Goal: Task Accomplishment & Management: Complete application form

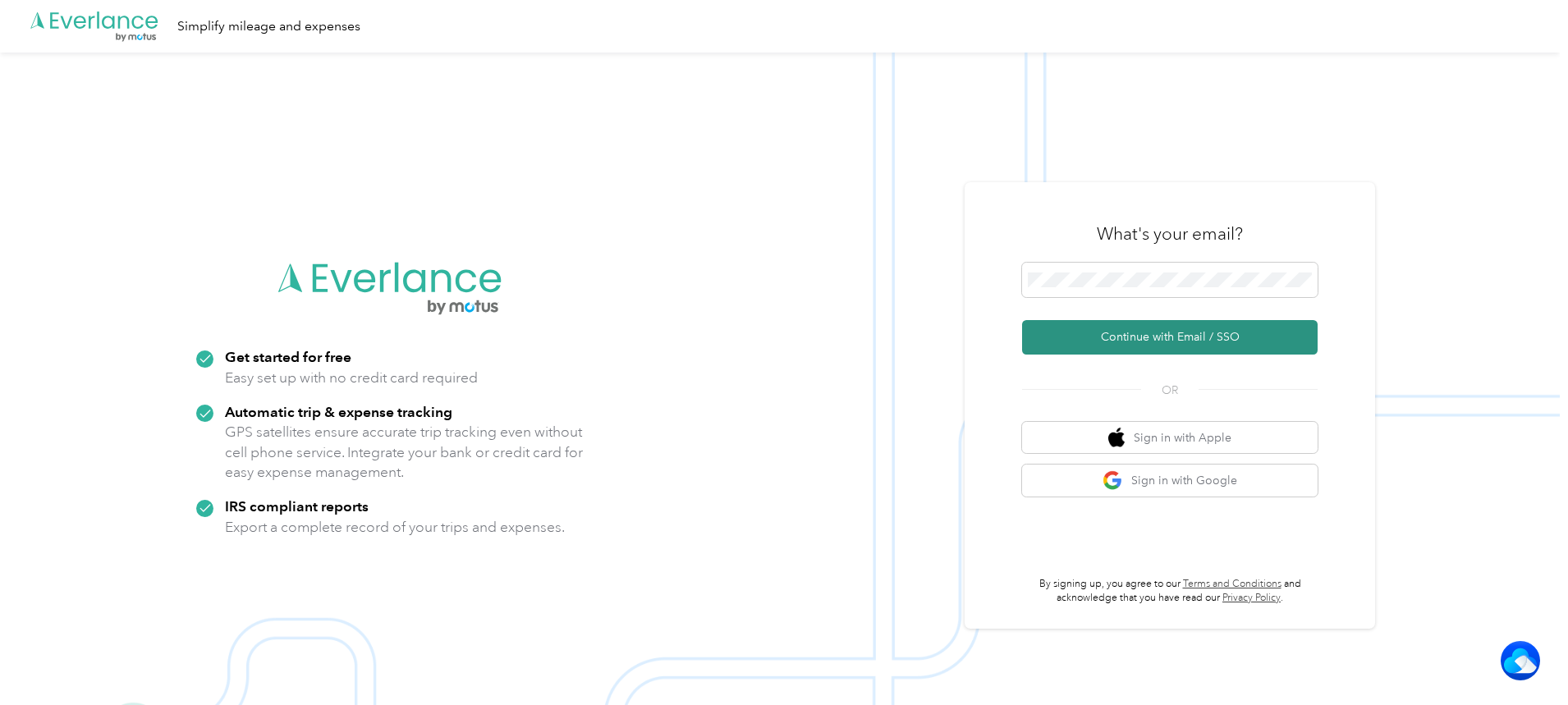
click at [1171, 328] on button "Continue with Email / SSO" at bounding box center [1170, 337] width 295 height 35
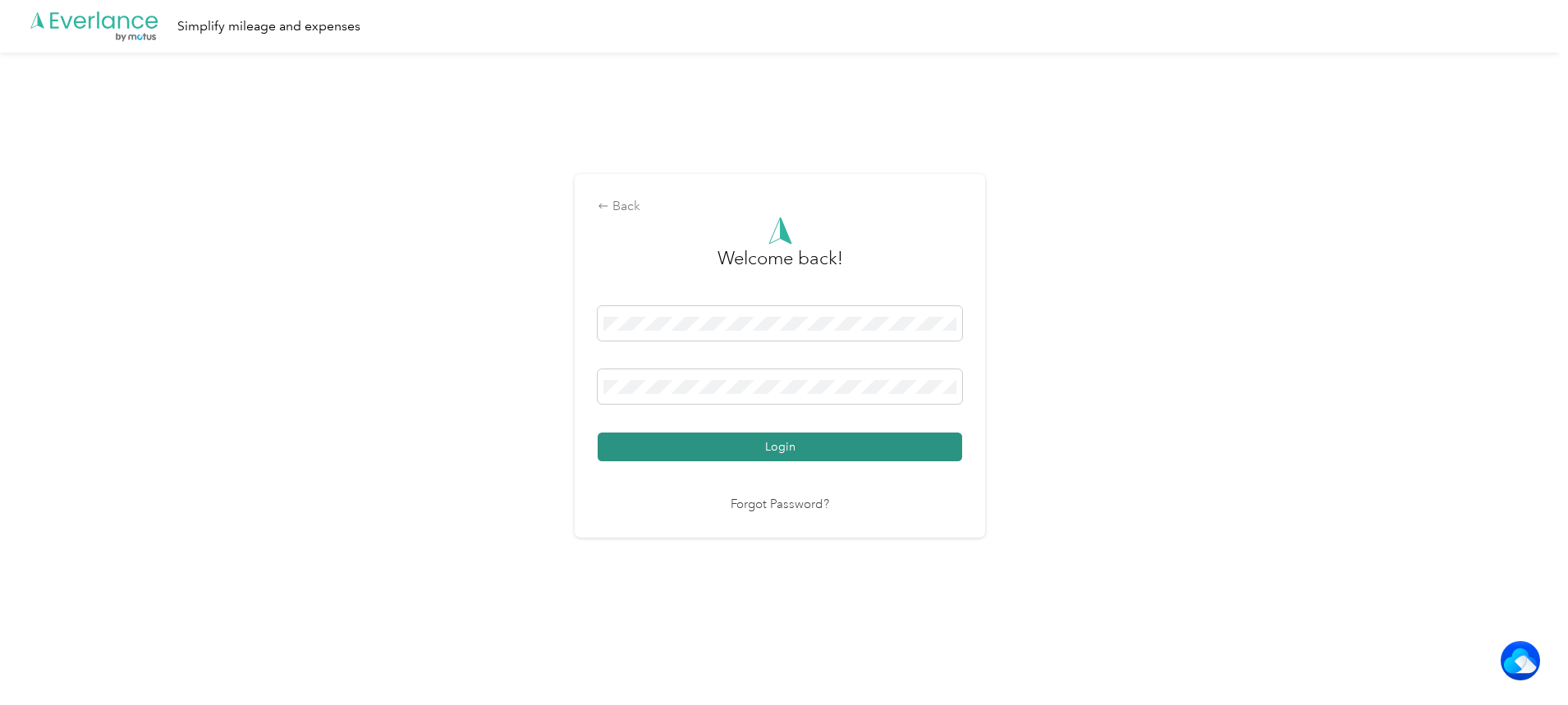
click at [740, 442] on button "Login" at bounding box center [780, 447] width 365 height 28
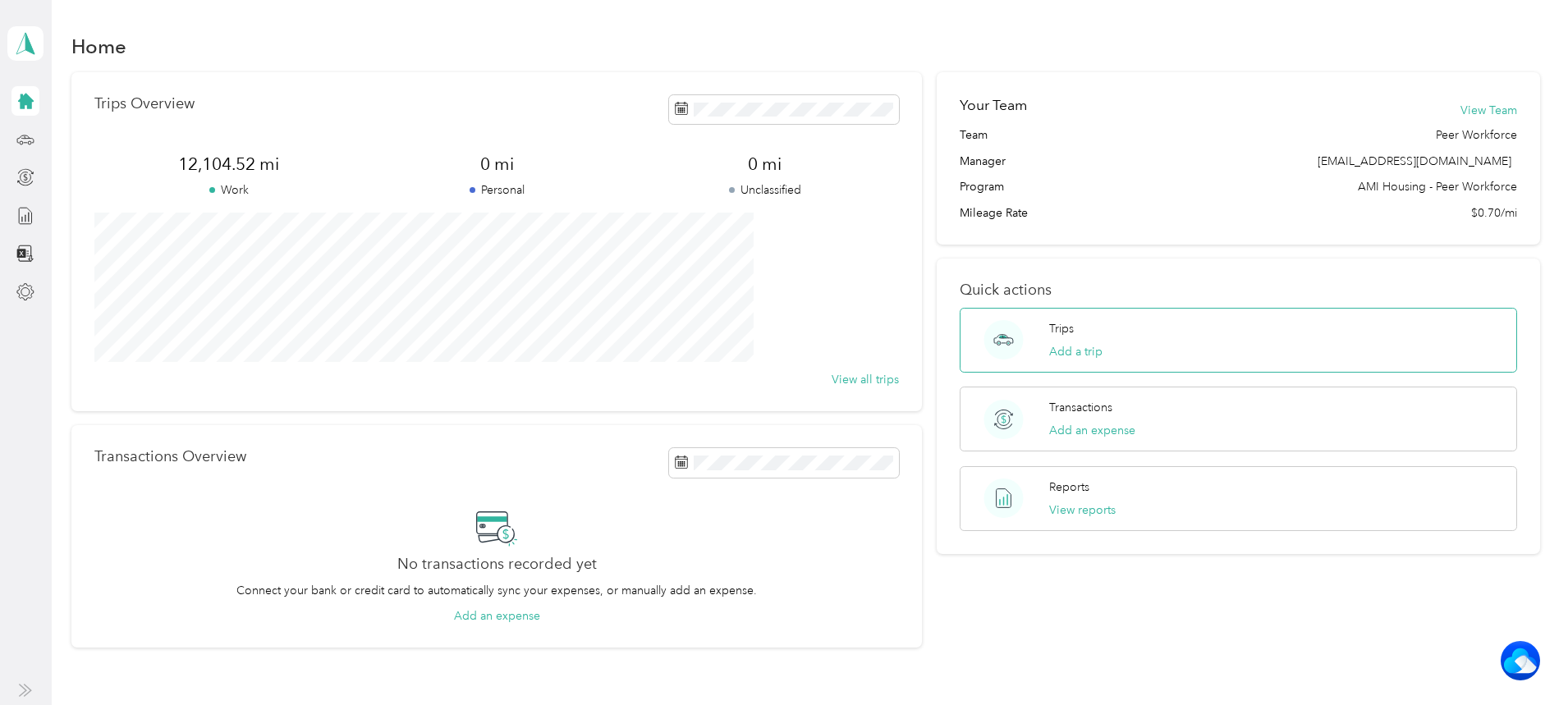
click at [1178, 337] on div "Trips Add a trip" at bounding box center [1238, 340] width 557 height 65
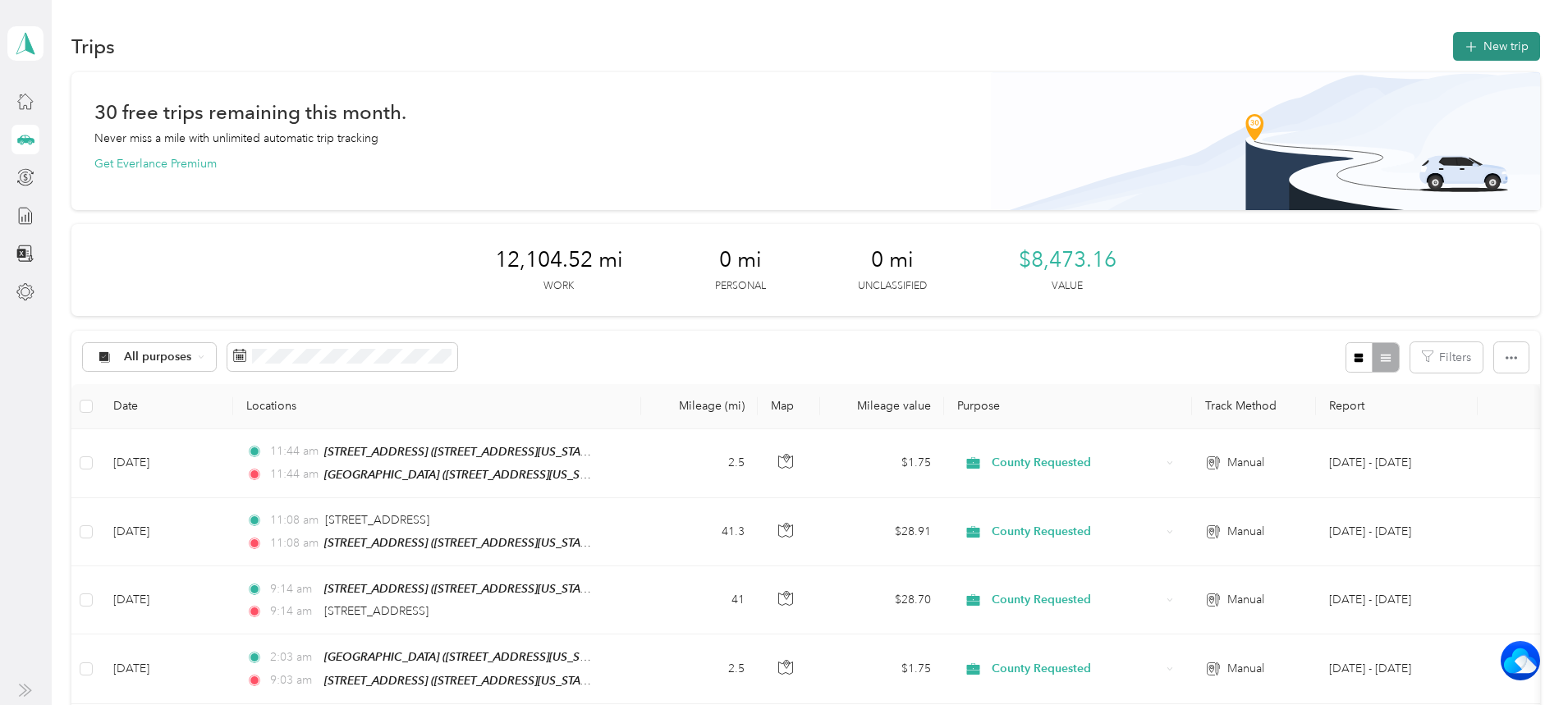
click at [1453, 40] on button "New trip" at bounding box center [1497, 46] width 87 height 28
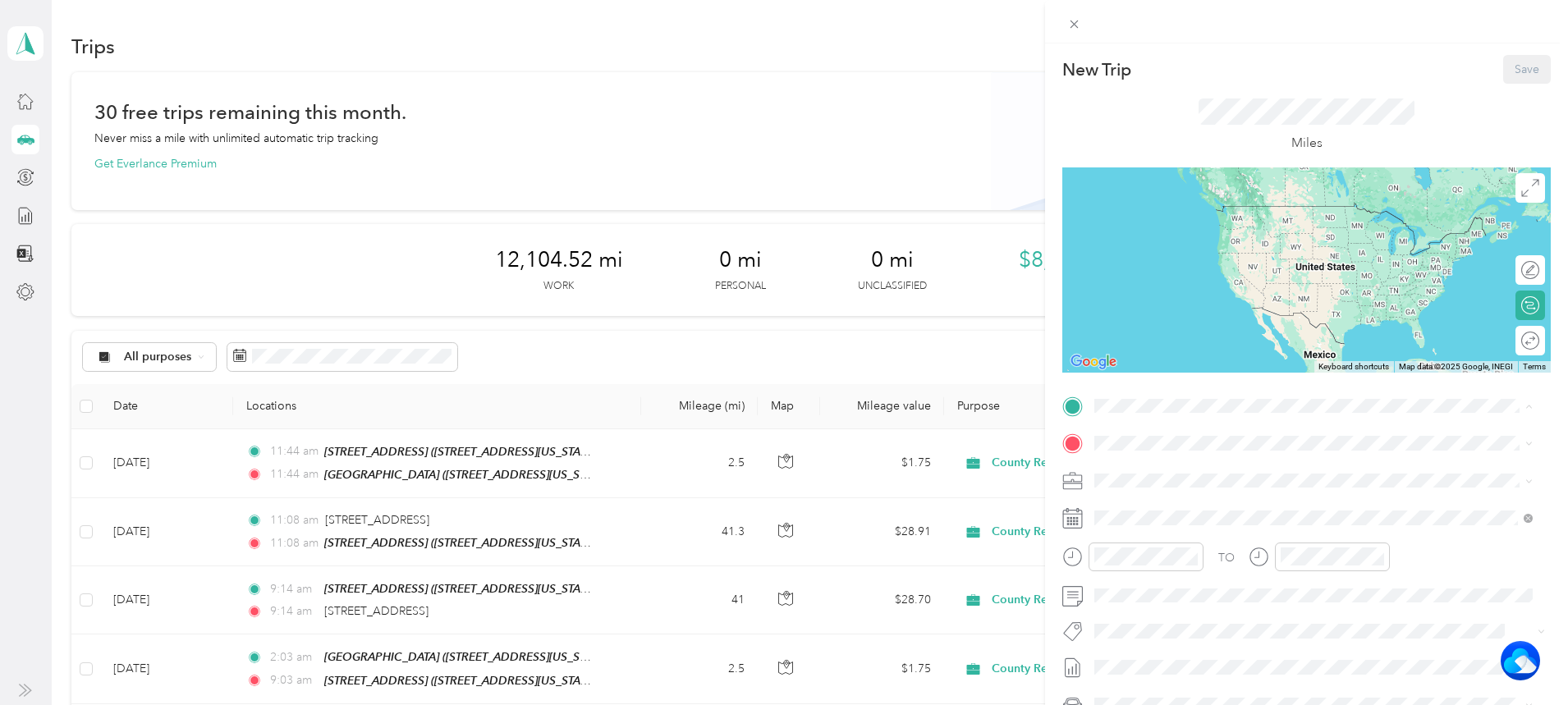
click at [1227, 464] on div "TEAM Cirby Hills" at bounding box center [1208, 474] width 165 height 20
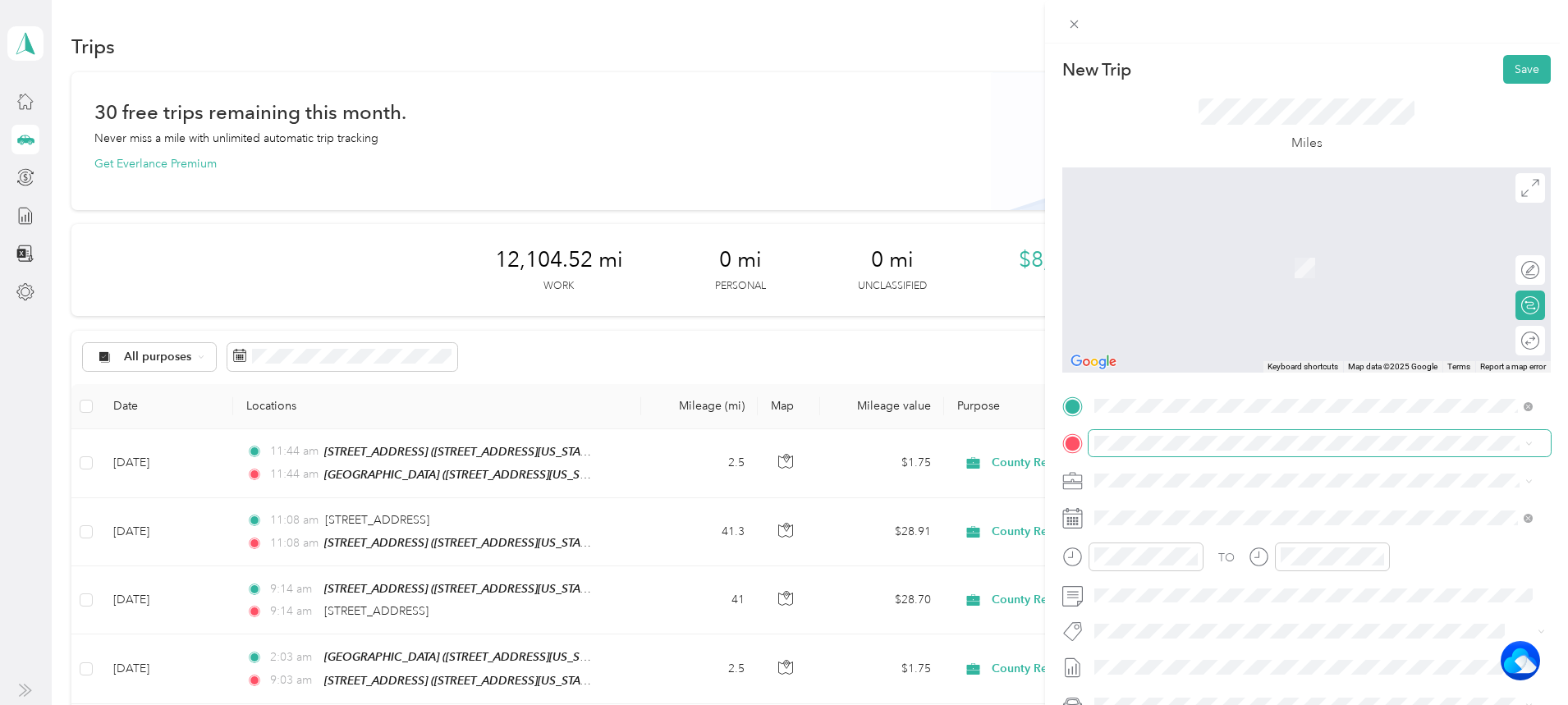
click at [1205, 432] on span at bounding box center [1319, 443] width 462 height 27
click at [1192, 504] on strong "ASOC - [GEOGRAPHIC_DATA]" at bounding box center [1264, 511] width 165 height 15
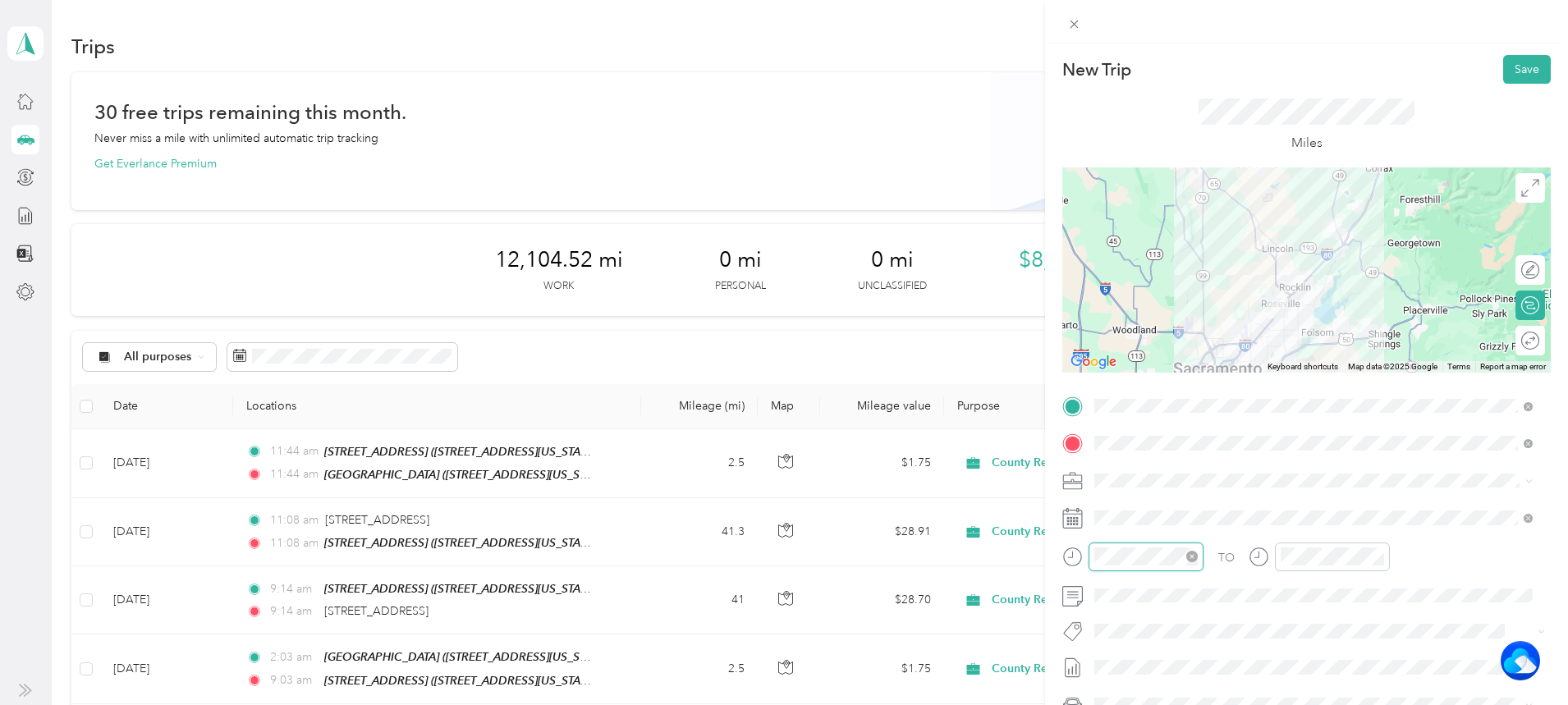
click at [1147, 566] on div at bounding box center [1145, 557] width 115 height 28
click at [1108, 423] on div "08" at bounding box center [1111, 423] width 39 height 23
click at [1111, 393] on div "07" at bounding box center [1111, 400] width 39 height 23
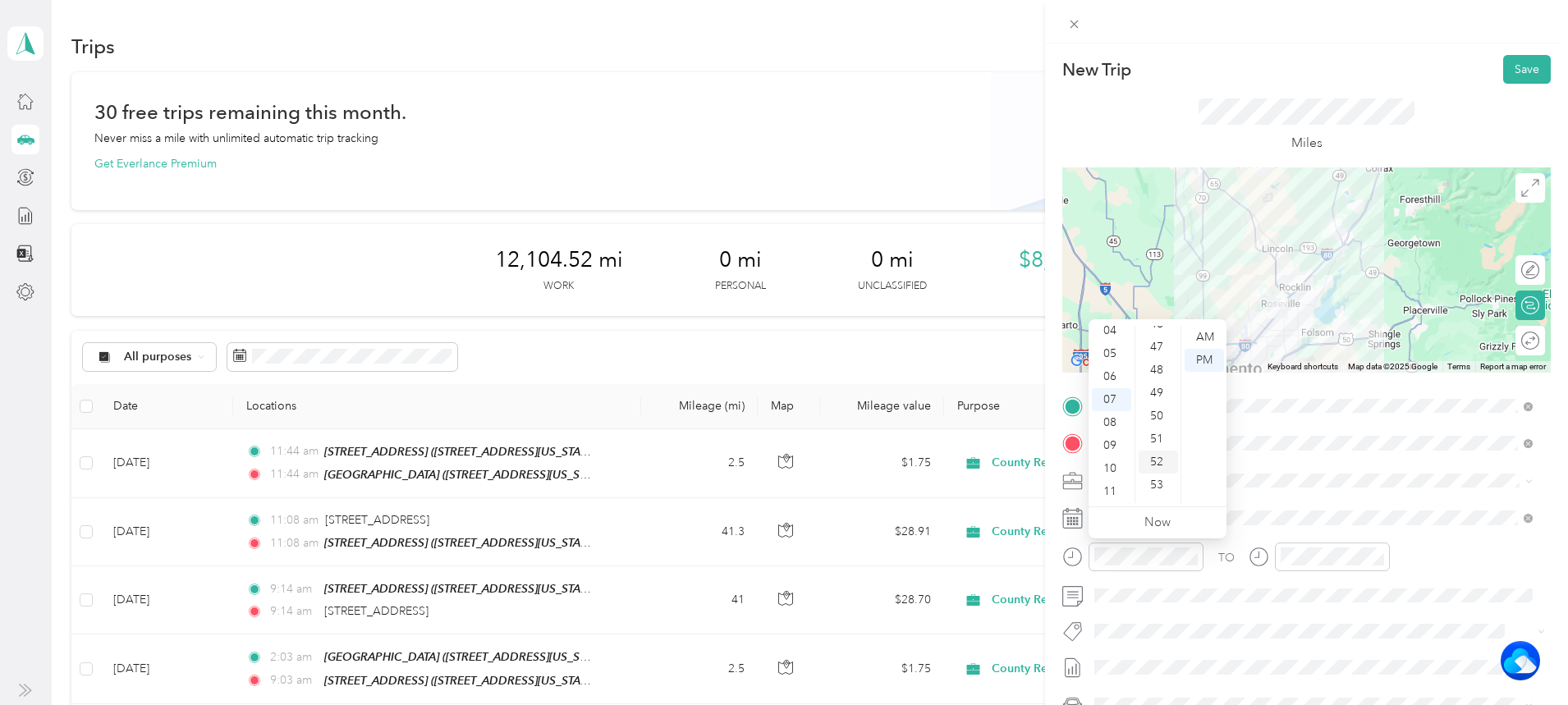
click at [1157, 461] on div "52" at bounding box center [1159, 462] width 39 height 23
click at [1201, 335] on div "AM" at bounding box center [1204, 337] width 39 height 23
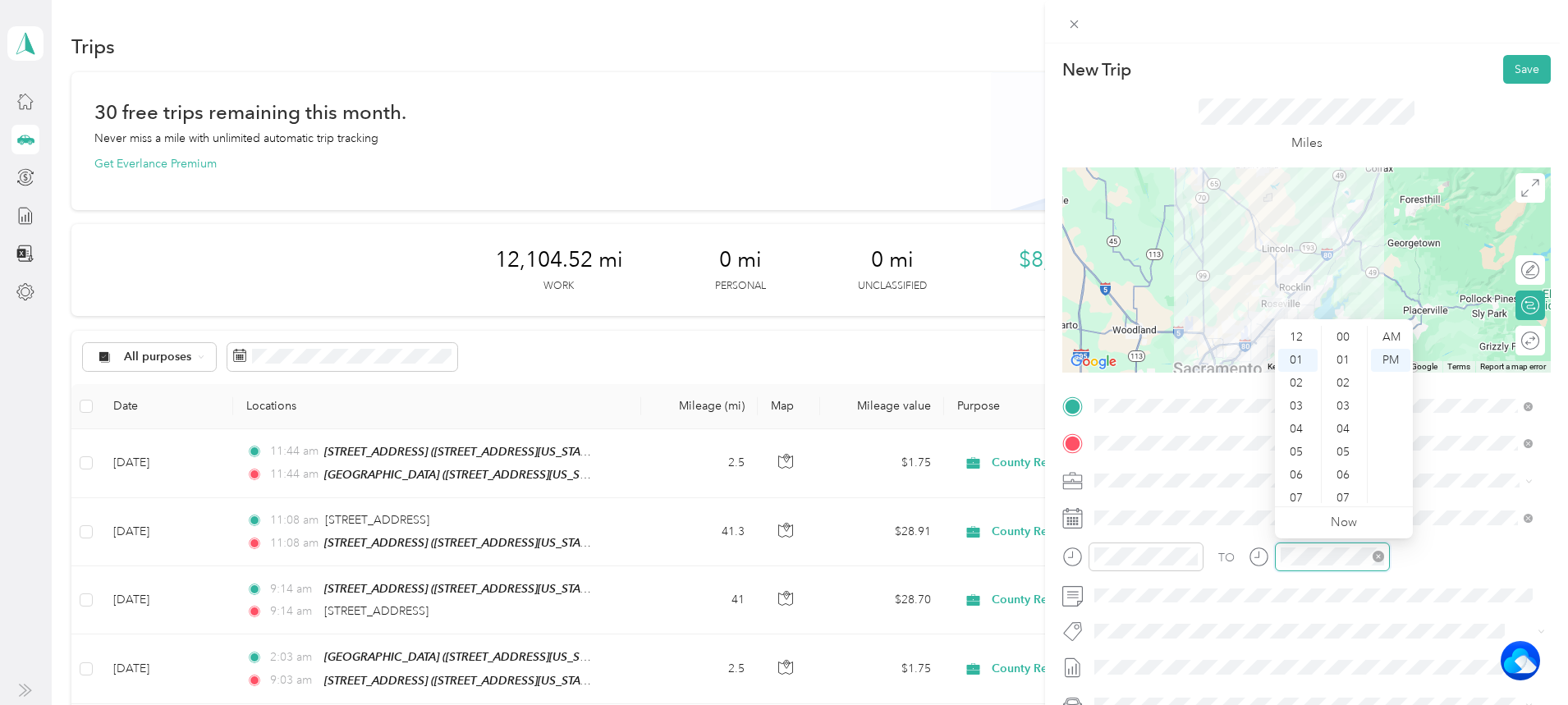
scroll to position [414, 0]
click at [1288, 466] on div "07" at bounding box center [1297, 475] width 39 height 23
click at [1338, 386] on div "52" at bounding box center [1345, 380] width 39 height 23
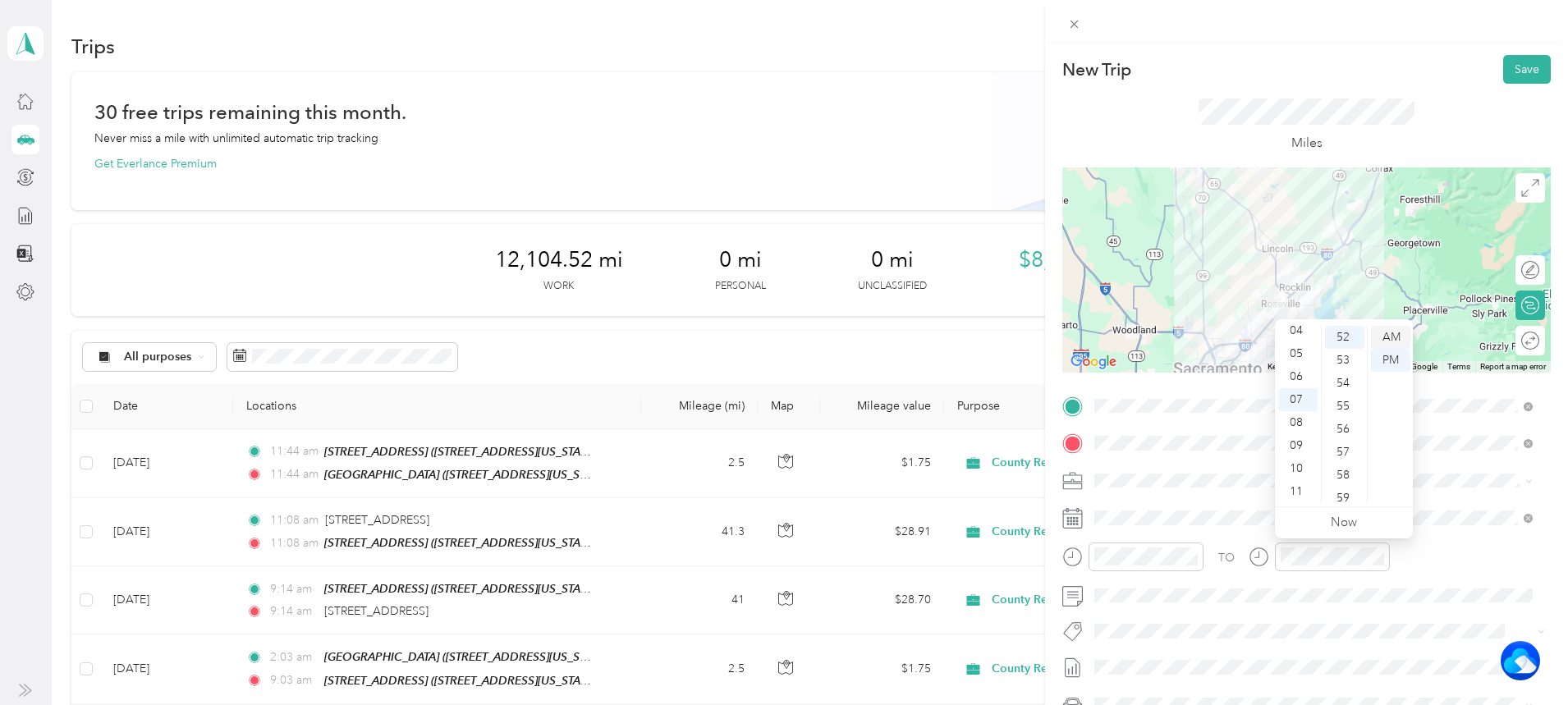
click at [1392, 332] on div "AM" at bounding box center [1391, 337] width 39 height 23
click at [1515, 61] on button "Save" at bounding box center [1527, 69] width 48 height 28
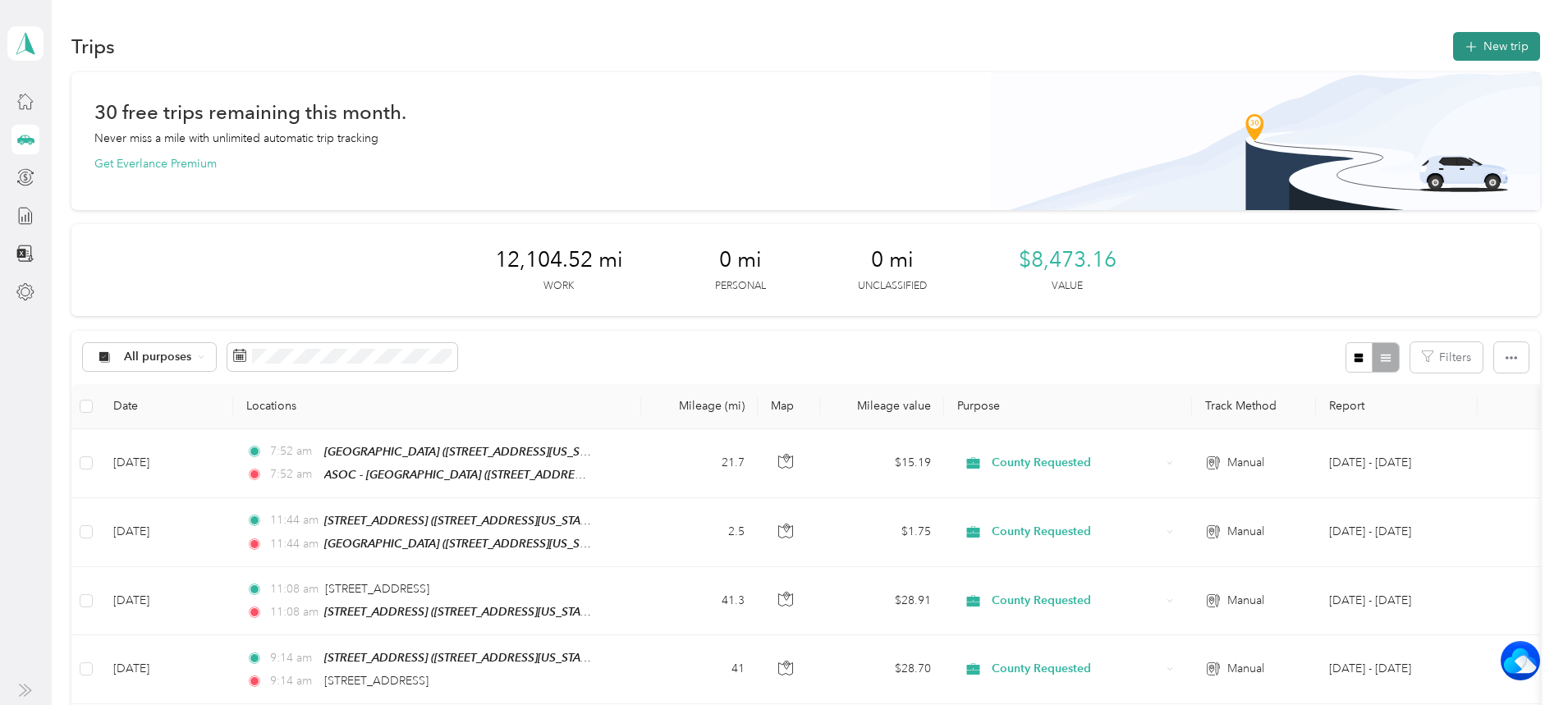
click at [1453, 56] on button "New trip" at bounding box center [1497, 46] width 87 height 28
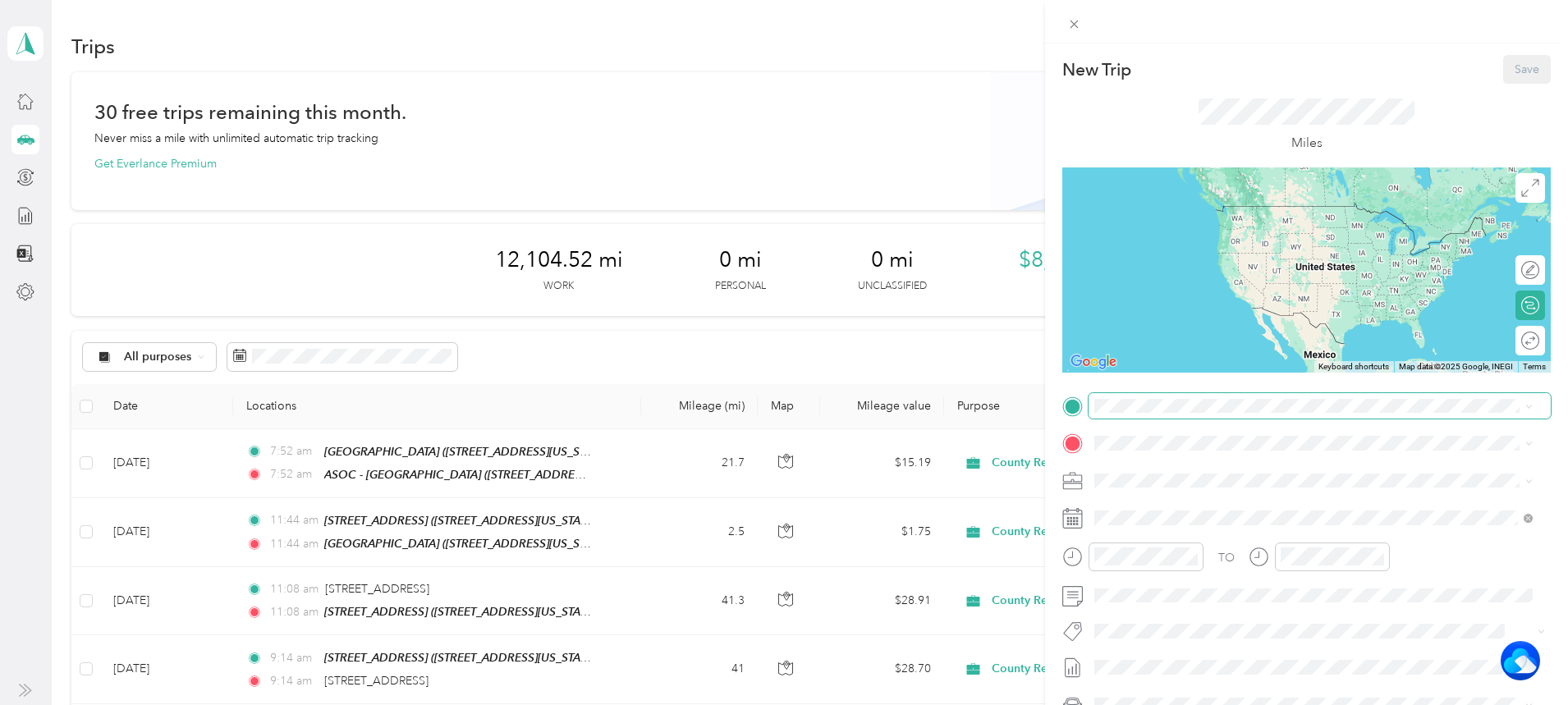
click at [1194, 394] on span at bounding box center [1319, 407] width 462 height 27
click at [1208, 492] on span "[STREET_ADDRESS][US_STATE]" at bounding box center [1208, 496] width 165 height 14
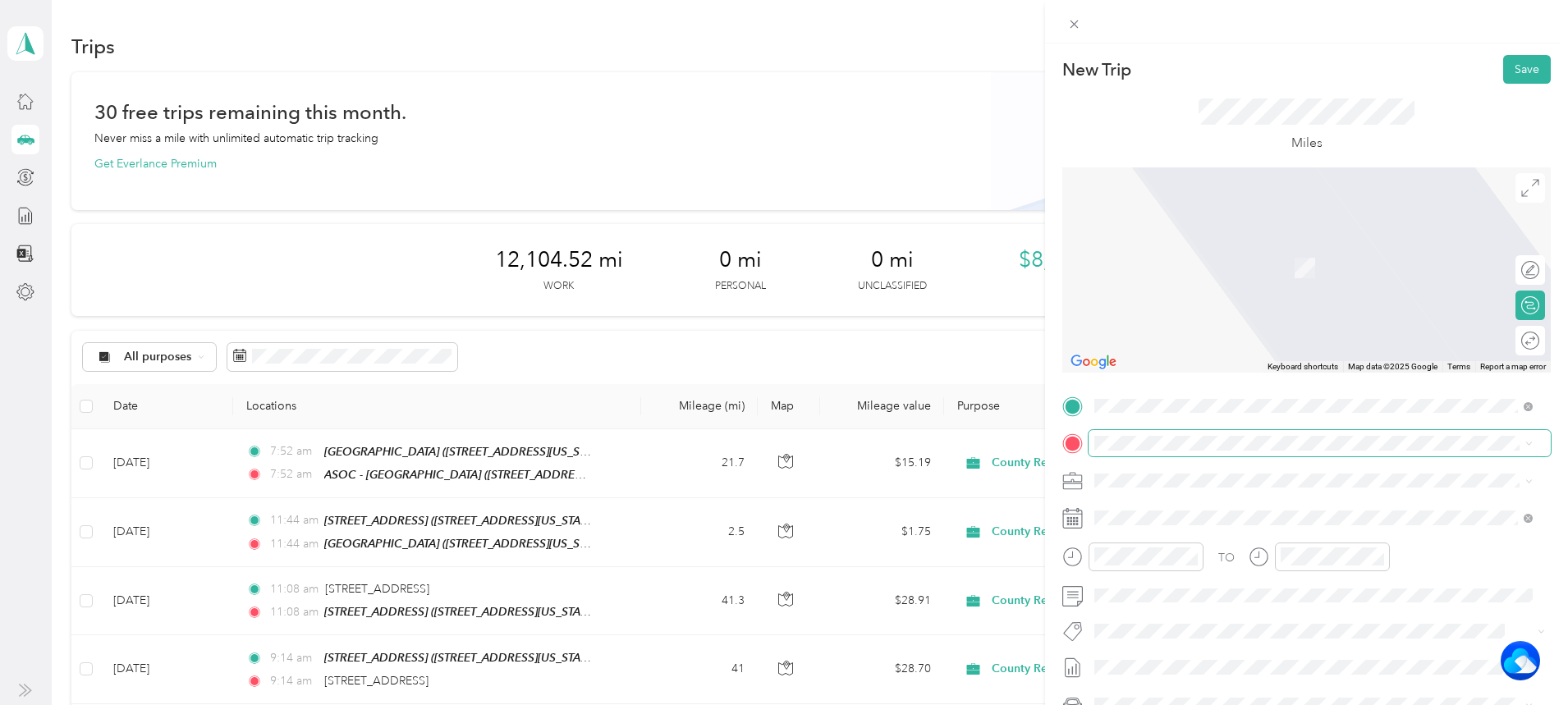
click at [1139, 433] on span at bounding box center [1319, 443] width 462 height 27
click at [1232, 506] on strong "Cirby Hills" at bounding box center [1209, 511] width 55 height 15
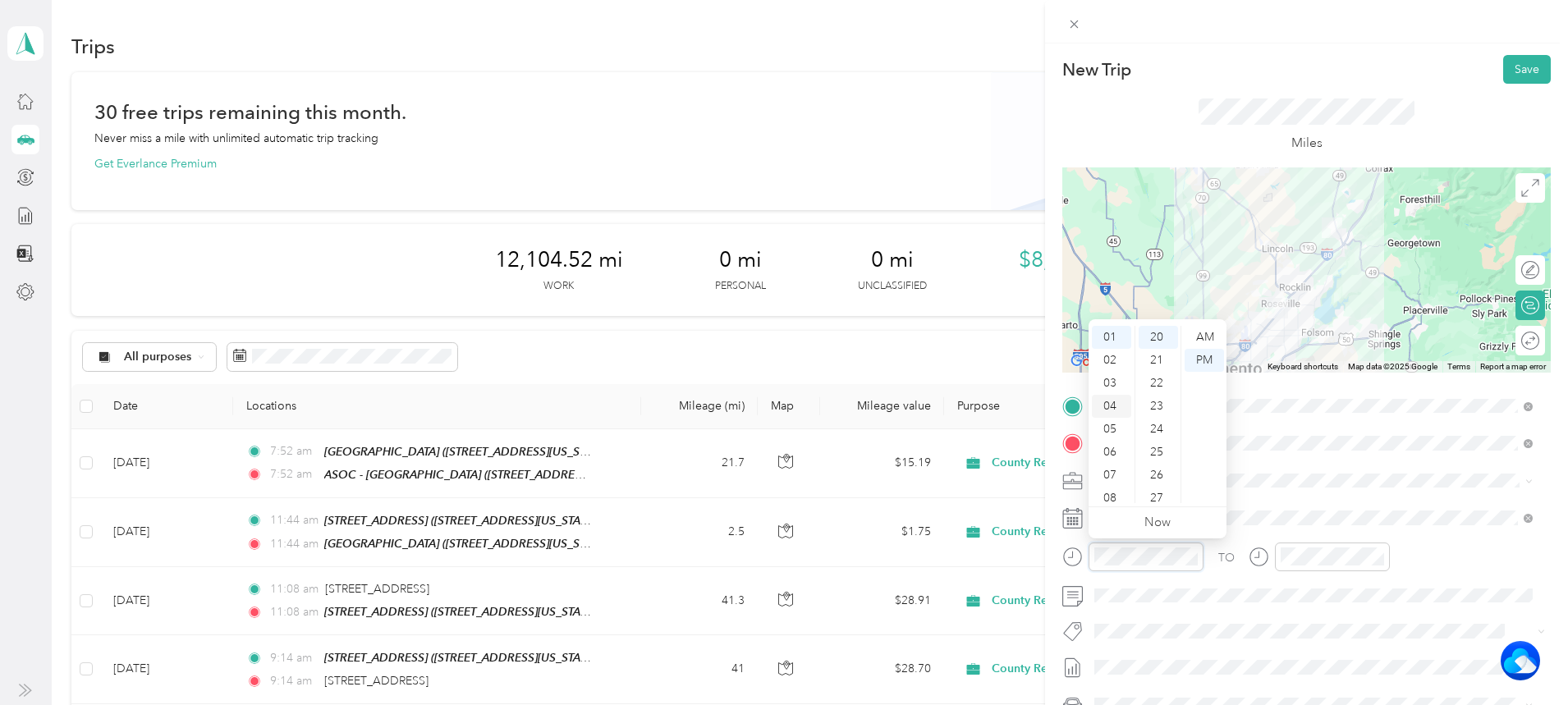
scroll to position [99, 0]
click at [1108, 450] on div "09" at bounding box center [1111, 446] width 39 height 23
click at [1150, 481] on div "26" at bounding box center [1159, 475] width 39 height 23
click at [1212, 340] on div "AM" at bounding box center [1204, 337] width 39 height 23
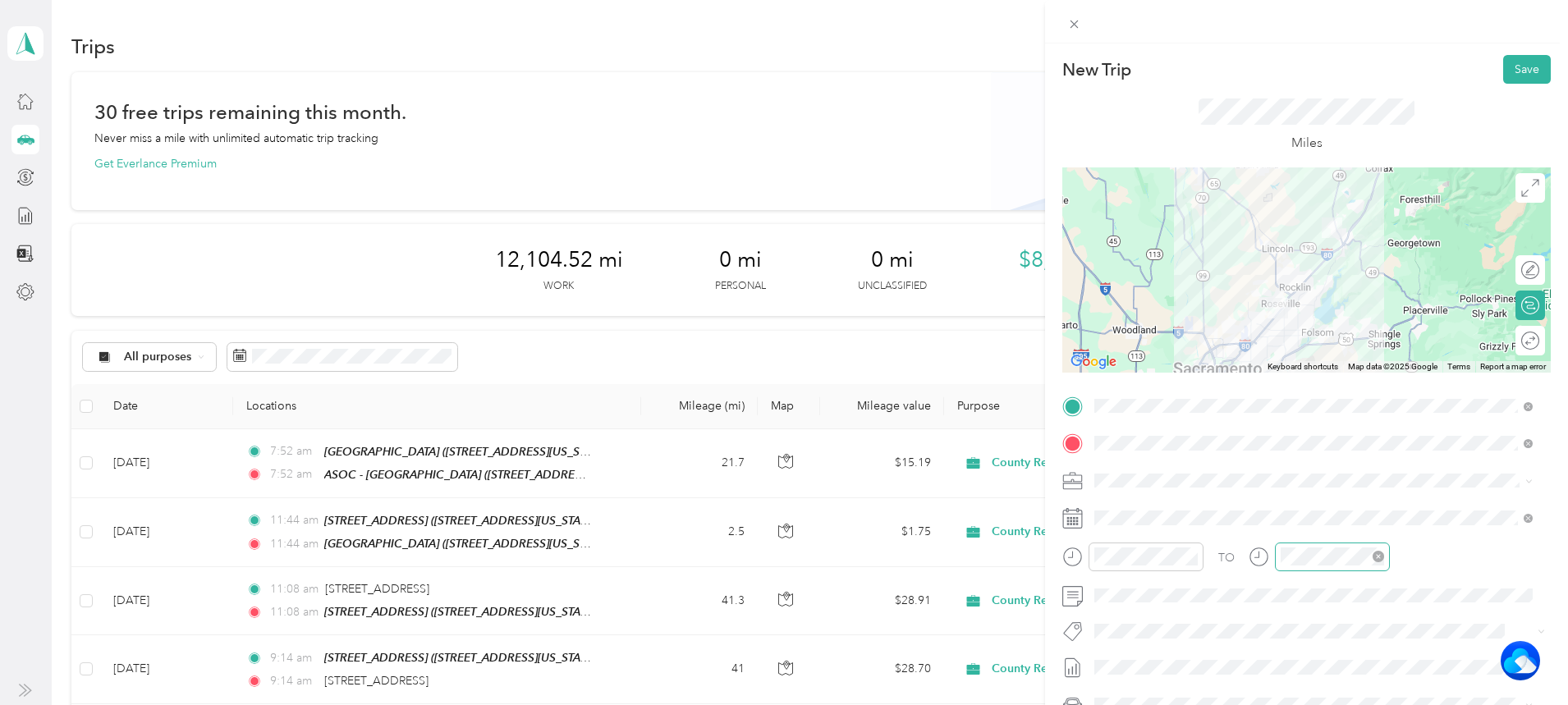
click at [1341, 555] on div at bounding box center [1332, 557] width 115 height 28
click at [1295, 434] on div "09" at bounding box center [1297, 446] width 39 height 23
click at [1345, 474] on div "26" at bounding box center [1345, 475] width 39 height 23
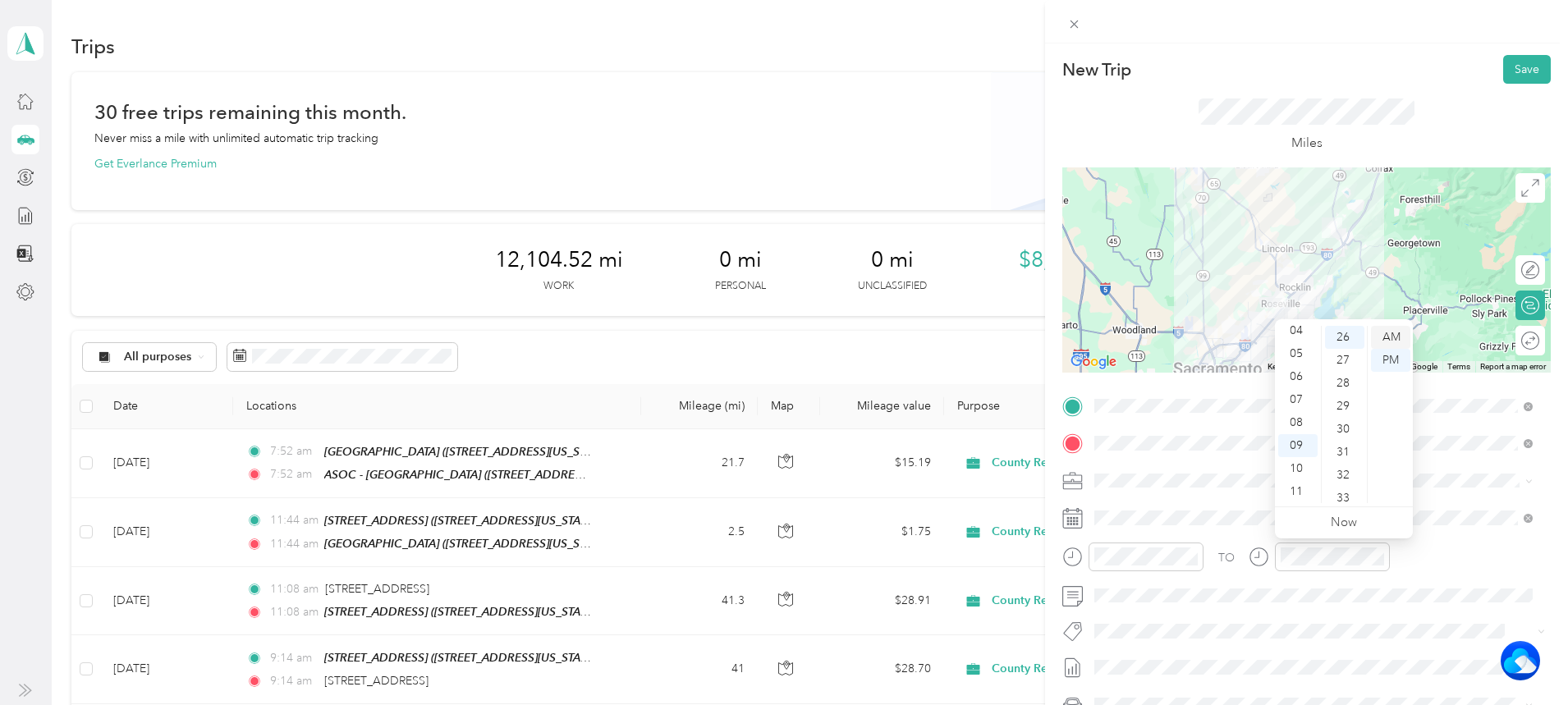
click at [1397, 343] on div "AM" at bounding box center [1391, 337] width 39 height 23
click at [1512, 60] on button "Save" at bounding box center [1527, 69] width 48 height 28
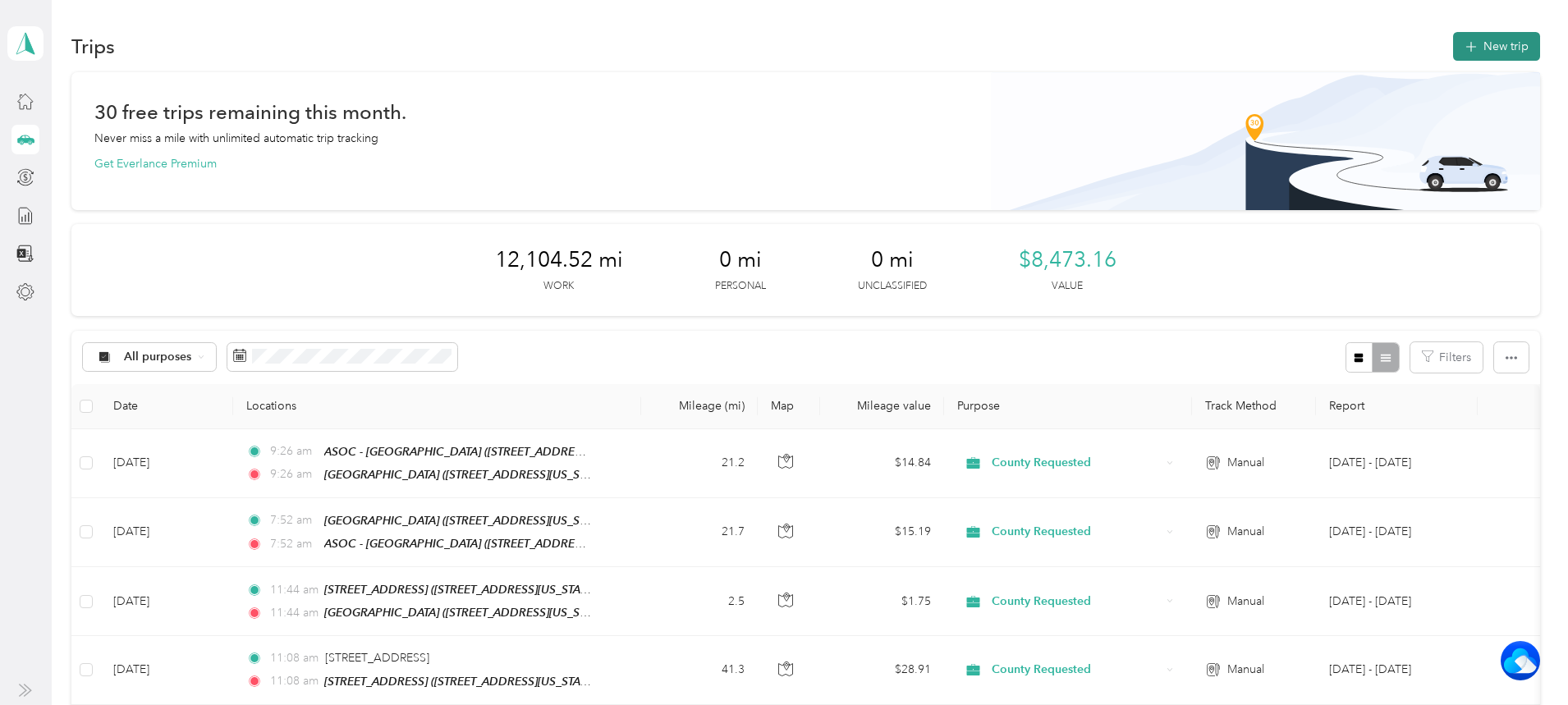
click at [1453, 35] on button "New trip" at bounding box center [1497, 46] width 87 height 28
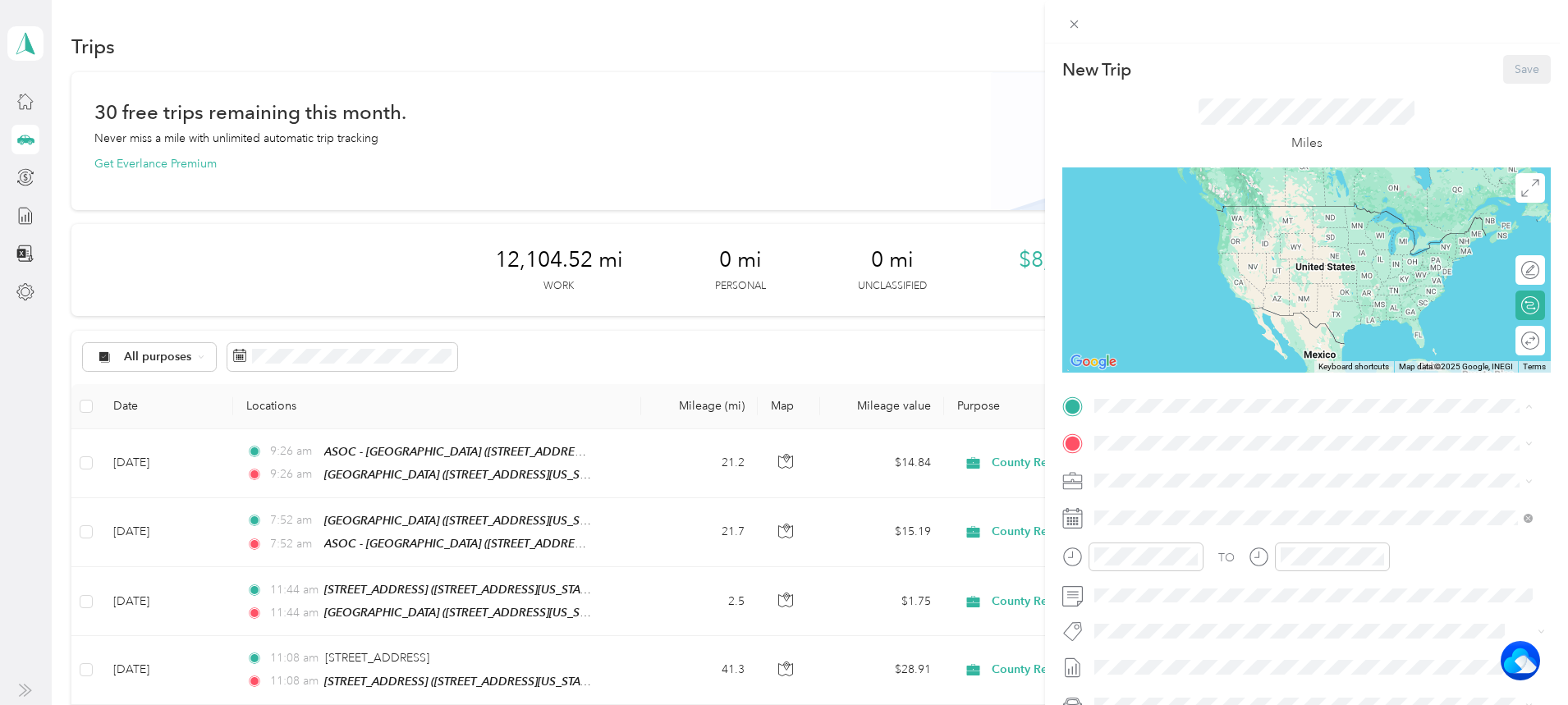
click at [1166, 477] on div "TEAM Cirby Hills [STREET_ADDRESS][US_STATE]" at bounding box center [1208, 483] width 165 height 40
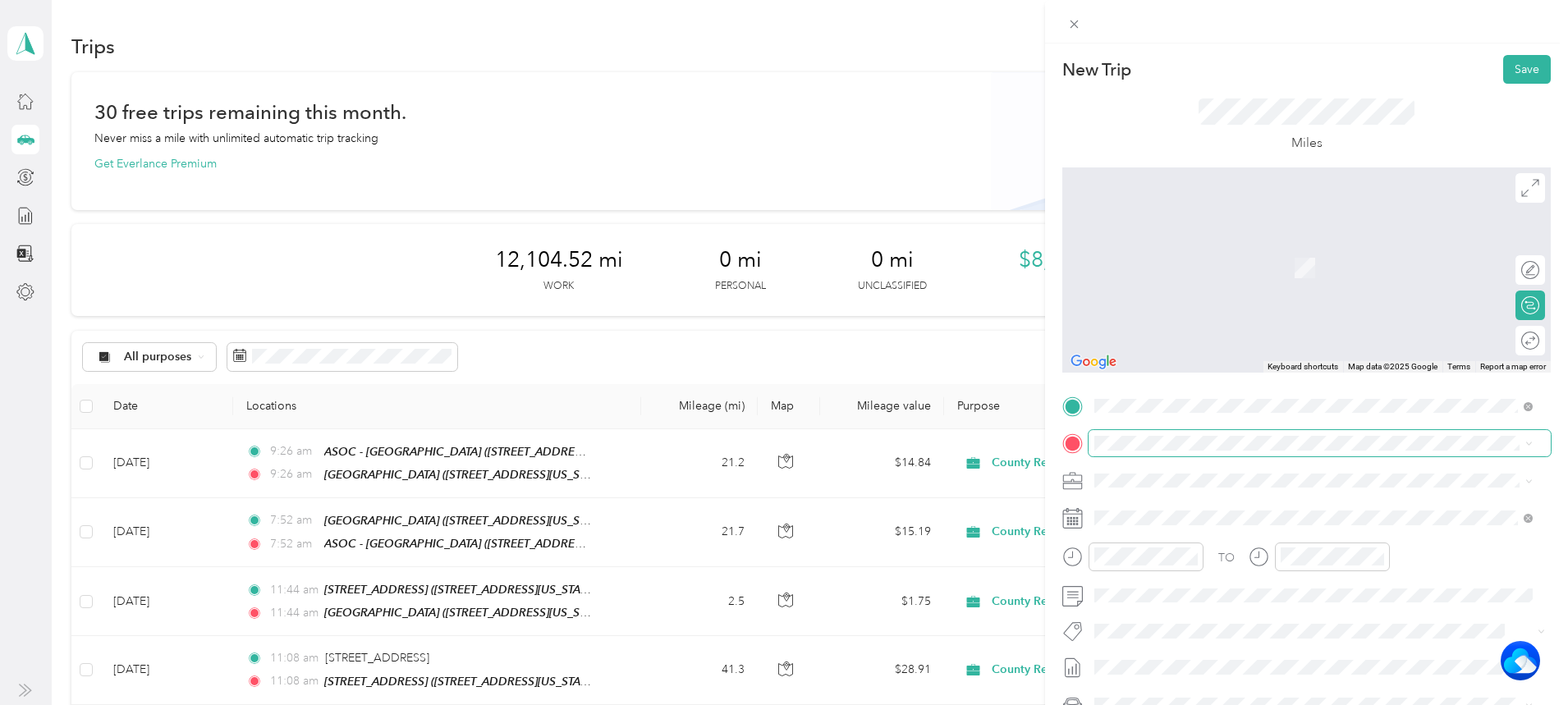
click at [1132, 431] on span at bounding box center [1319, 443] width 462 height 27
click at [1152, 544] on span "[STREET_ADDRESS][US_STATE]" at bounding box center [1208, 536] width 165 height 15
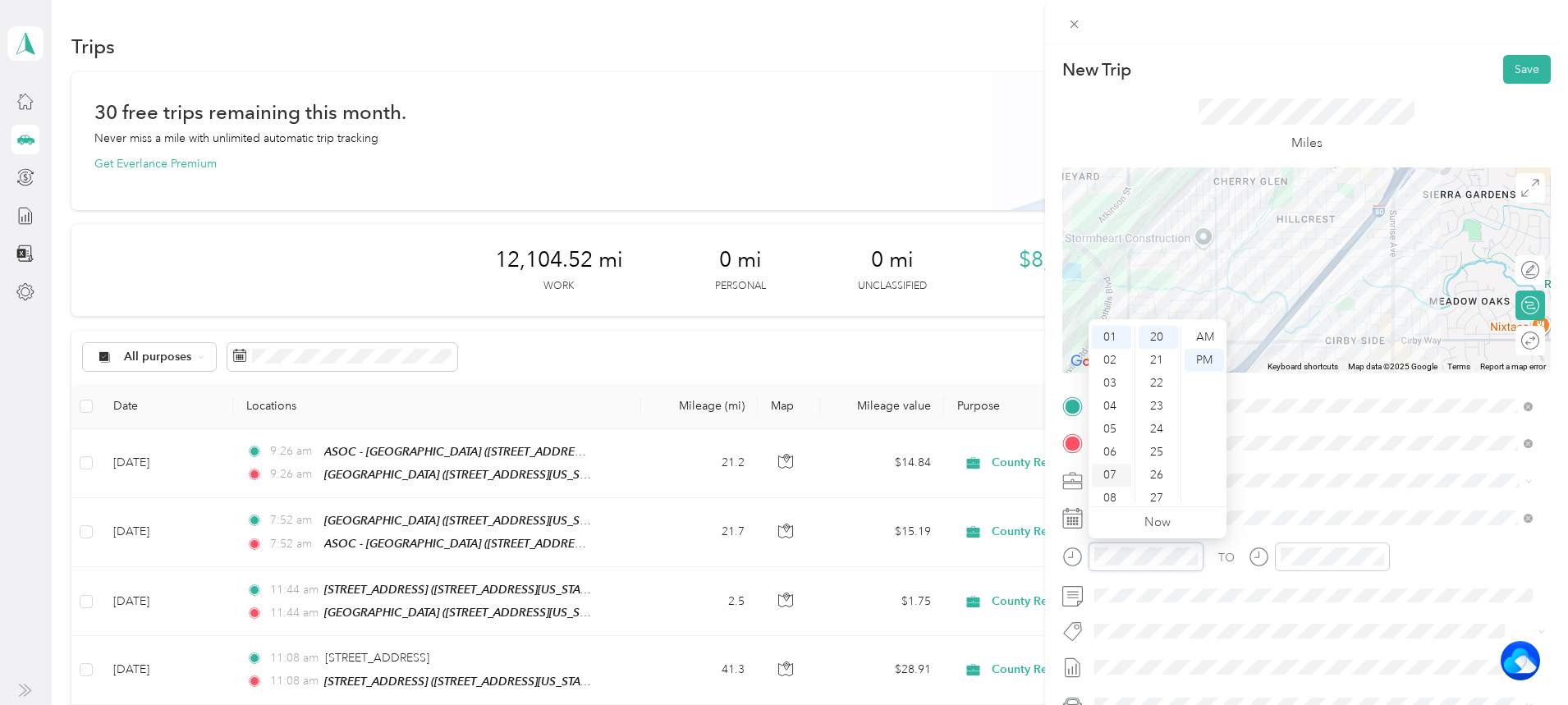
scroll to position [99, 0]
click at [1111, 473] on div "10" at bounding box center [1111, 469] width 39 height 23
click at [1157, 352] on div "01" at bounding box center [1159, 361] width 39 height 23
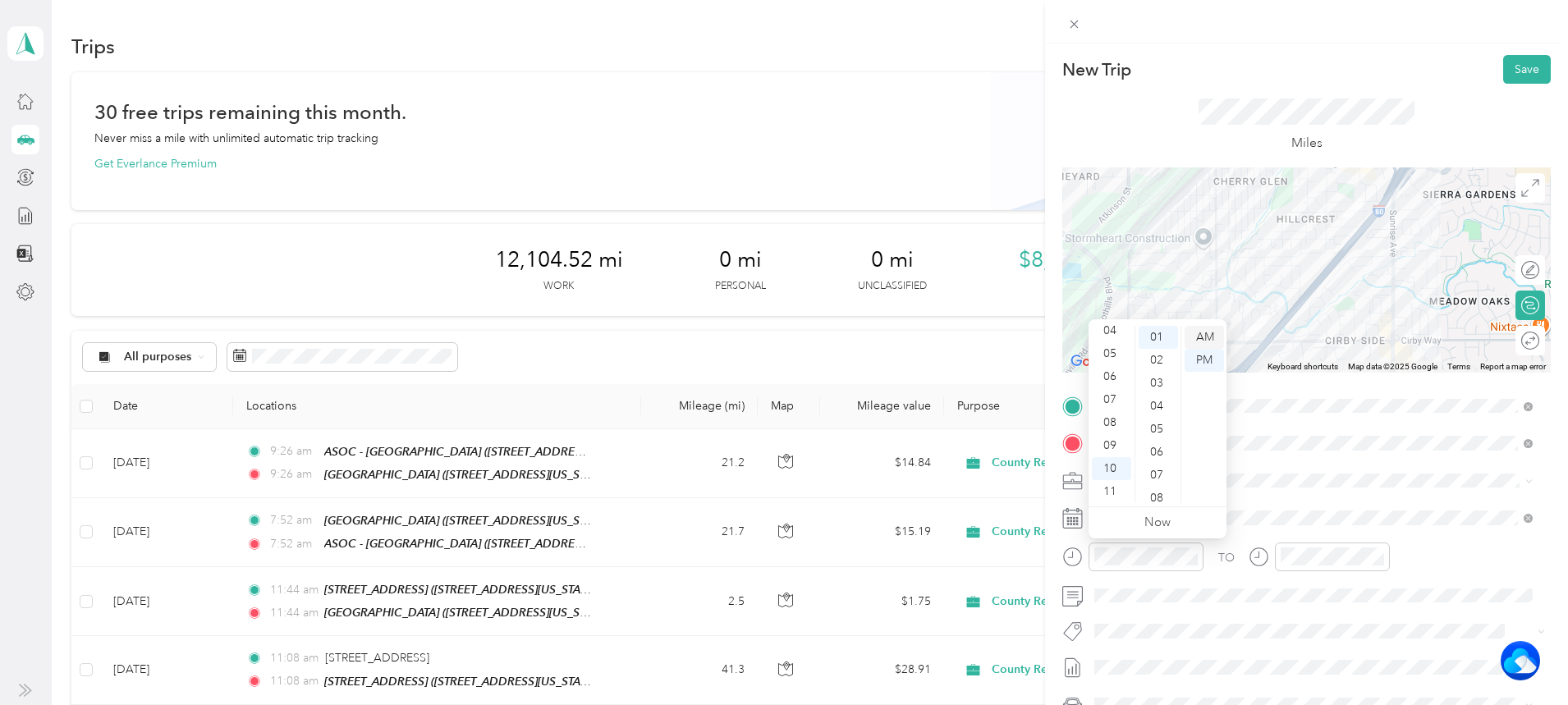
click at [1206, 336] on div "AM" at bounding box center [1204, 337] width 39 height 23
click at [1354, 582] on div "TO Add photo" at bounding box center [1306, 592] width 489 height 397
click at [1311, 546] on div at bounding box center [1332, 557] width 115 height 28
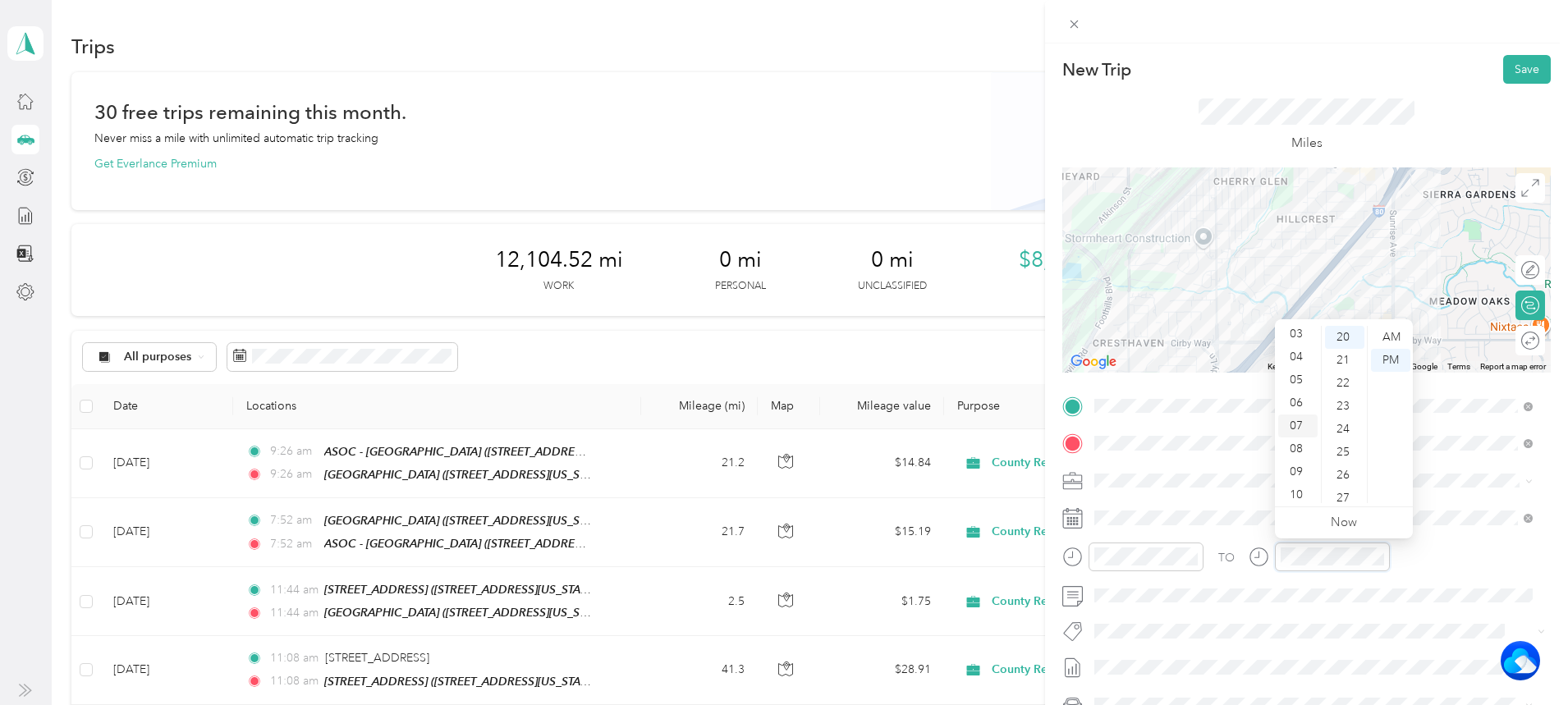
scroll to position [99, 0]
click at [1295, 462] on div "10" at bounding box center [1297, 469] width 39 height 23
click at [1338, 356] on div "01" at bounding box center [1345, 361] width 39 height 23
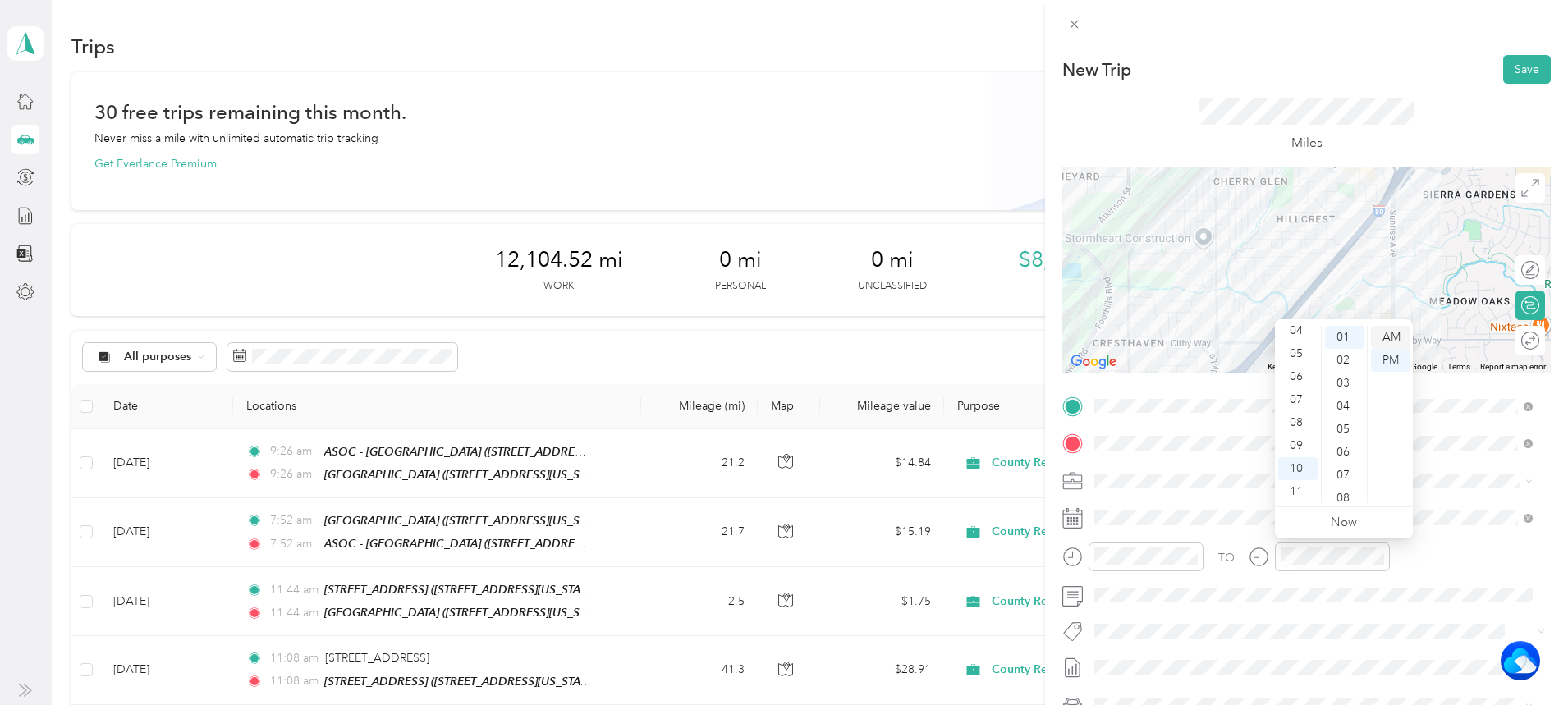
click at [1386, 334] on div "AM" at bounding box center [1391, 337] width 39 height 23
drag, startPoint x: 1170, startPoint y: 585, endPoint x: 1163, endPoint y: 605, distance: 21.2
click at [1163, 605] on span at bounding box center [1319, 596] width 462 height 27
click at [1515, 61] on button "Save" at bounding box center [1527, 69] width 48 height 28
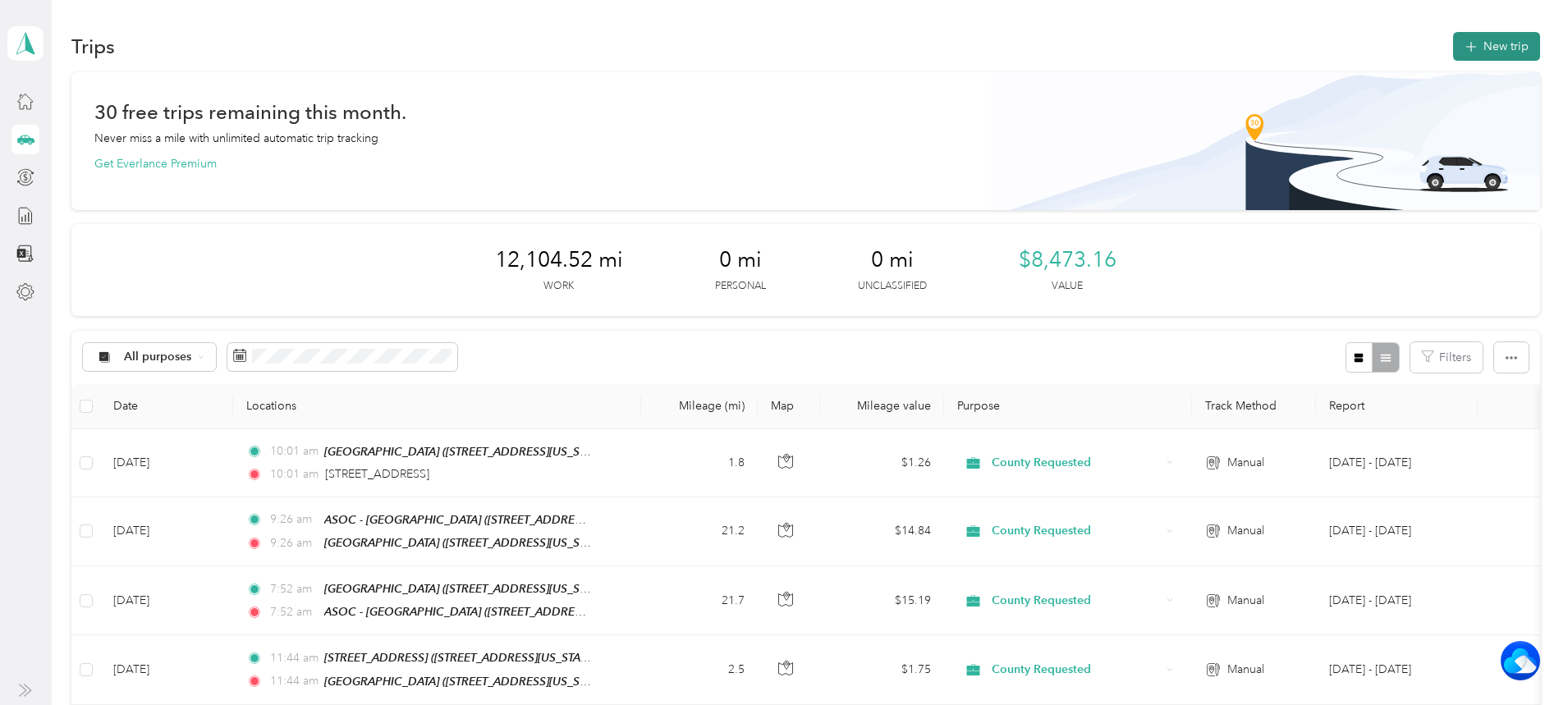
click at [1453, 43] on button "New trip" at bounding box center [1497, 46] width 87 height 28
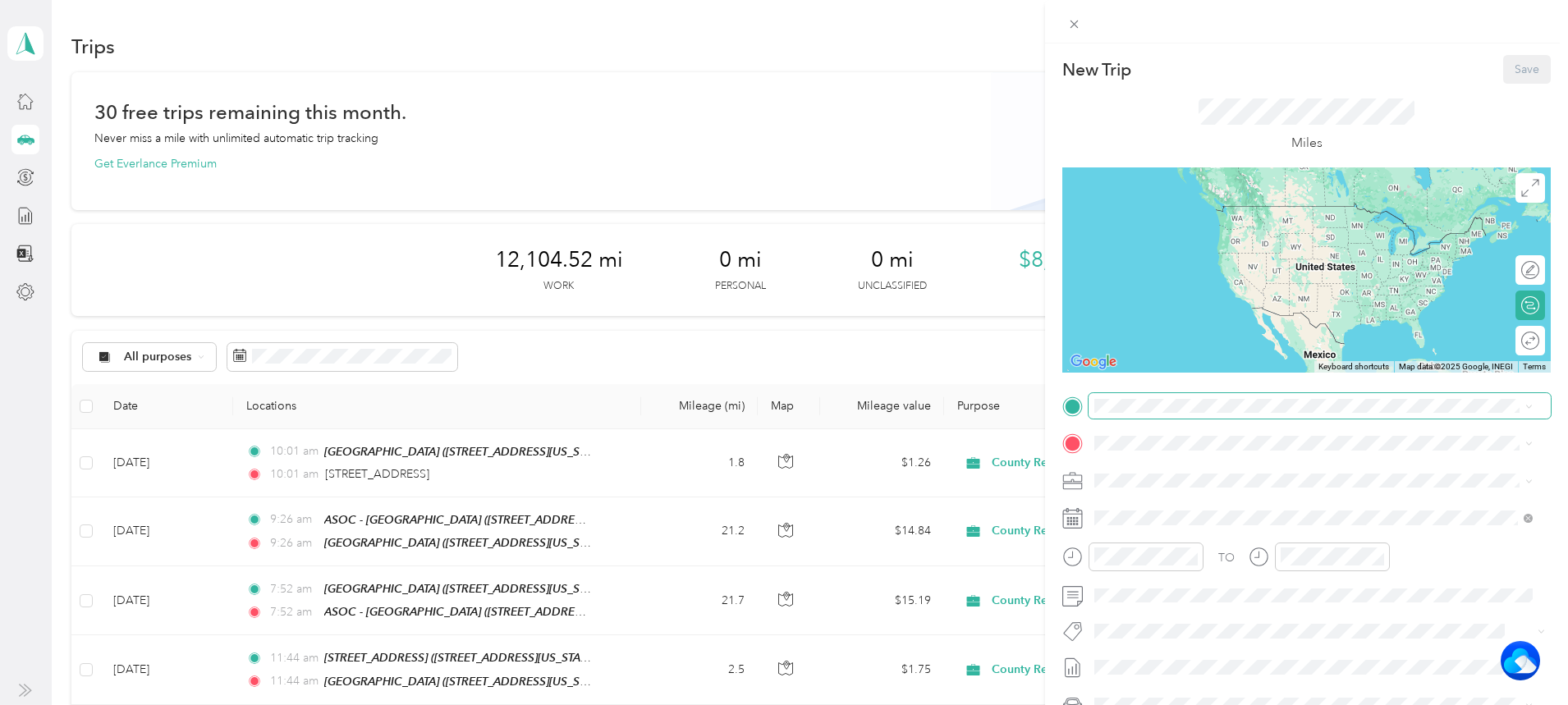
click at [1160, 397] on span at bounding box center [1319, 407] width 462 height 27
click at [1233, 506] on span "[STREET_ADDRESS][US_STATE]" at bounding box center [1208, 498] width 165 height 15
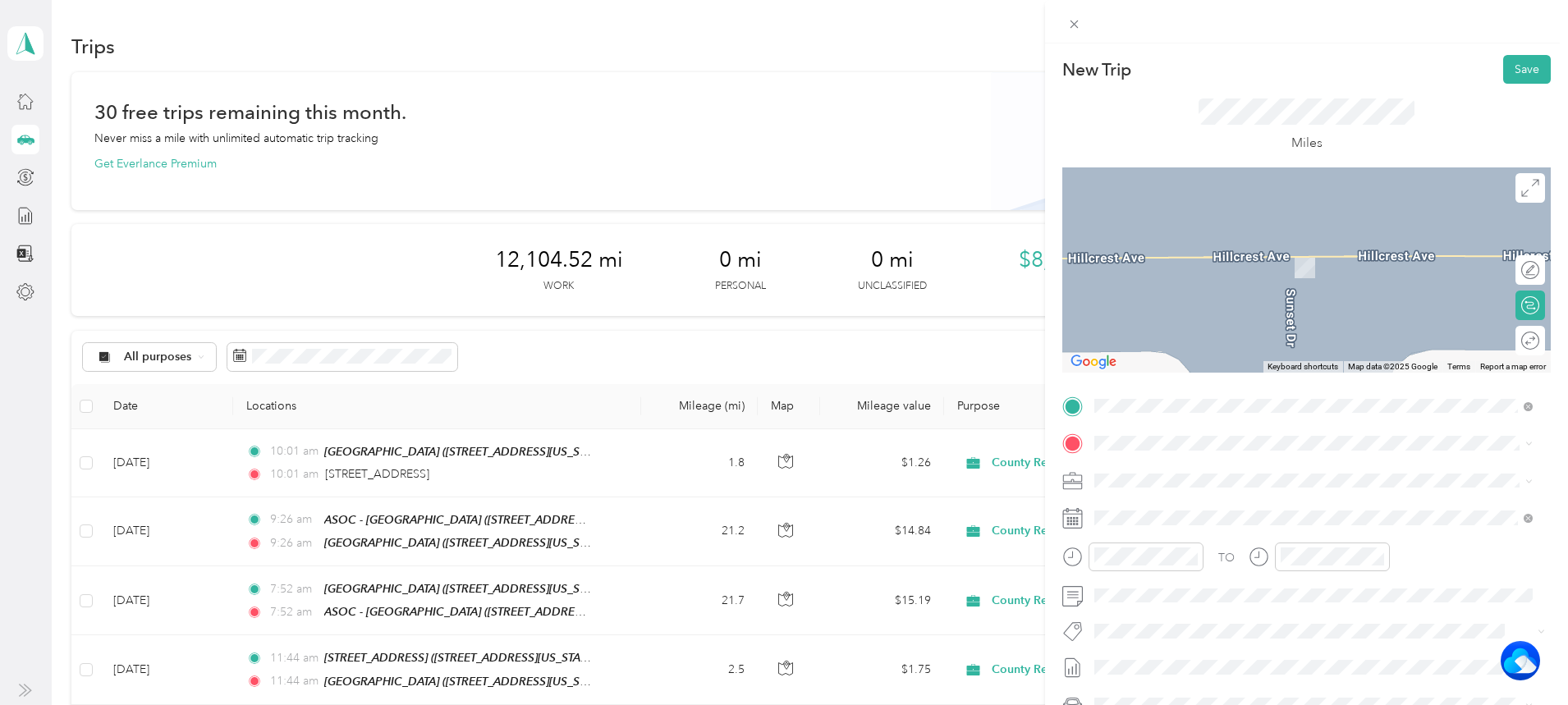
click at [1187, 506] on strong "Cirby Hills" at bounding box center [1209, 501] width 55 height 15
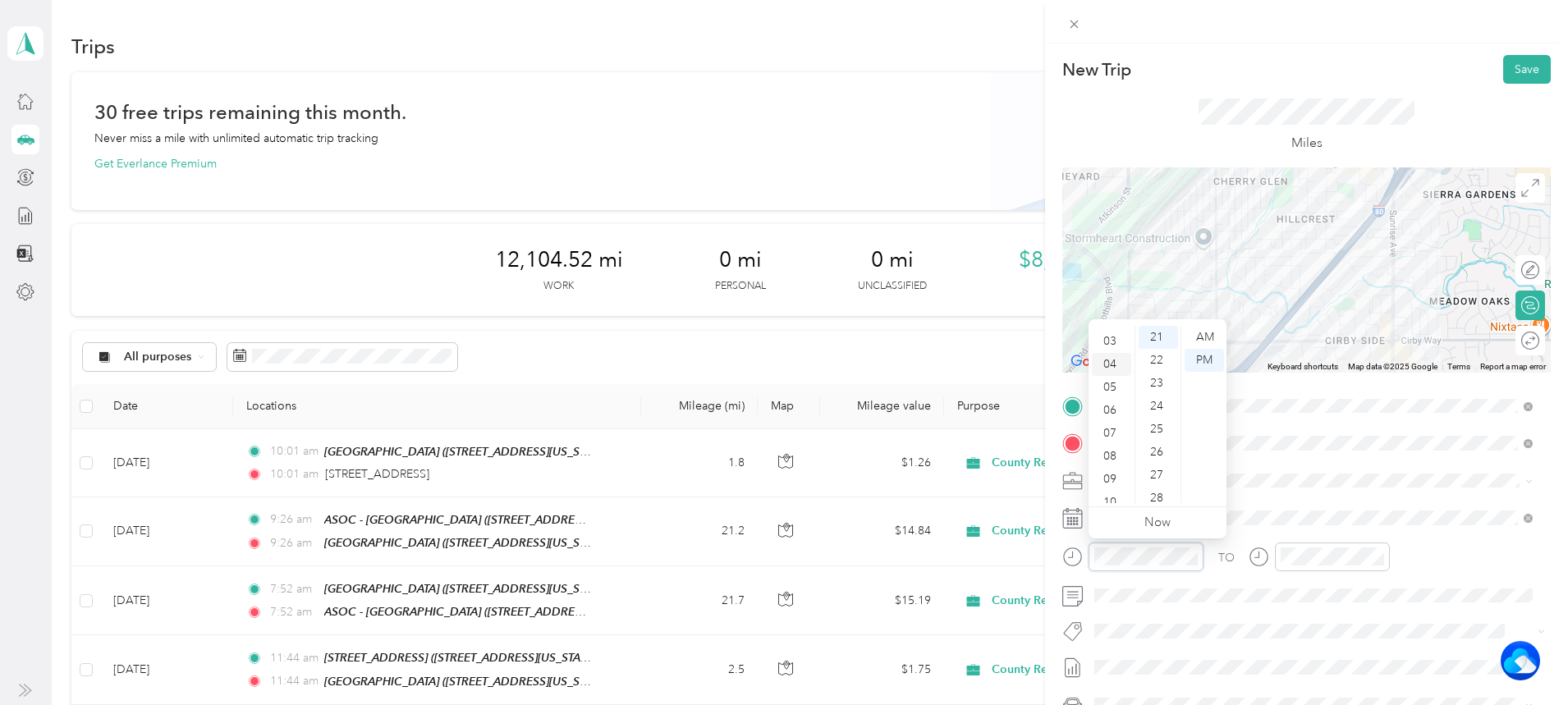
scroll to position [99, 0]
click at [1103, 464] on div "10" at bounding box center [1111, 469] width 39 height 23
click at [1159, 475] on div "06" at bounding box center [1159, 475] width 39 height 23
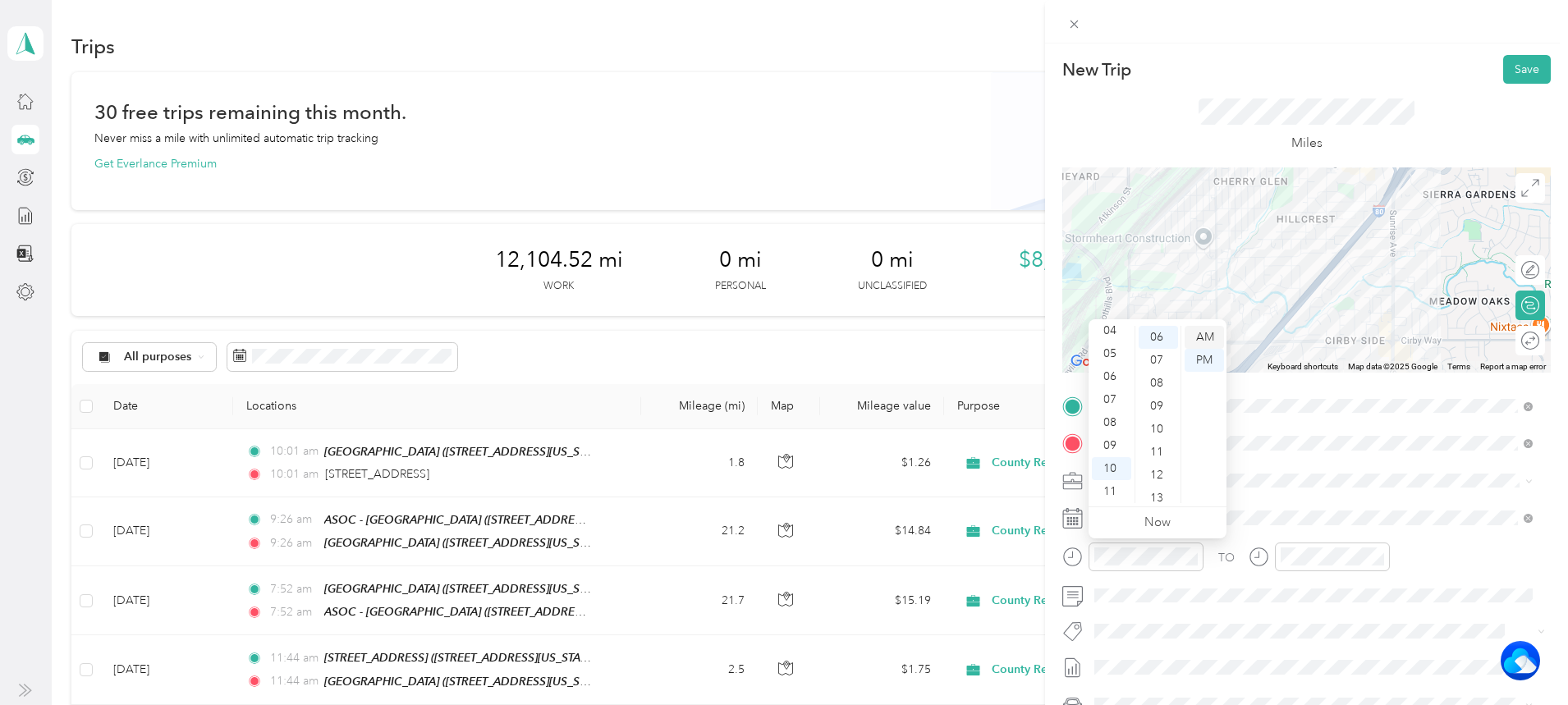
click at [1203, 335] on div "AM" at bounding box center [1204, 337] width 39 height 23
drag, startPoint x: 1323, startPoint y: 545, endPoint x: 1328, endPoint y: 584, distance: 39.3
click at [1329, 585] on div "TO Add photo" at bounding box center [1306, 592] width 489 height 397
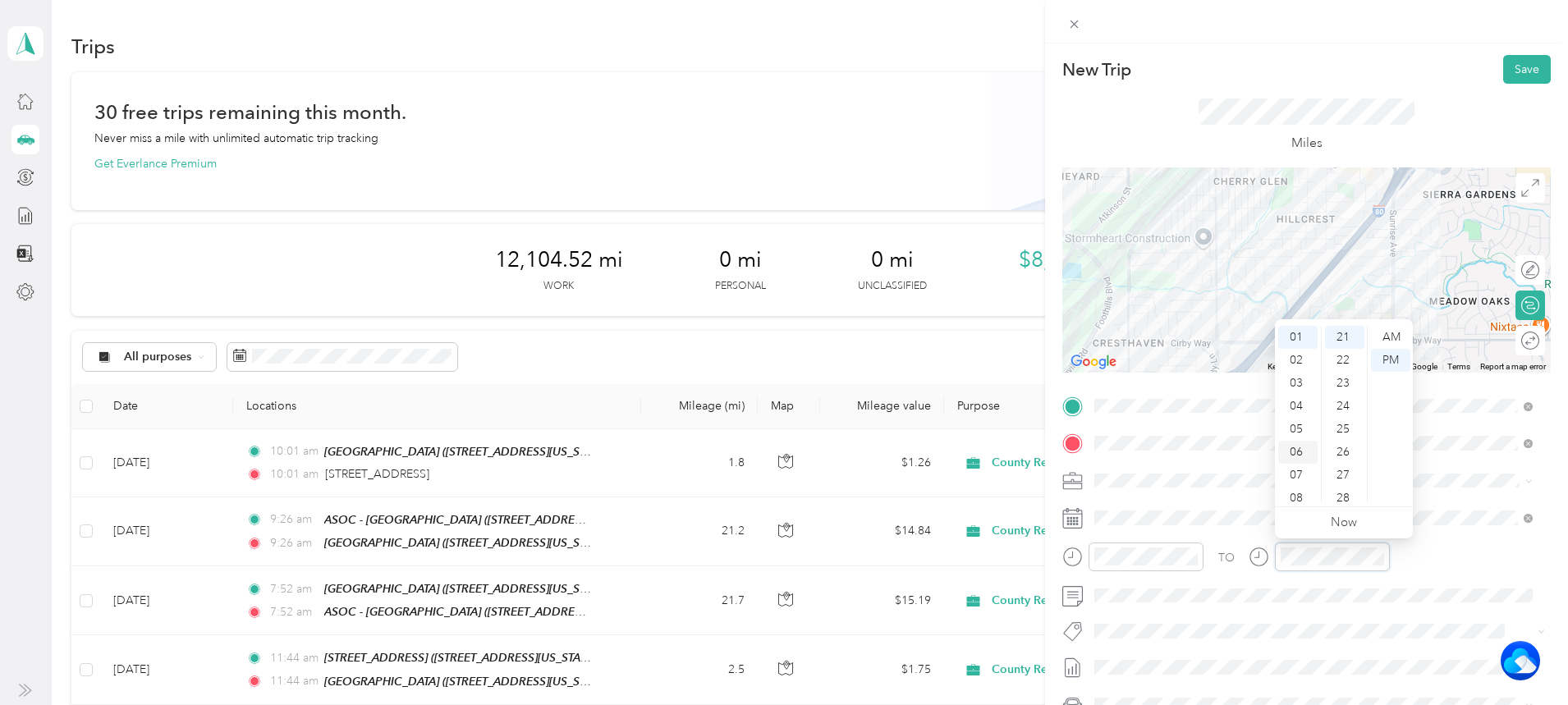
scroll to position [99, 0]
click at [1294, 462] on div "10" at bounding box center [1297, 469] width 39 height 23
click at [1335, 407] on div "06" at bounding box center [1345, 403] width 39 height 23
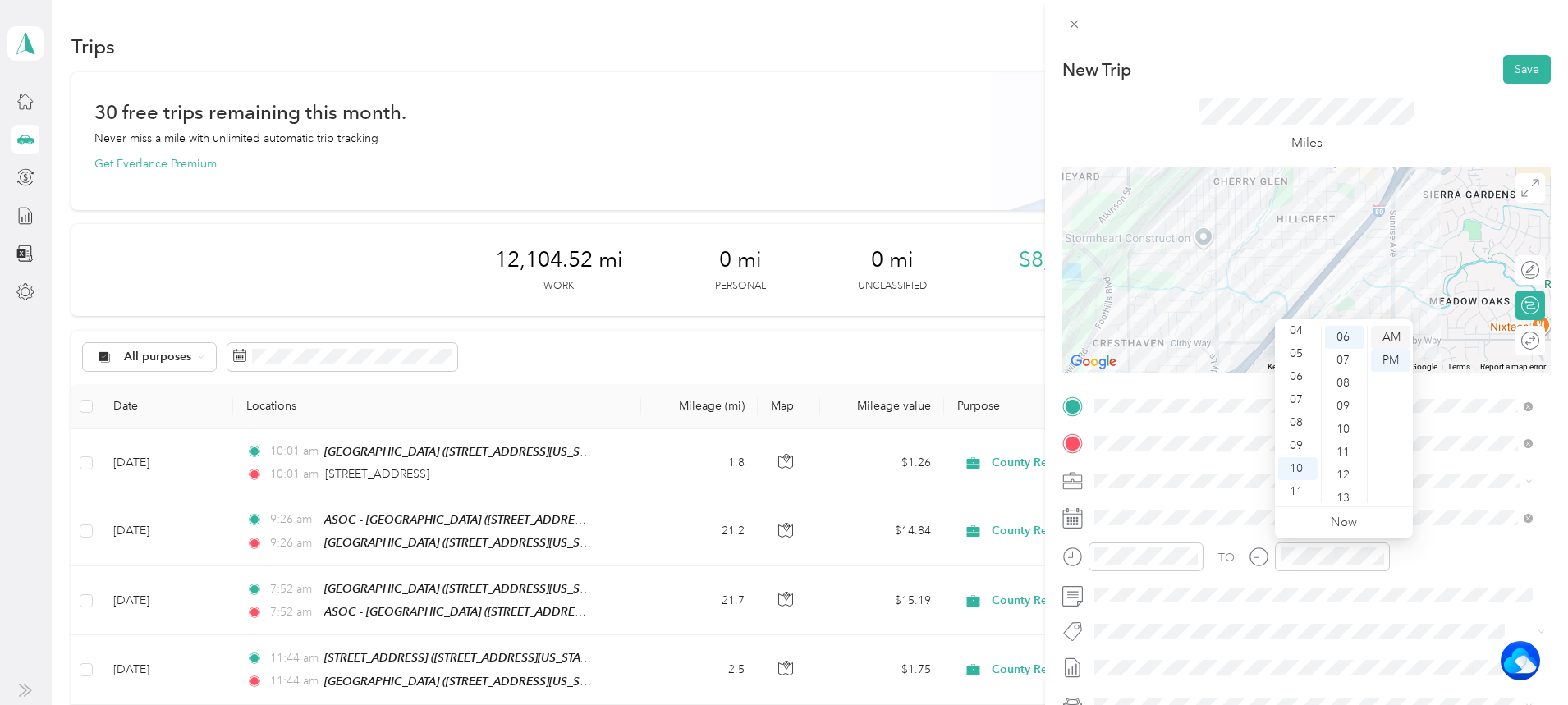
click at [1383, 334] on div "AM" at bounding box center [1391, 337] width 39 height 23
click at [1509, 69] on button "Save" at bounding box center [1527, 69] width 48 height 28
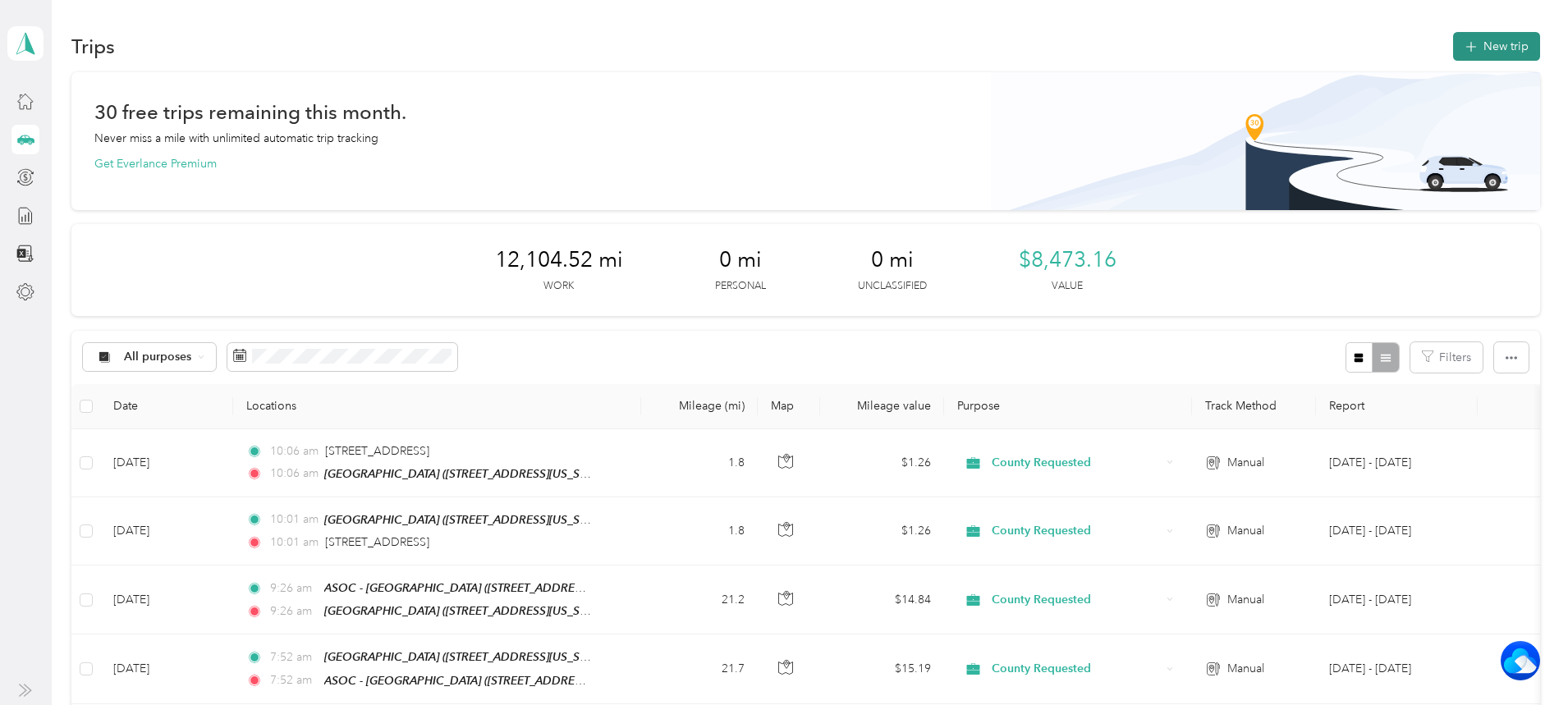
click at [1453, 42] on button "New trip" at bounding box center [1497, 46] width 87 height 28
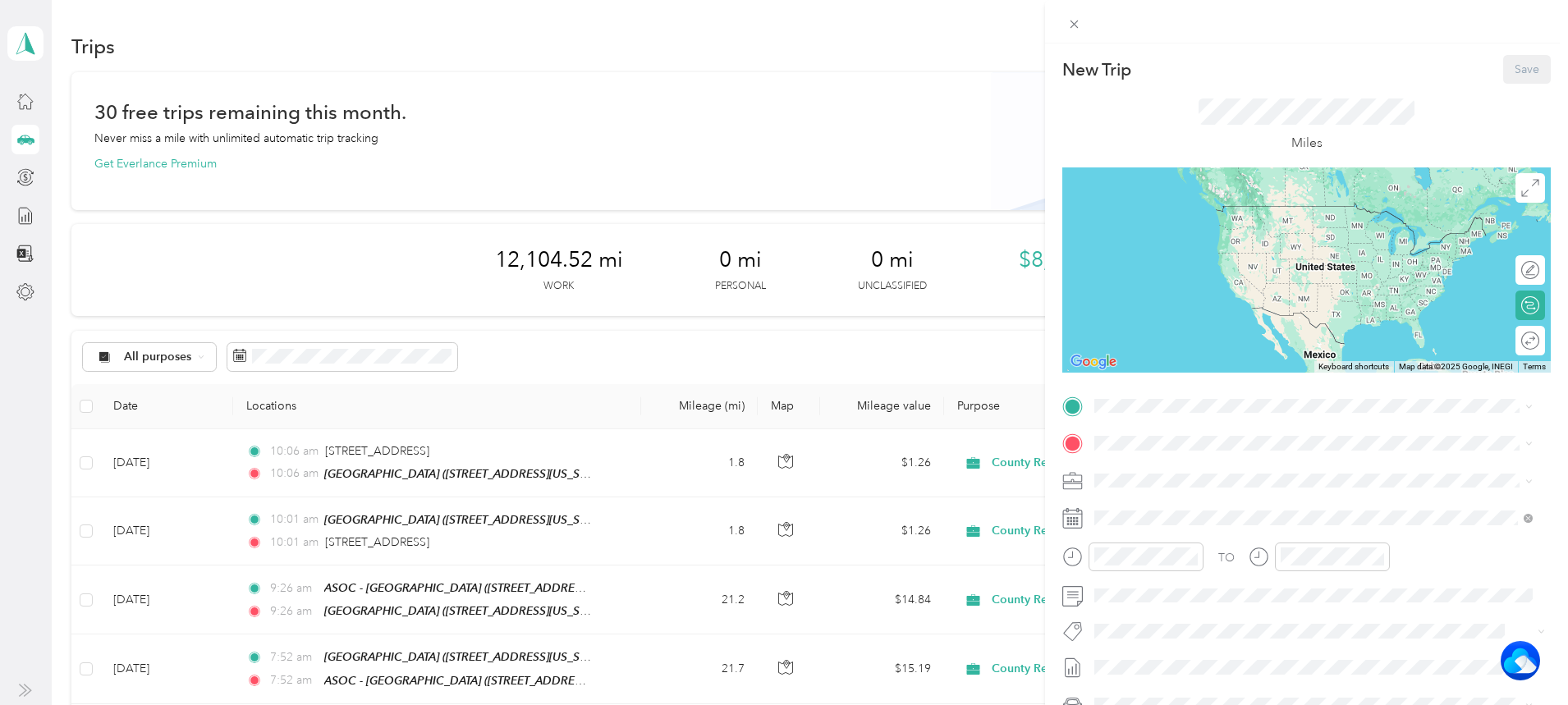
click at [1208, 470] on strong "Cirby Hills" at bounding box center [1209, 472] width 55 height 15
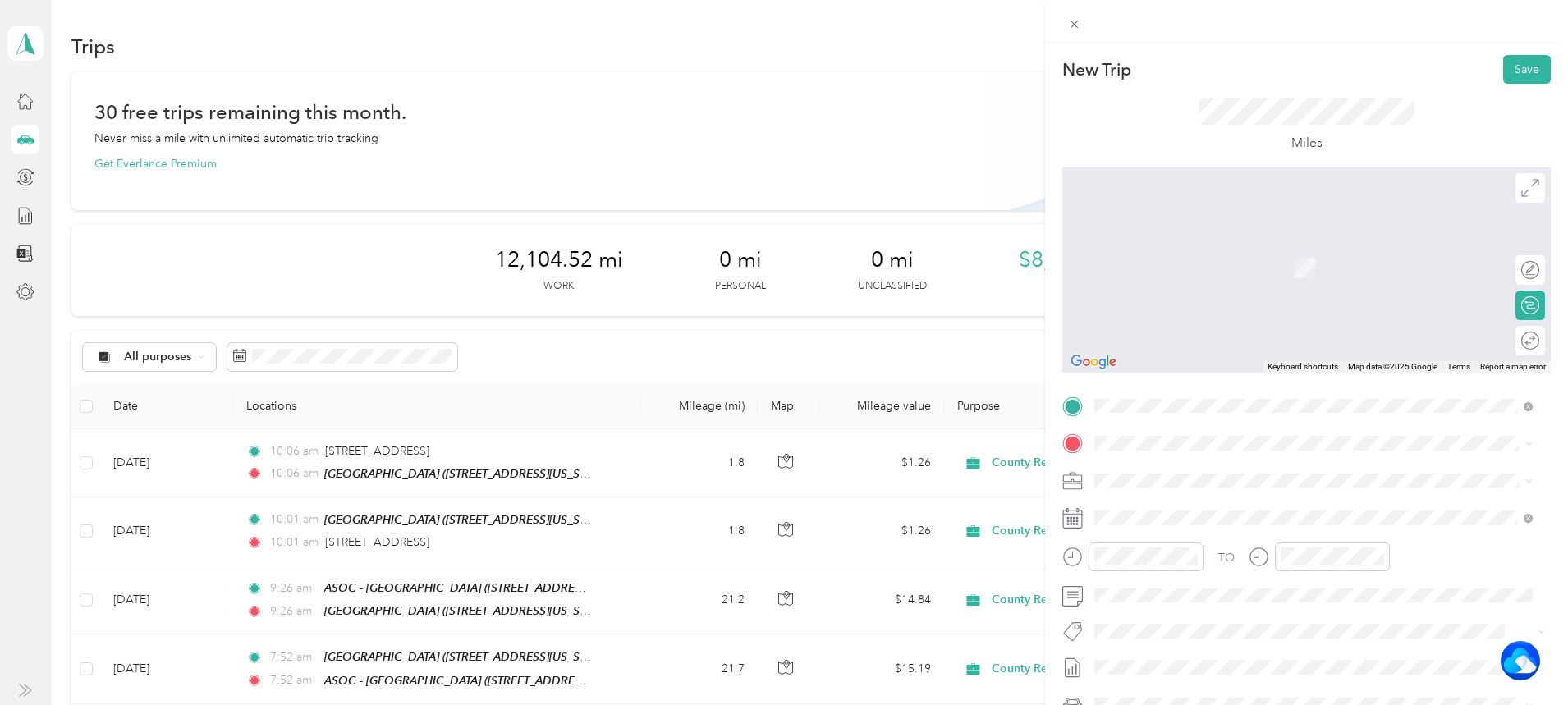
click at [1257, 542] on div "[STREET_ADDRESS][PERSON_NAME][US_STATE]" at bounding box center [1313, 531] width 427 height 22
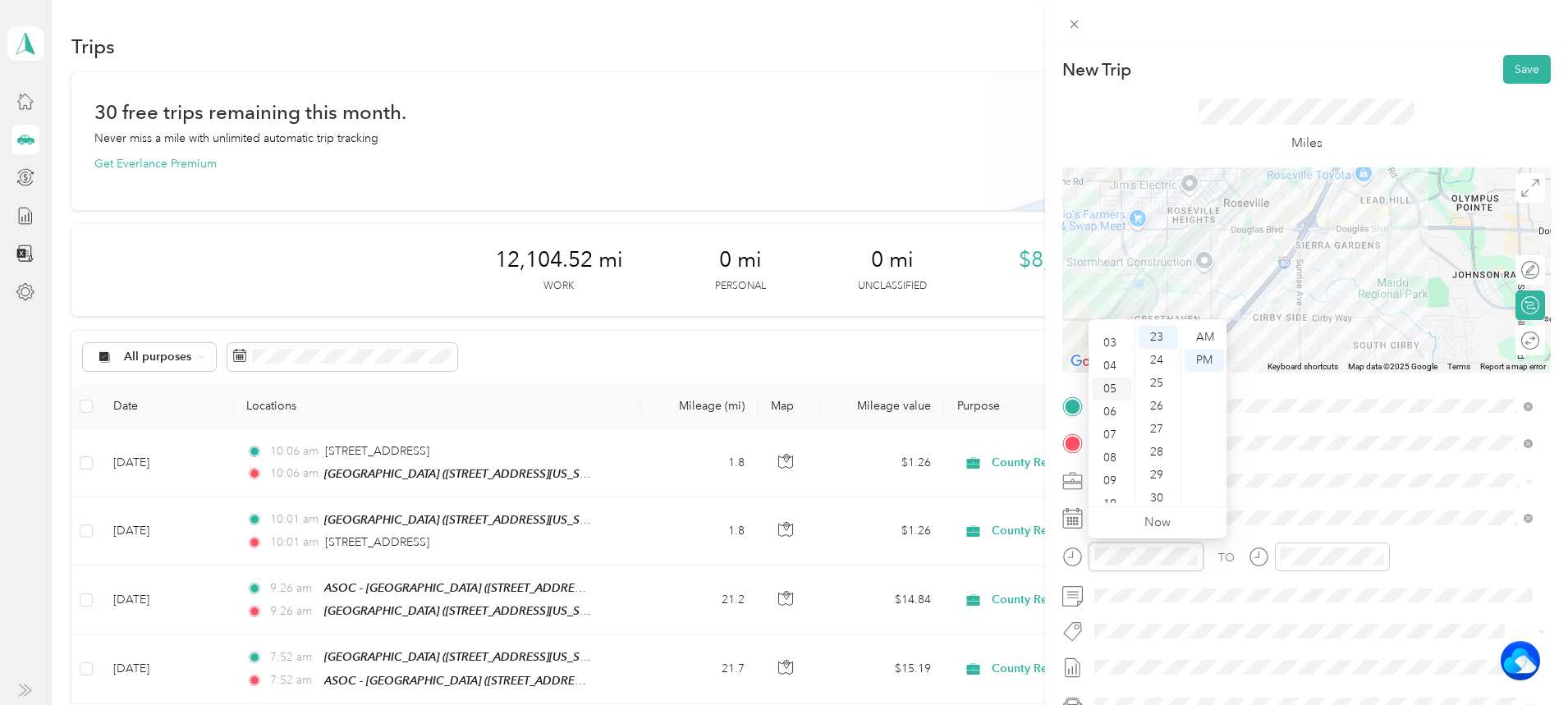
scroll to position [99, 0]
click at [1111, 472] on div "10" at bounding box center [1111, 469] width 39 height 23
click at [1157, 338] on div "34" at bounding box center [1159, 344] width 39 height 23
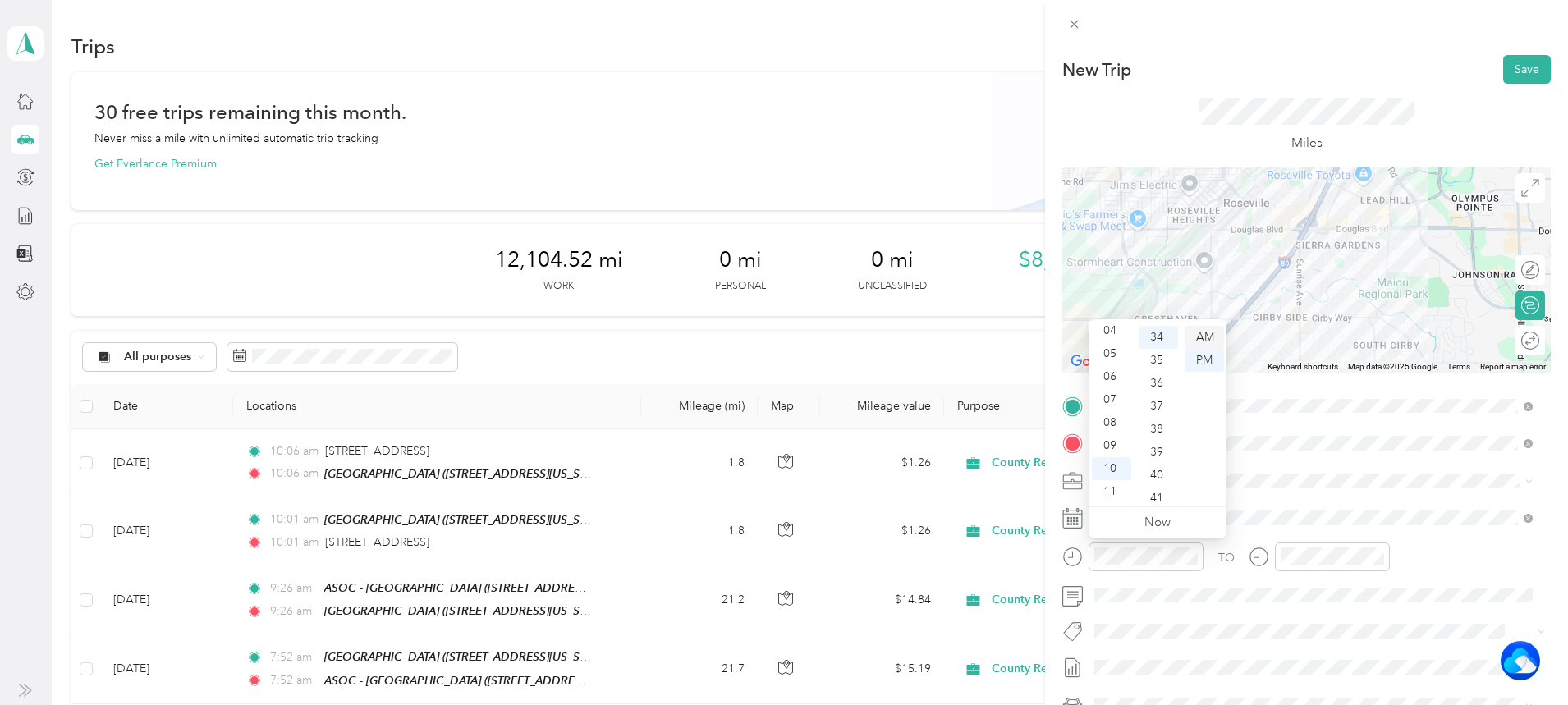
click at [1215, 333] on div "AM" at bounding box center [1204, 337] width 39 height 23
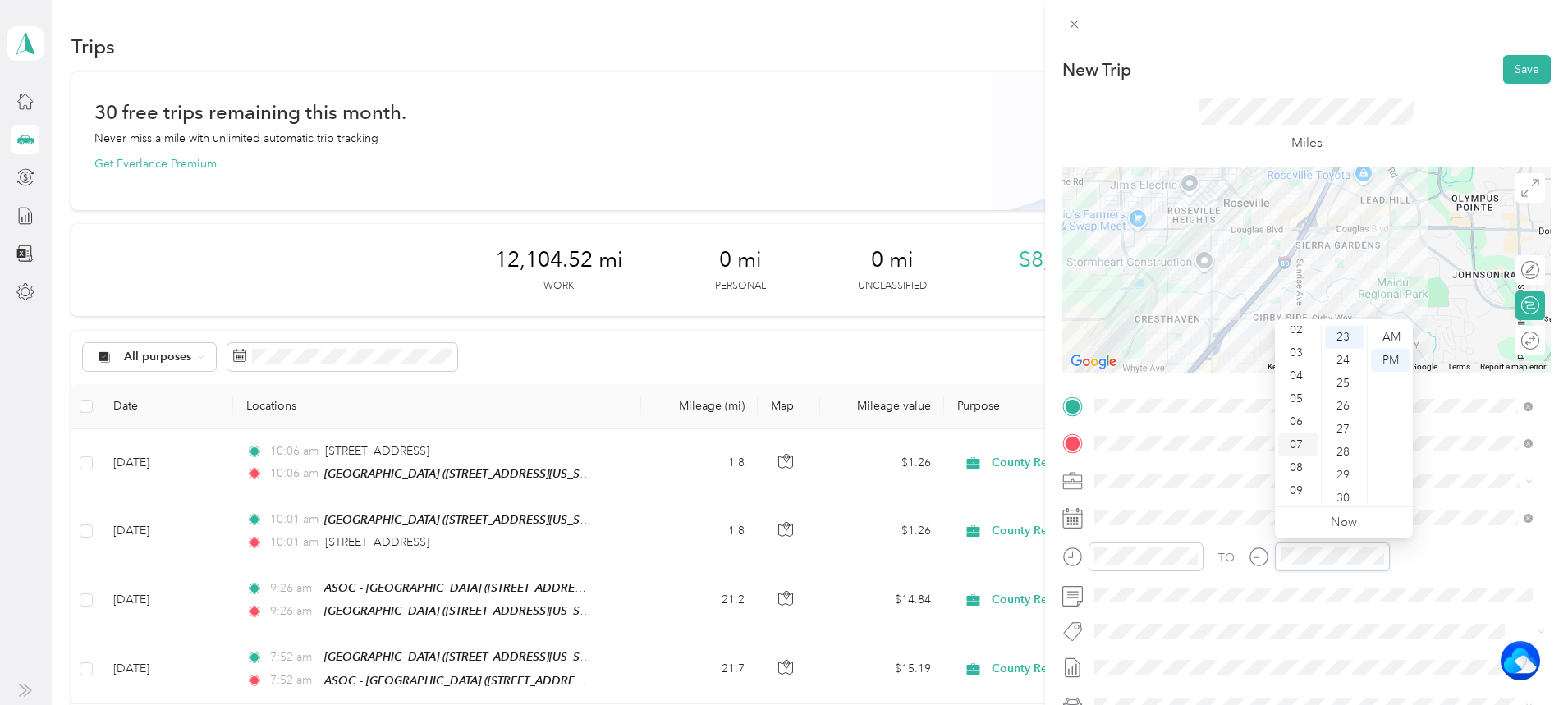
scroll to position [99, 0]
click at [1296, 459] on div "10" at bounding box center [1297, 469] width 39 height 23
click at [1346, 421] on div "34" at bounding box center [1345, 426] width 39 height 23
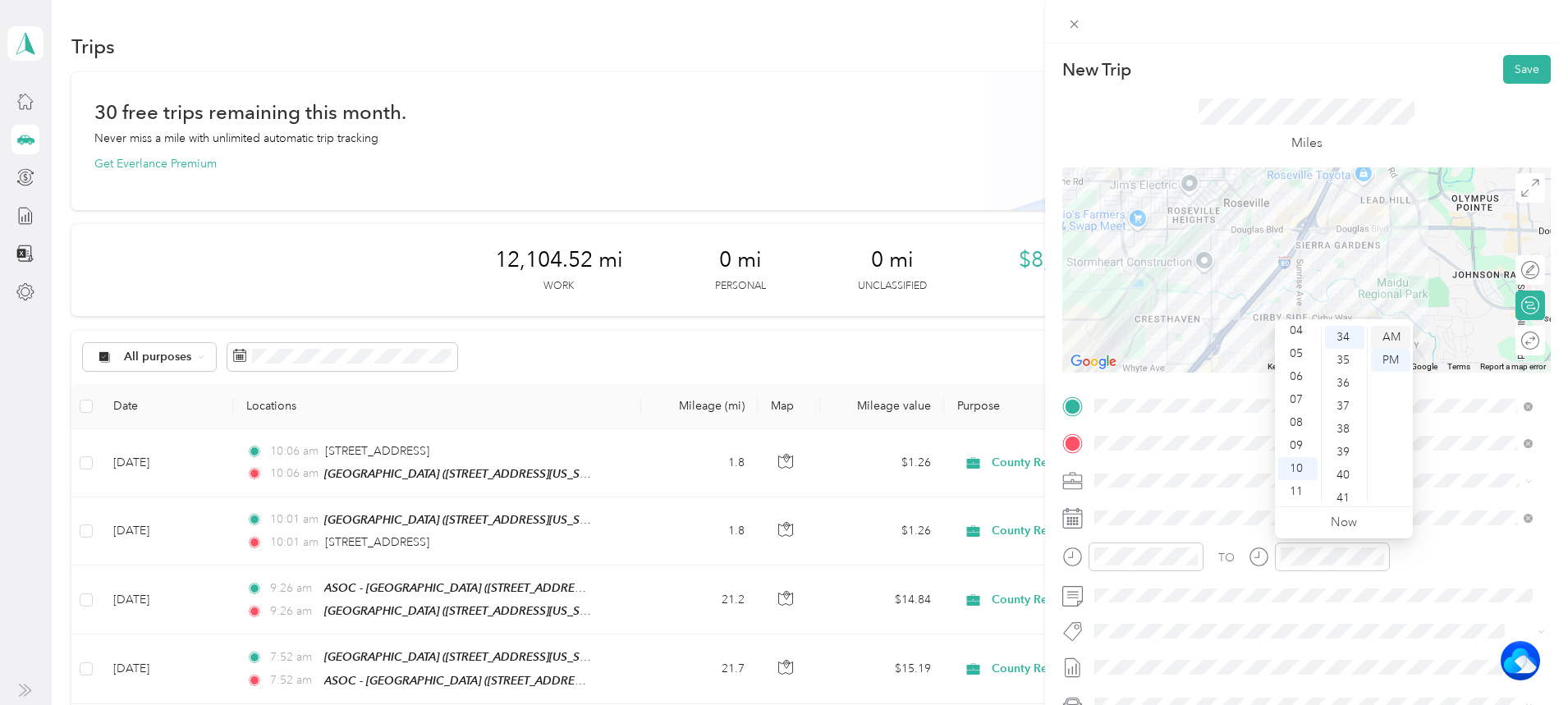
click at [1389, 331] on div "AM" at bounding box center [1391, 337] width 39 height 23
click at [1505, 58] on button "Save" at bounding box center [1527, 69] width 48 height 28
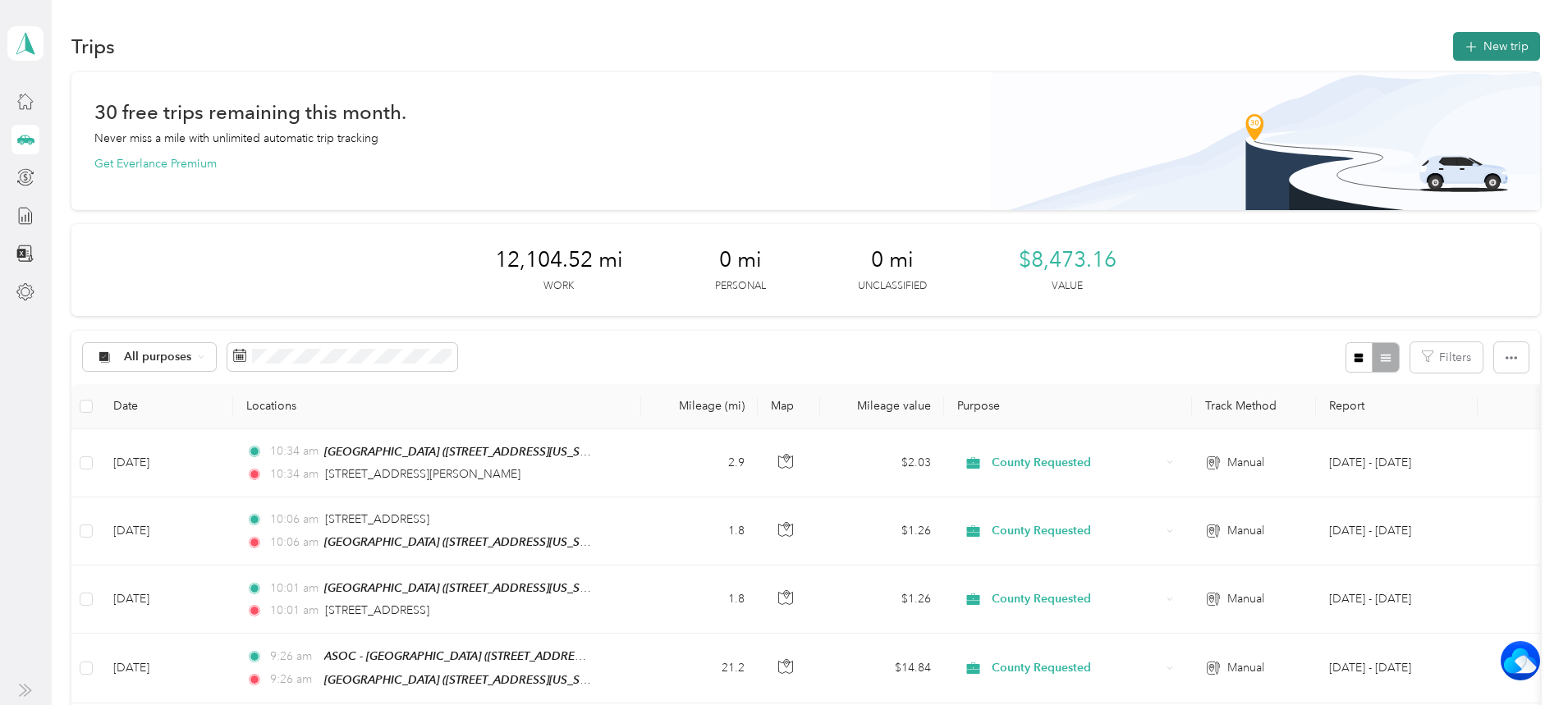
click at [1453, 44] on button "New trip" at bounding box center [1497, 46] width 87 height 28
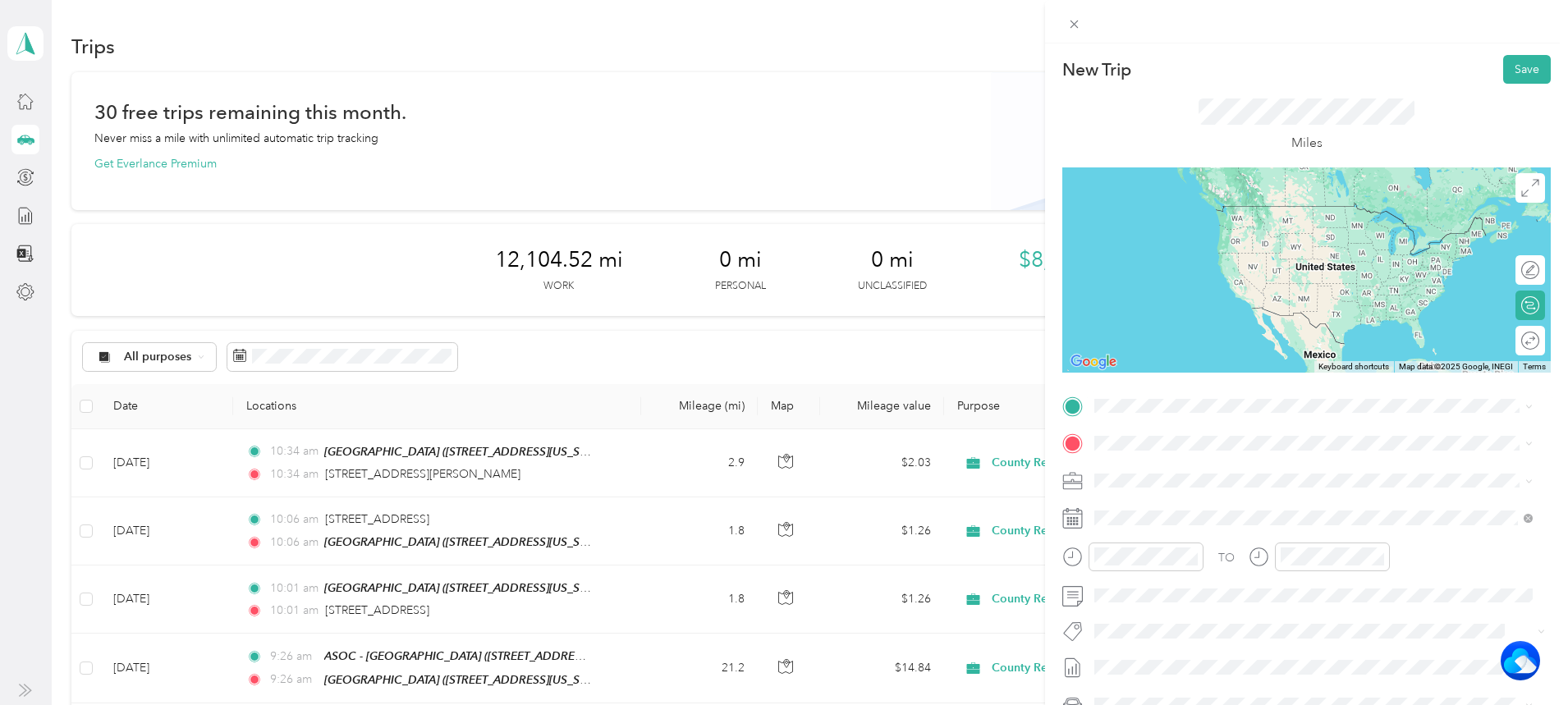
click at [1238, 504] on span "[STREET_ADDRESS][PERSON_NAME][US_STATE]" at bounding box center [1253, 497] width 255 height 15
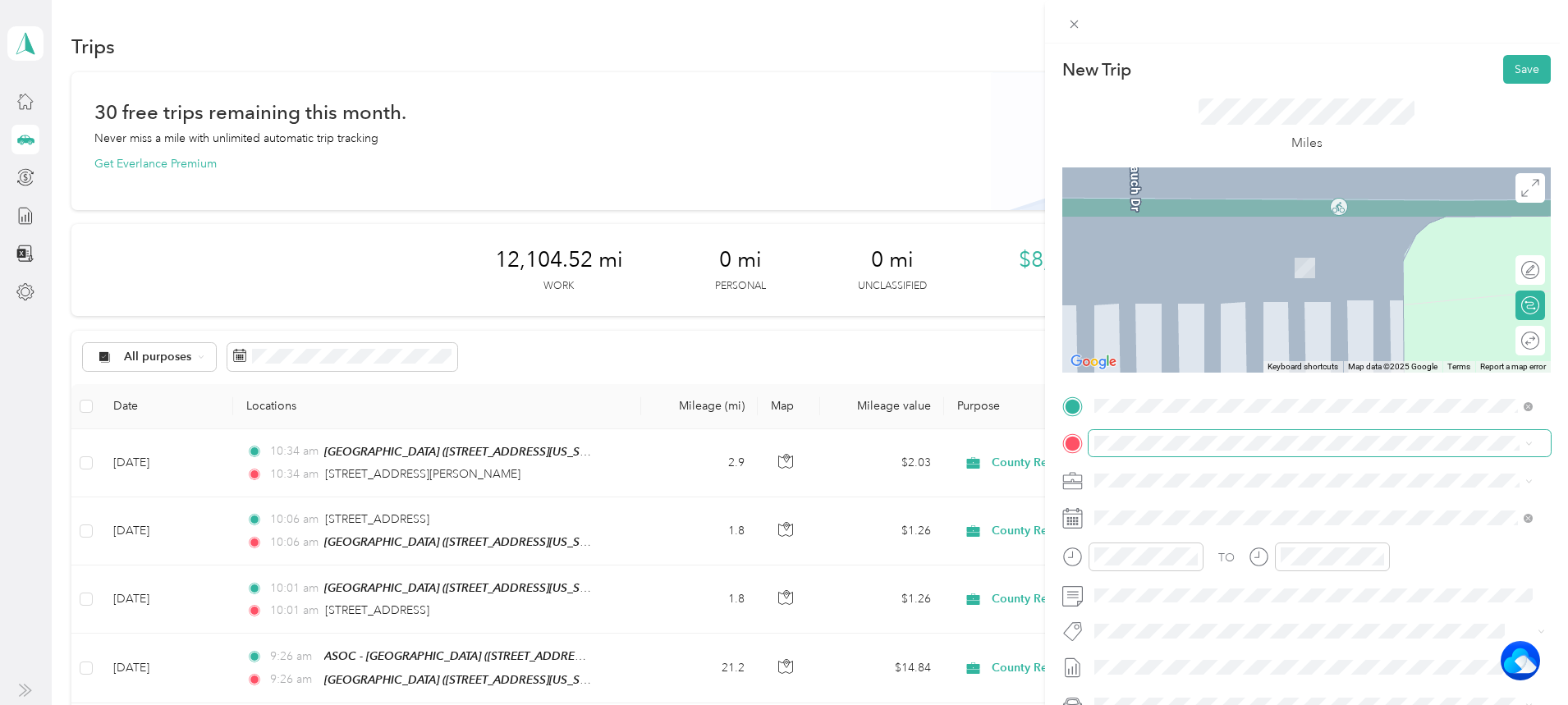
click at [1195, 432] on span at bounding box center [1319, 443] width 462 height 27
click at [1239, 543] on span "[STREET_ADDRESS][US_STATE]" at bounding box center [1208, 535] width 165 height 15
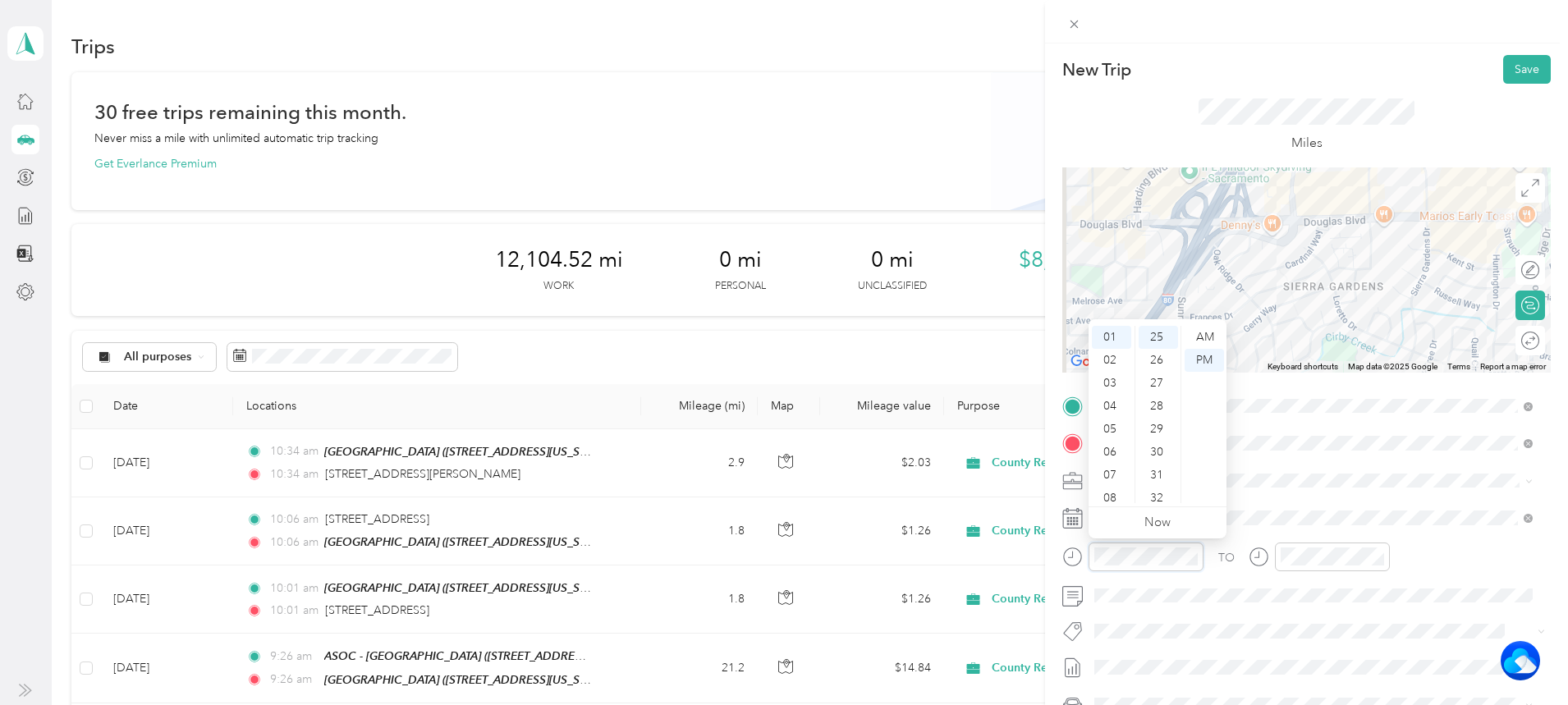
scroll to position [99, 0]
click at [1114, 471] on div "10" at bounding box center [1111, 469] width 39 height 23
click at [1156, 444] on div "51" at bounding box center [1159, 442] width 39 height 23
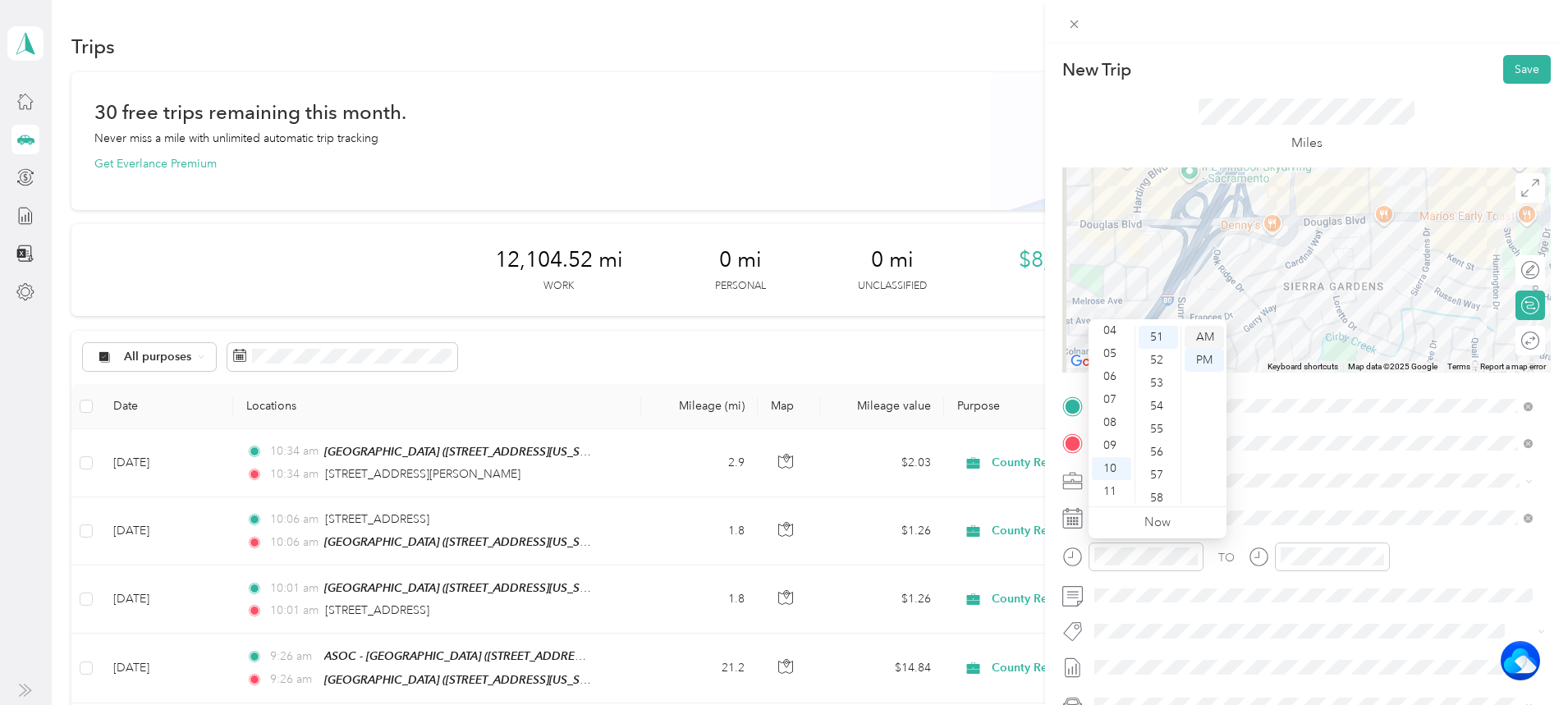
click at [1215, 335] on div "AM" at bounding box center [1204, 337] width 39 height 23
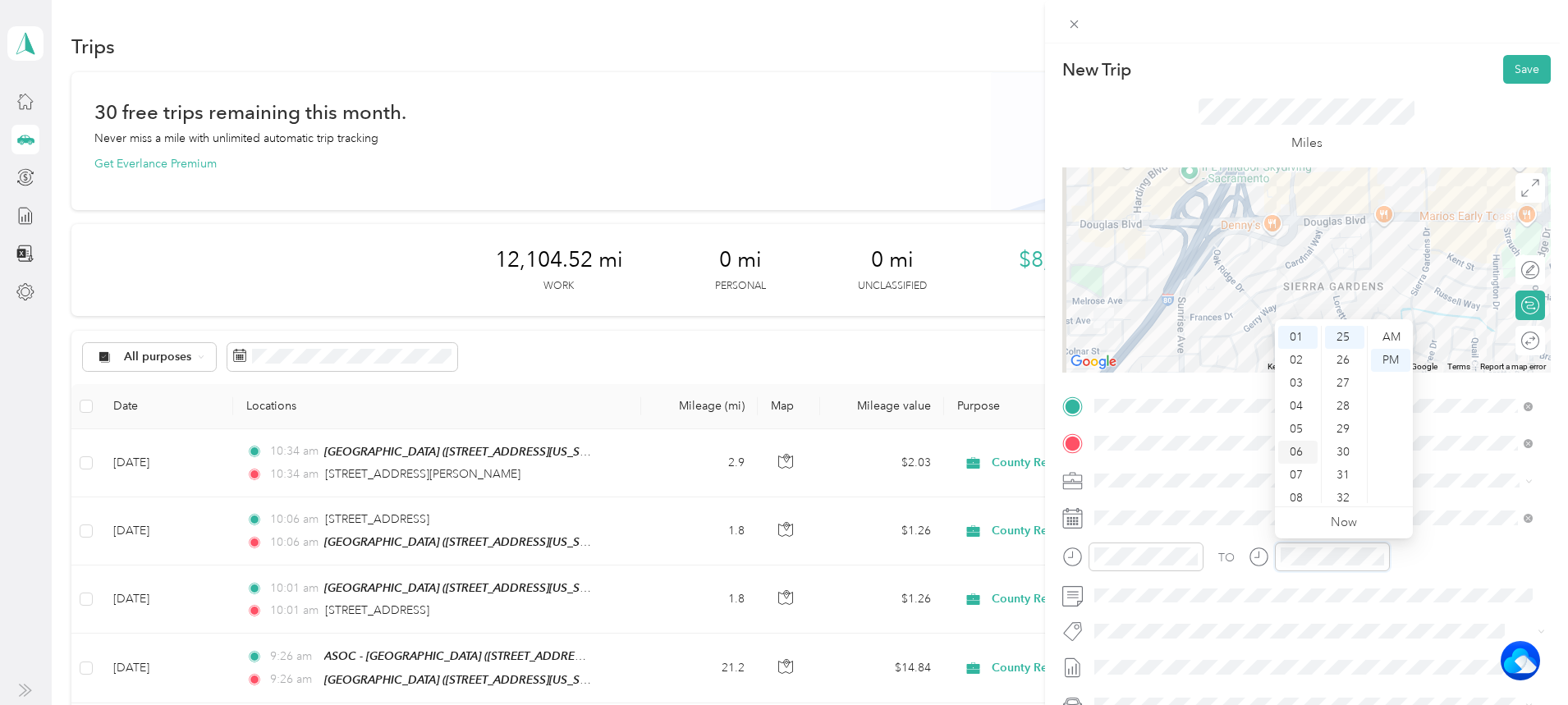
scroll to position [99, 0]
click at [1298, 465] on div "10" at bounding box center [1297, 469] width 39 height 23
click at [1342, 393] on div "51" at bounding box center [1345, 390] width 39 height 23
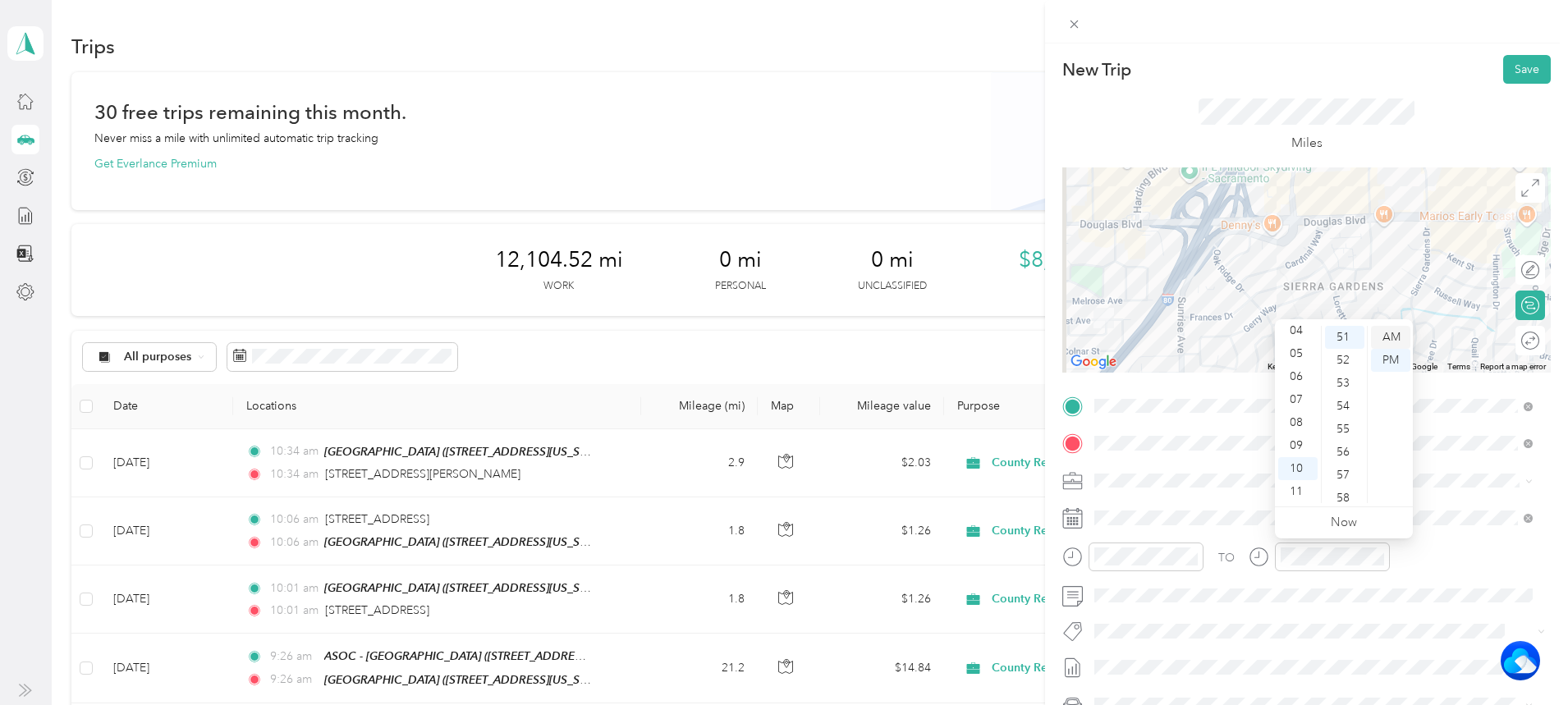
click at [1397, 338] on div "AM" at bounding box center [1391, 337] width 39 height 23
click at [1530, 58] on button "Save" at bounding box center [1527, 69] width 48 height 28
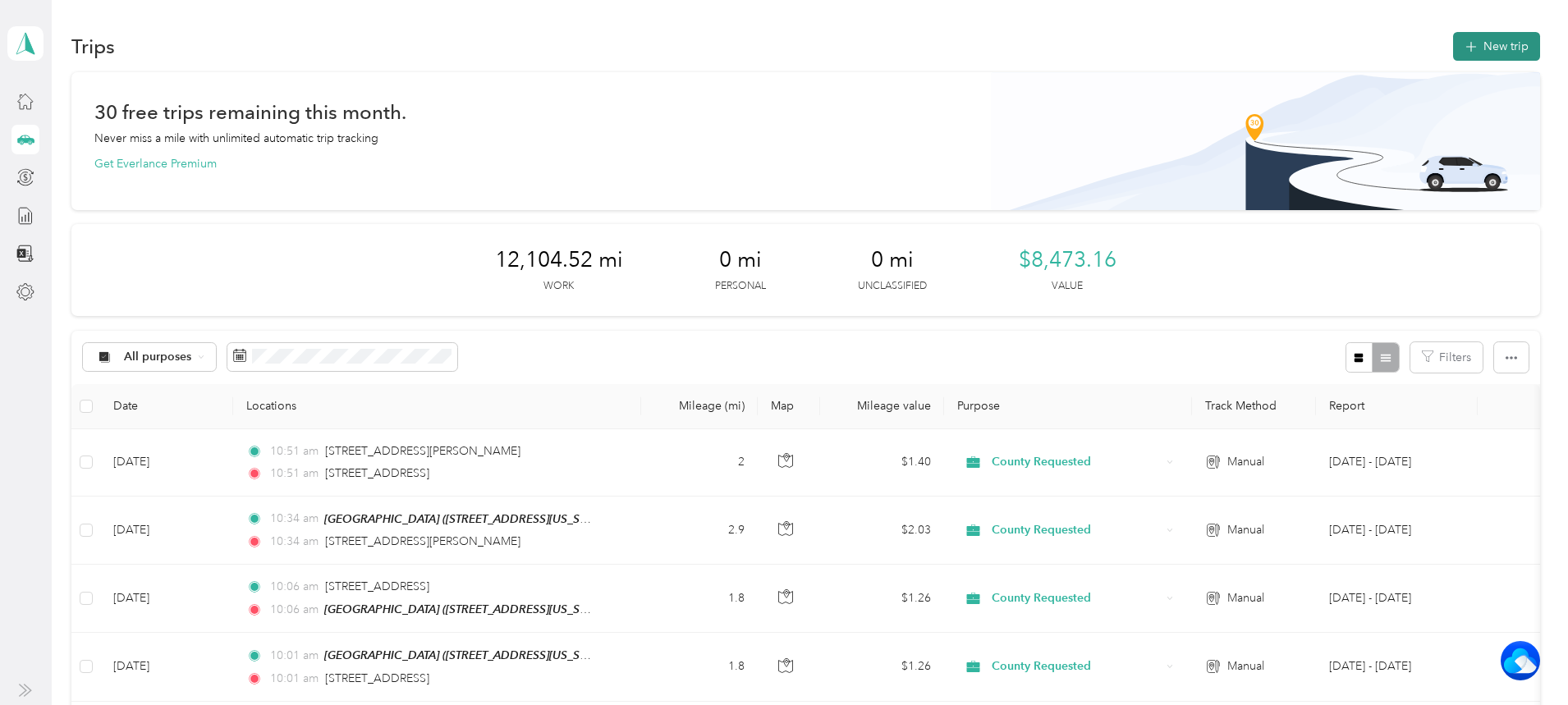
click at [1453, 42] on button "New trip" at bounding box center [1497, 46] width 87 height 28
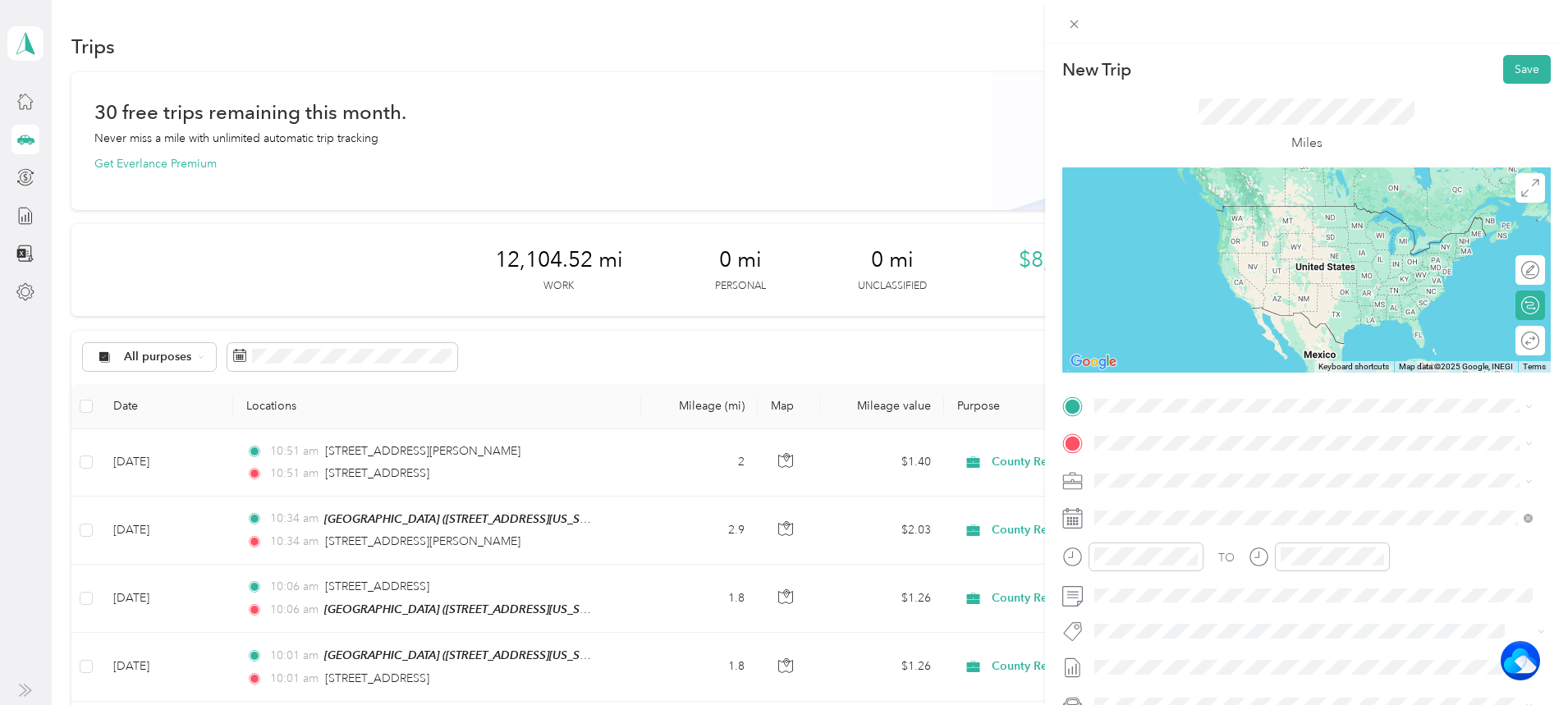
click at [1245, 500] on span "[STREET_ADDRESS][US_STATE]" at bounding box center [1208, 492] width 165 height 15
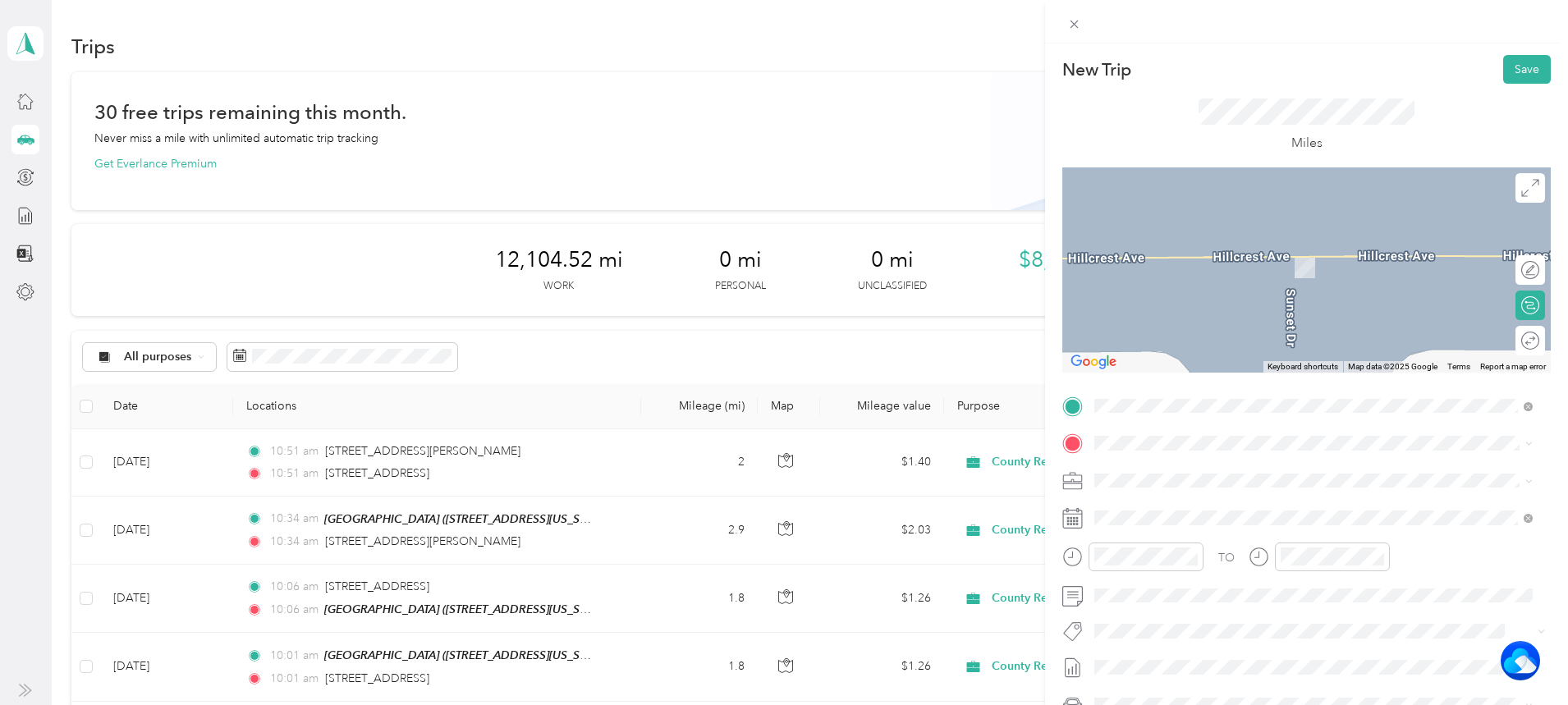
click at [1190, 515] on div "TEAM Cirby Hills [STREET_ADDRESS][US_STATE]" at bounding box center [1208, 515] width 165 height 40
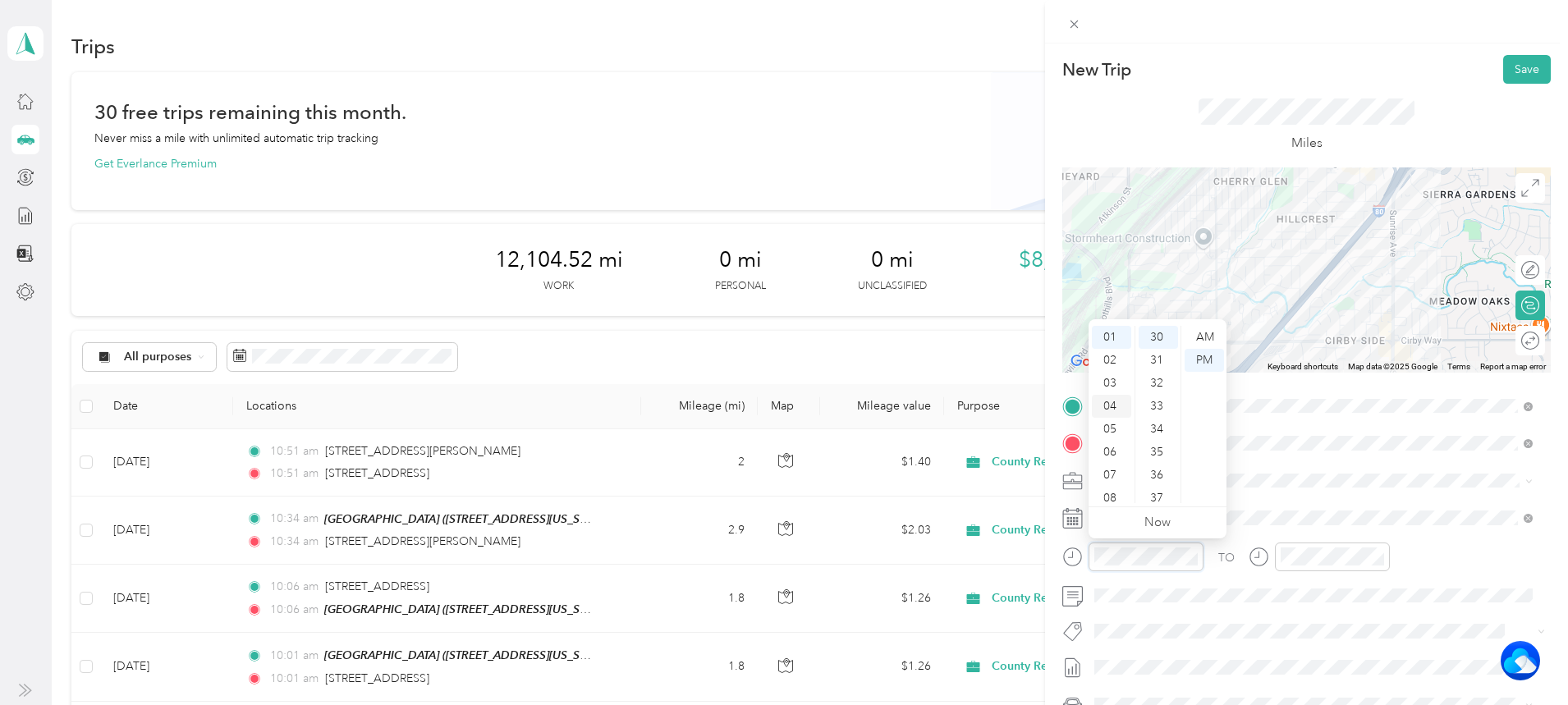
scroll to position [99, 0]
click at [1104, 493] on div "11" at bounding box center [1111, 492] width 39 height 23
click at [1164, 377] on div "02" at bounding box center [1159, 384] width 39 height 23
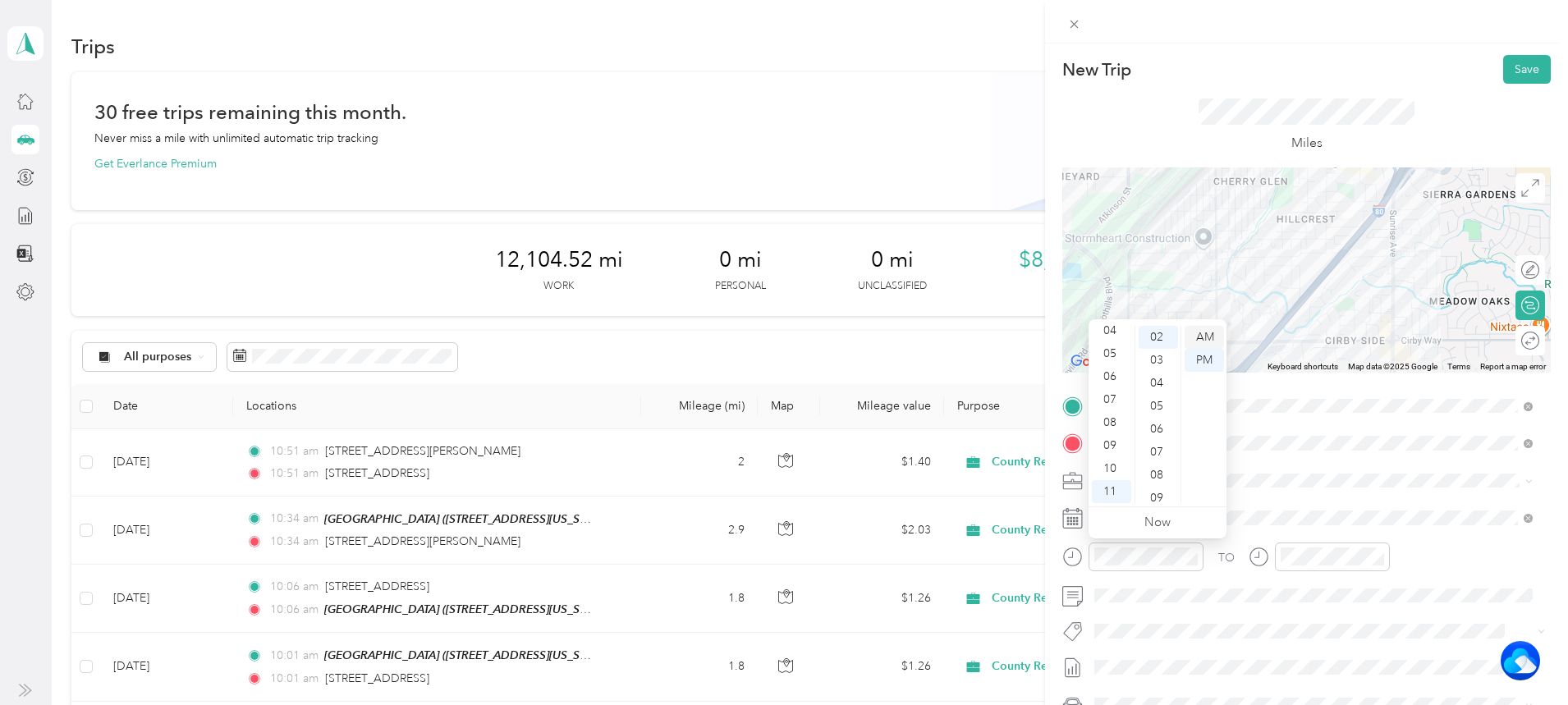
click at [1213, 335] on div "AM" at bounding box center [1204, 337] width 39 height 23
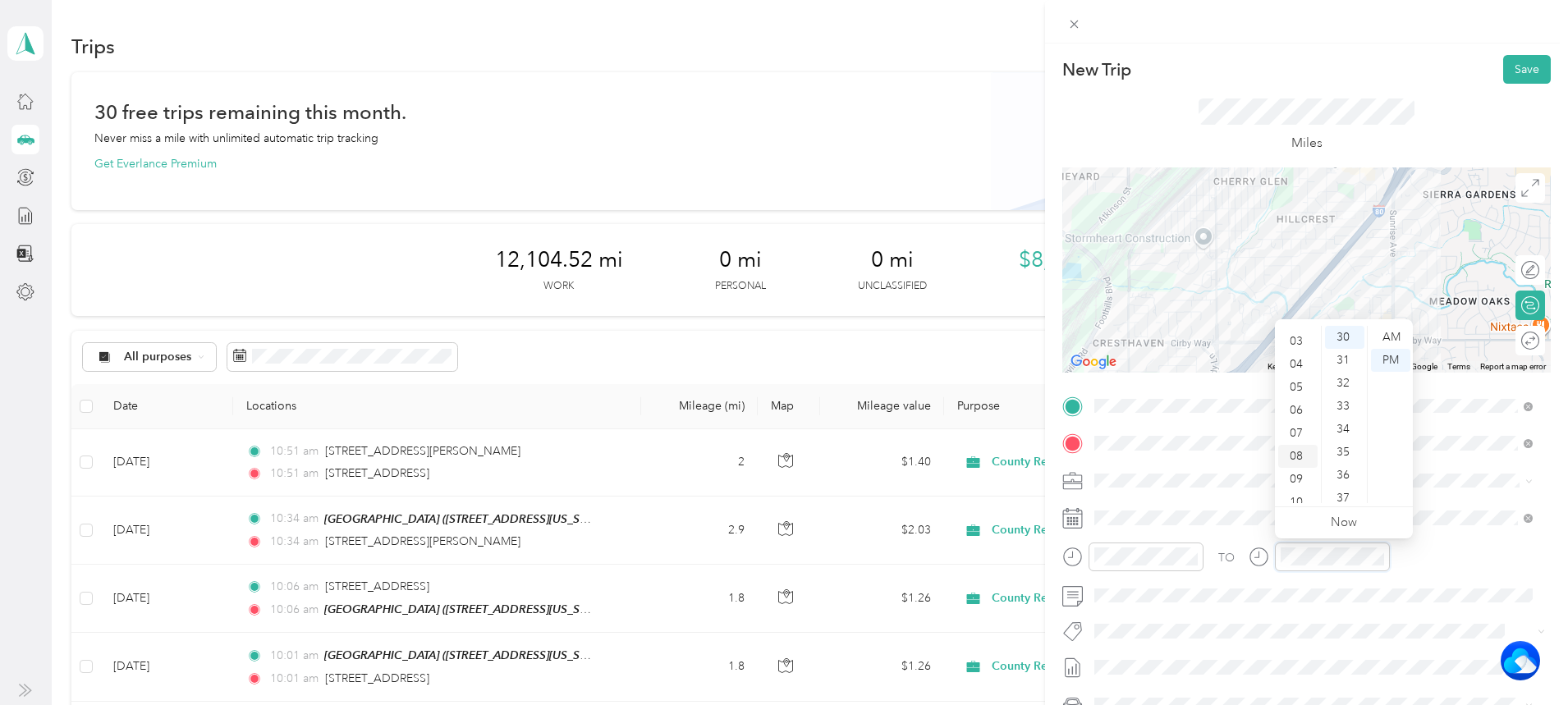
scroll to position [99, 0]
click at [1298, 489] on div "11" at bounding box center [1297, 492] width 39 height 23
click at [1337, 344] on div "02" at bounding box center [1345, 351] width 39 height 23
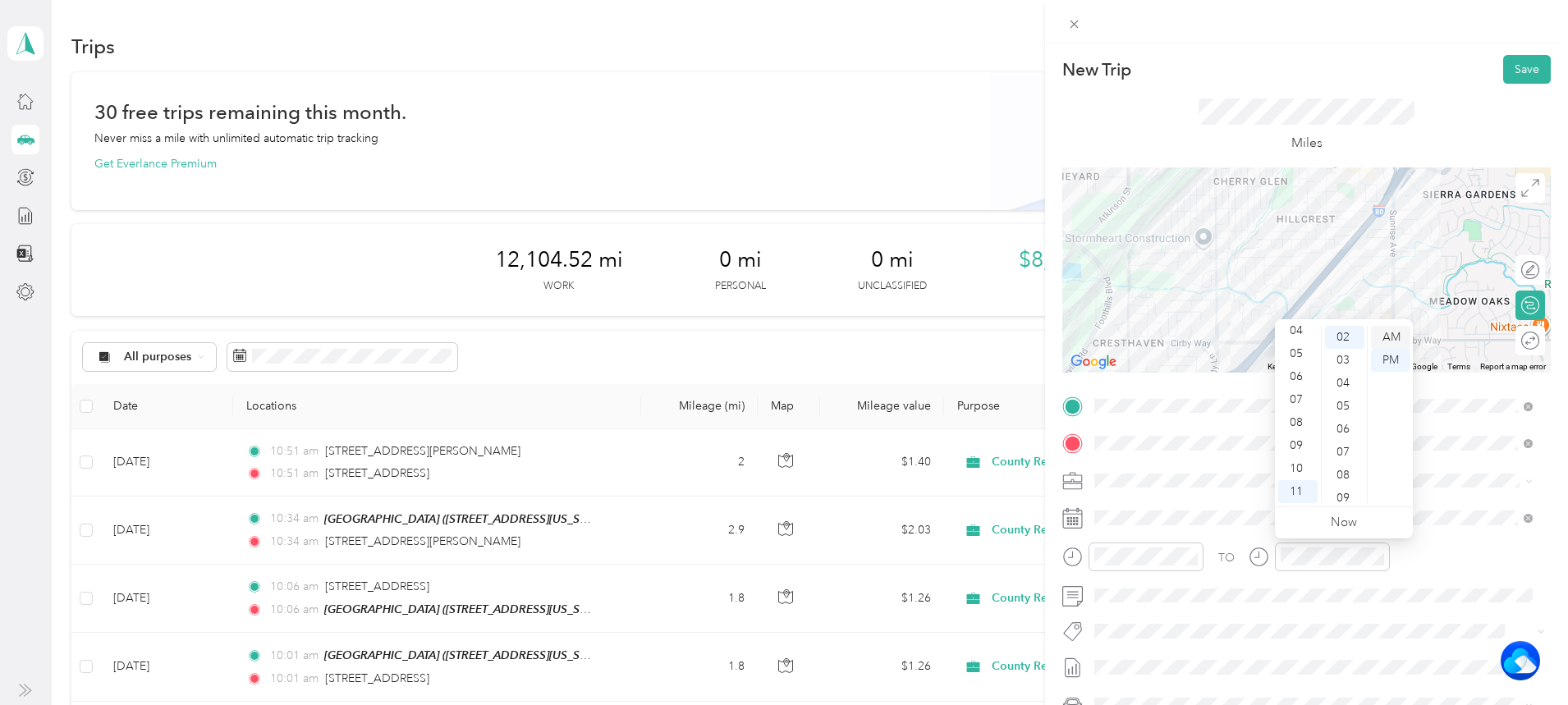
click at [1377, 334] on div "AM" at bounding box center [1391, 337] width 39 height 23
click at [1507, 58] on button "Save" at bounding box center [1527, 69] width 48 height 28
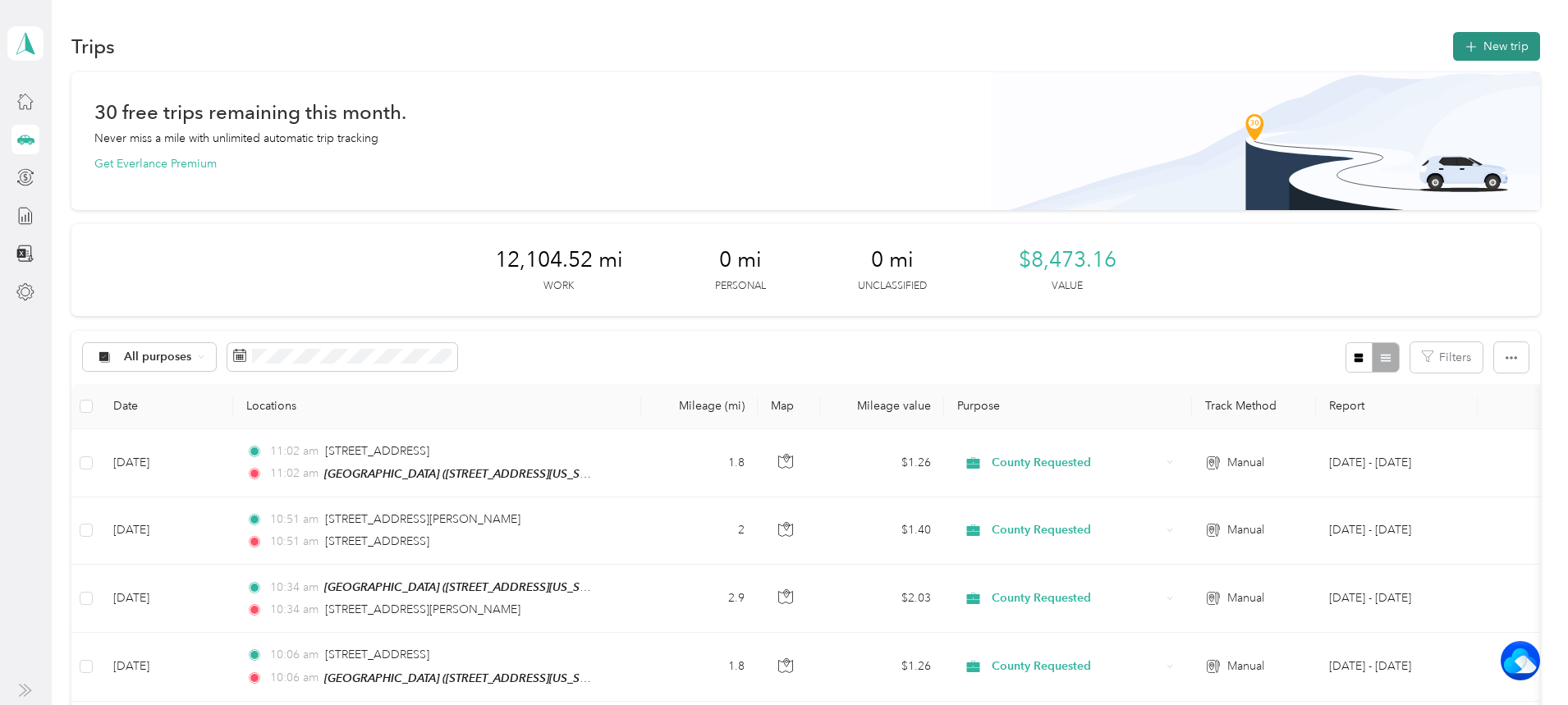
click at [1453, 40] on button "New trip" at bounding box center [1497, 46] width 87 height 28
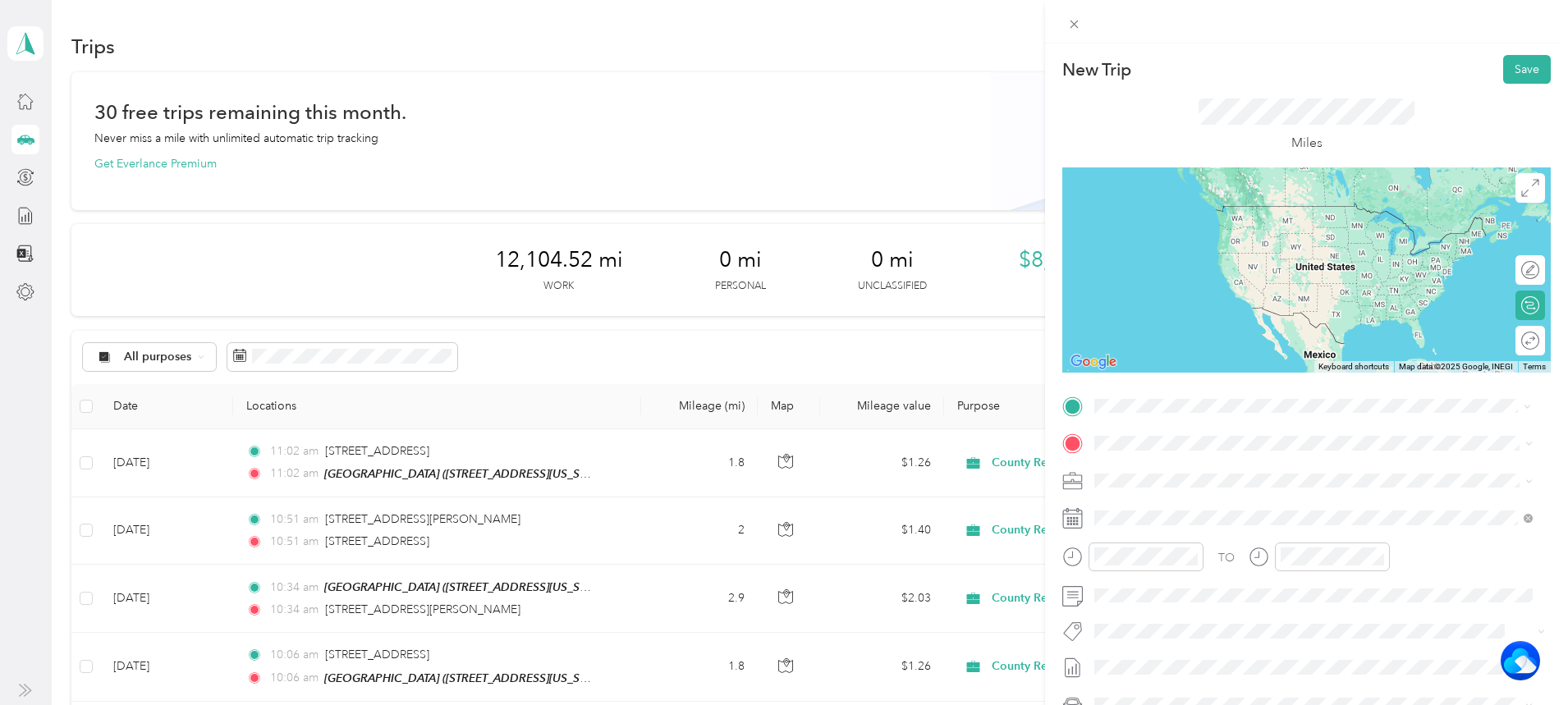
click at [1289, 473] on div "TEAM Cirby Hills" at bounding box center [1208, 473] width 165 height 20
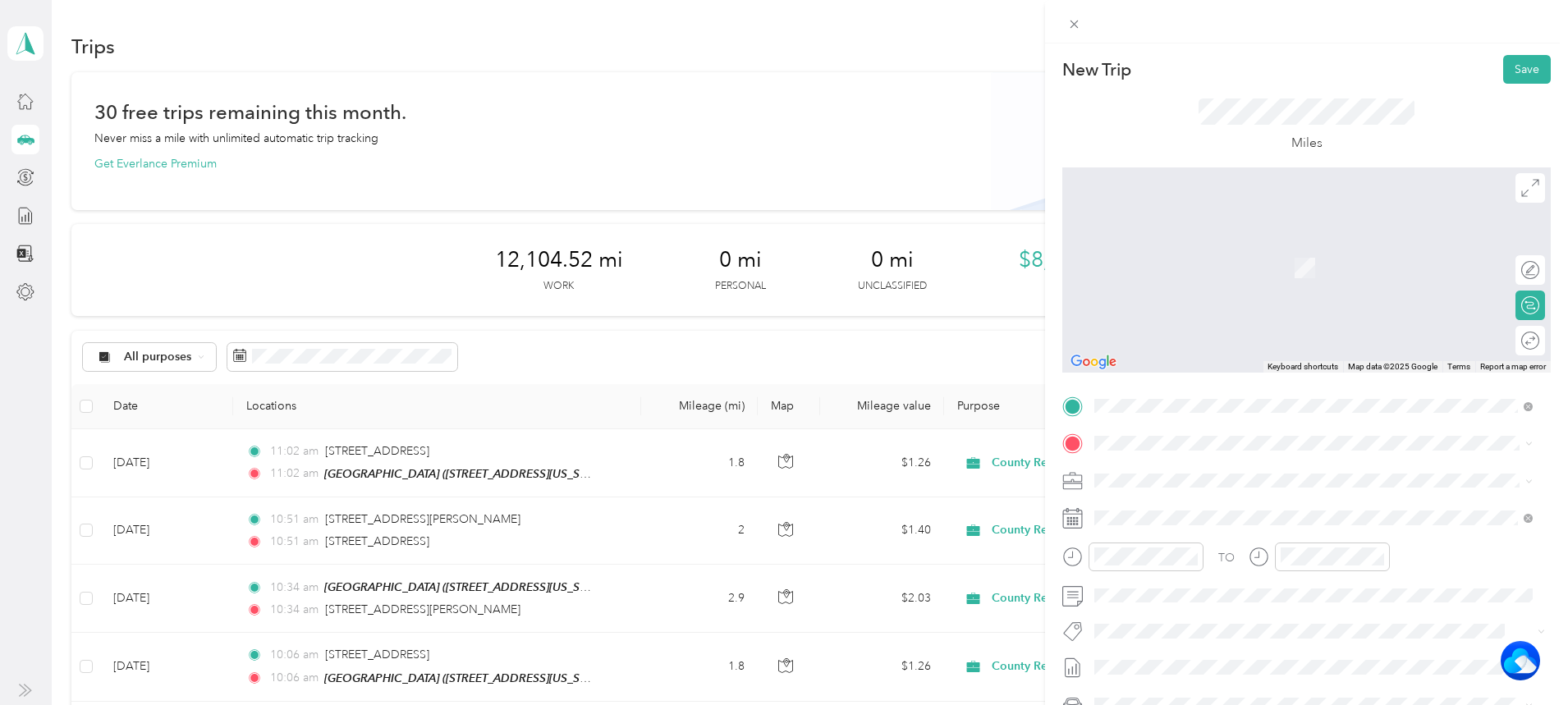
drag, startPoint x: 1192, startPoint y: 432, endPoint x: 1193, endPoint y: 469, distance: 37.0
click at [1193, 469] on div "TO Add photo" at bounding box center [1306, 592] width 489 height 397
click at [1223, 543] on span "[STREET_ADDRESS][US_STATE]" at bounding box center [1208, 535] width 165 height 15
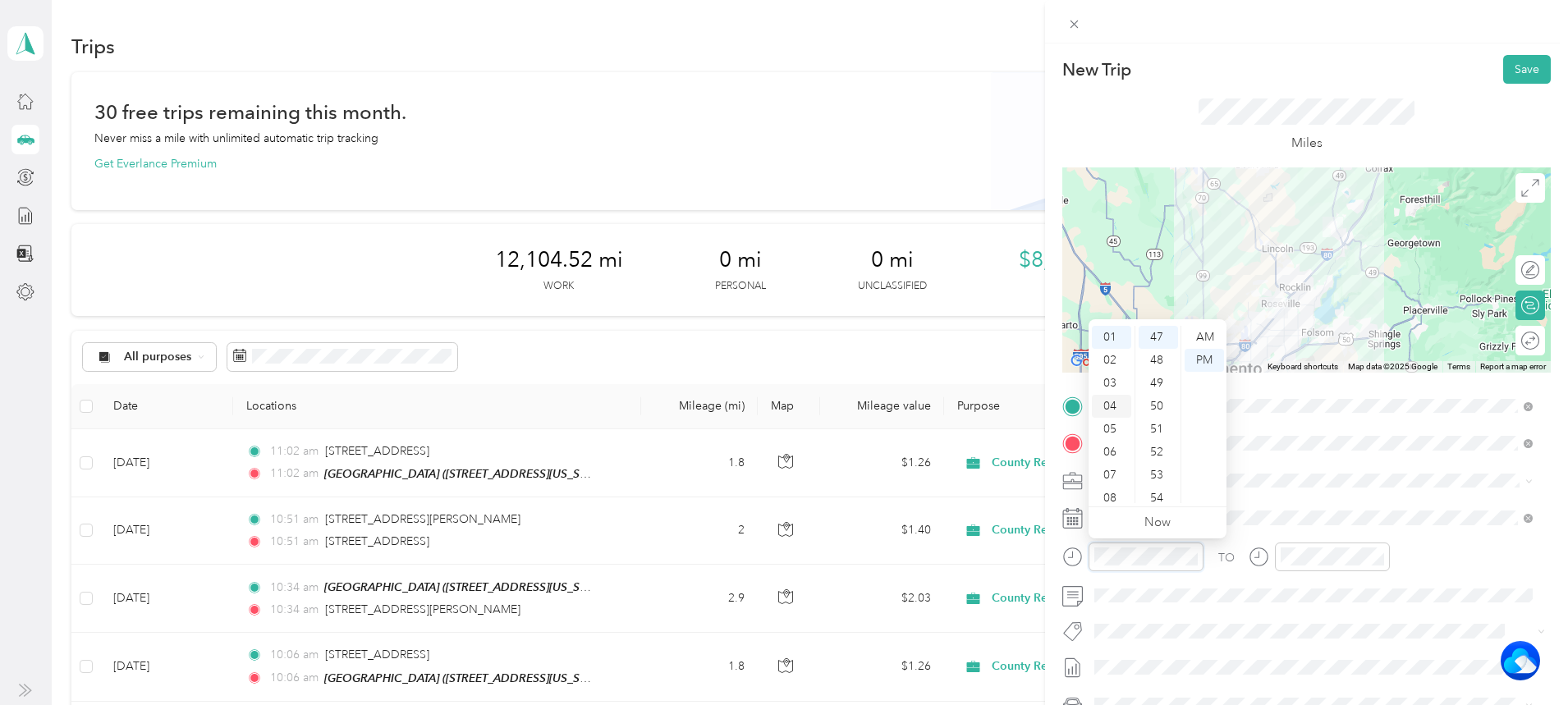
scroll to position [99, 0]
click at [1114, 490] on div "11" at bounding box center [1111, 492] width 39 height 23
click at [1157, 337] on div "34" at bounding box center [1159, 328] width 39 height 23
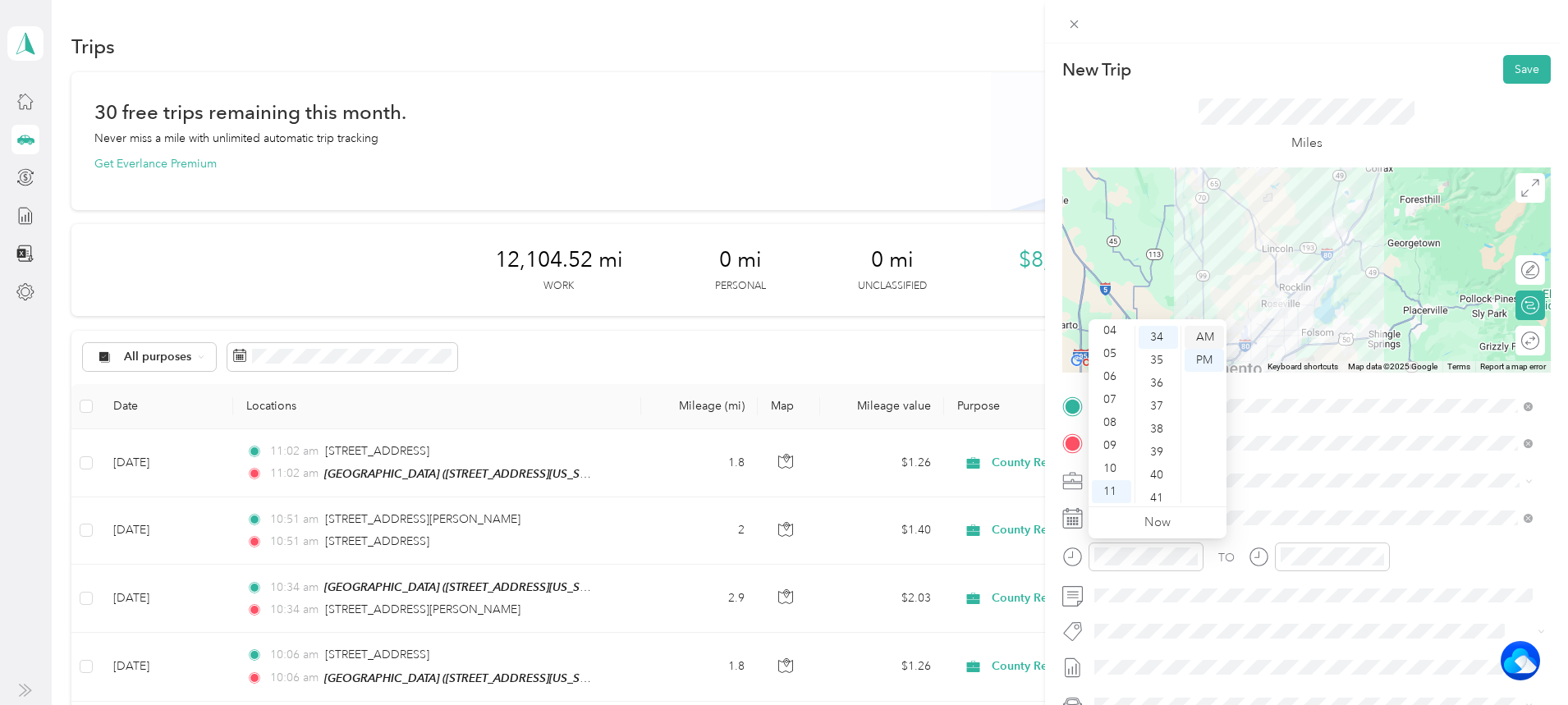
click at [1194, 335] on div "AM" at bounding box center [1204, 337] width 39 height 23
click at [1337, 566] on div at bounding box center [1332, 557] width 115 height 28
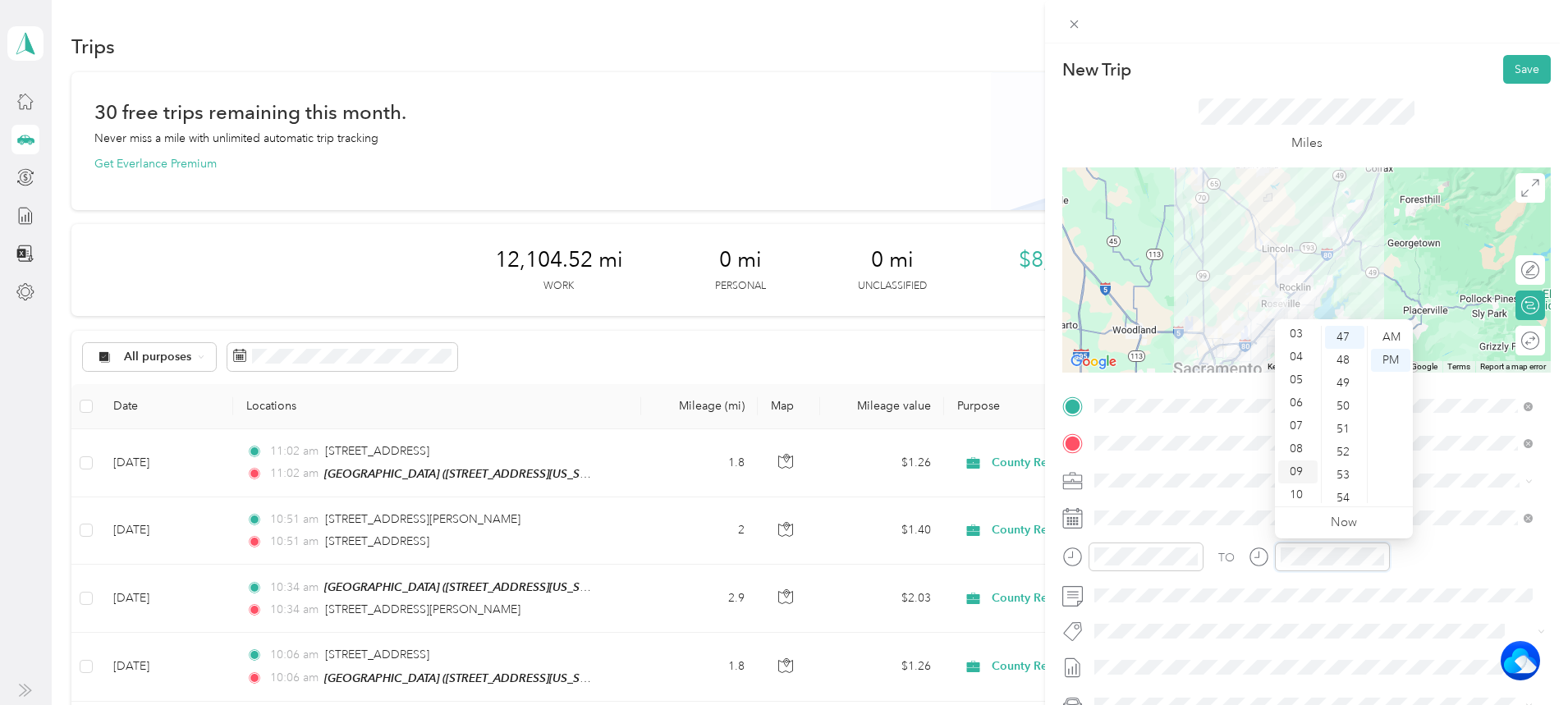
scroll to position [99, 0]
click at [1289, 494] on div "11" at bounding box center [1297, 492] width 39 height 23
click at [1347, 363] on div "34" at bounding box center [1345, 367] width 39 height 23
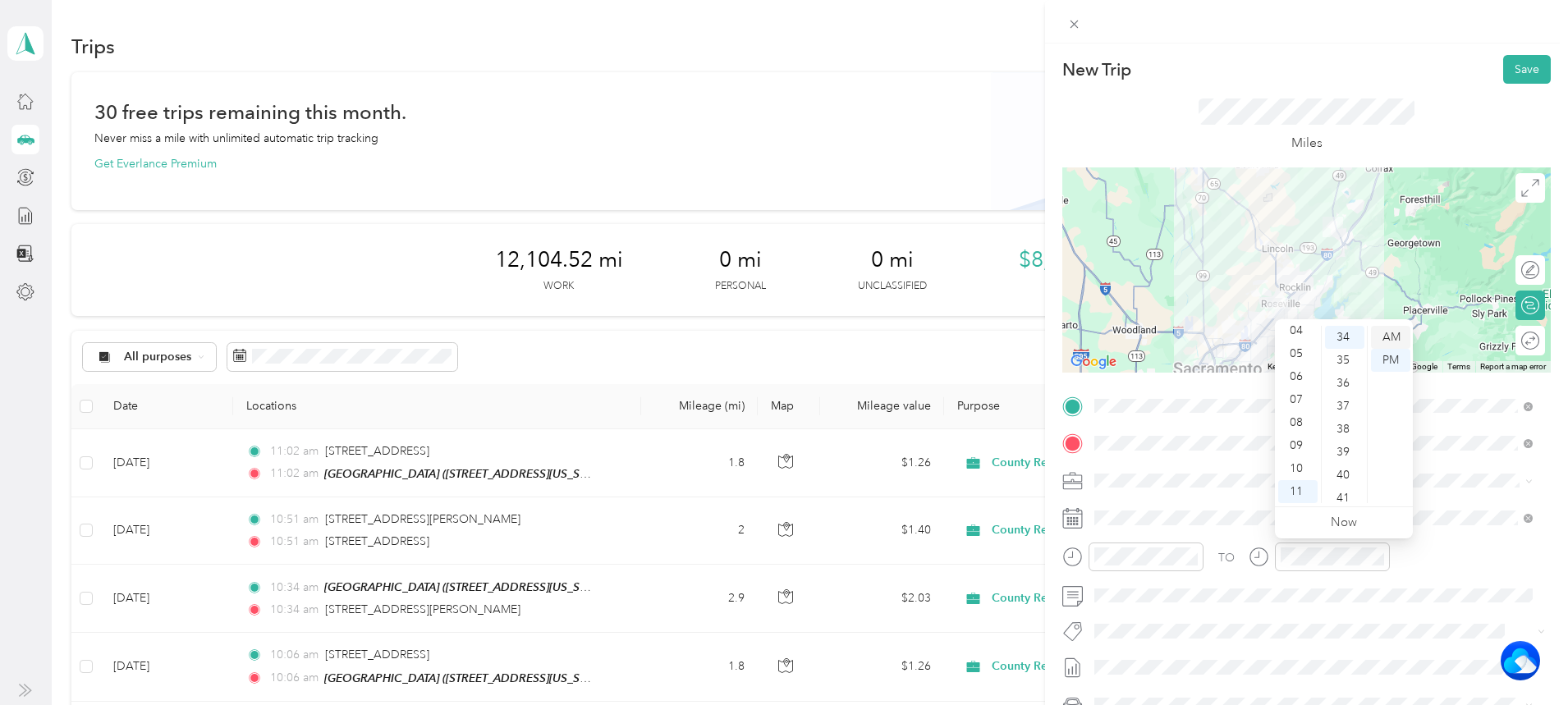
click at [1394, 332] on div "AM" at bounding box center [1391, 337] width 39 height 23
click at [1517, 72] on button "Save" at bounding box center [1527, 69] width 48 height 28
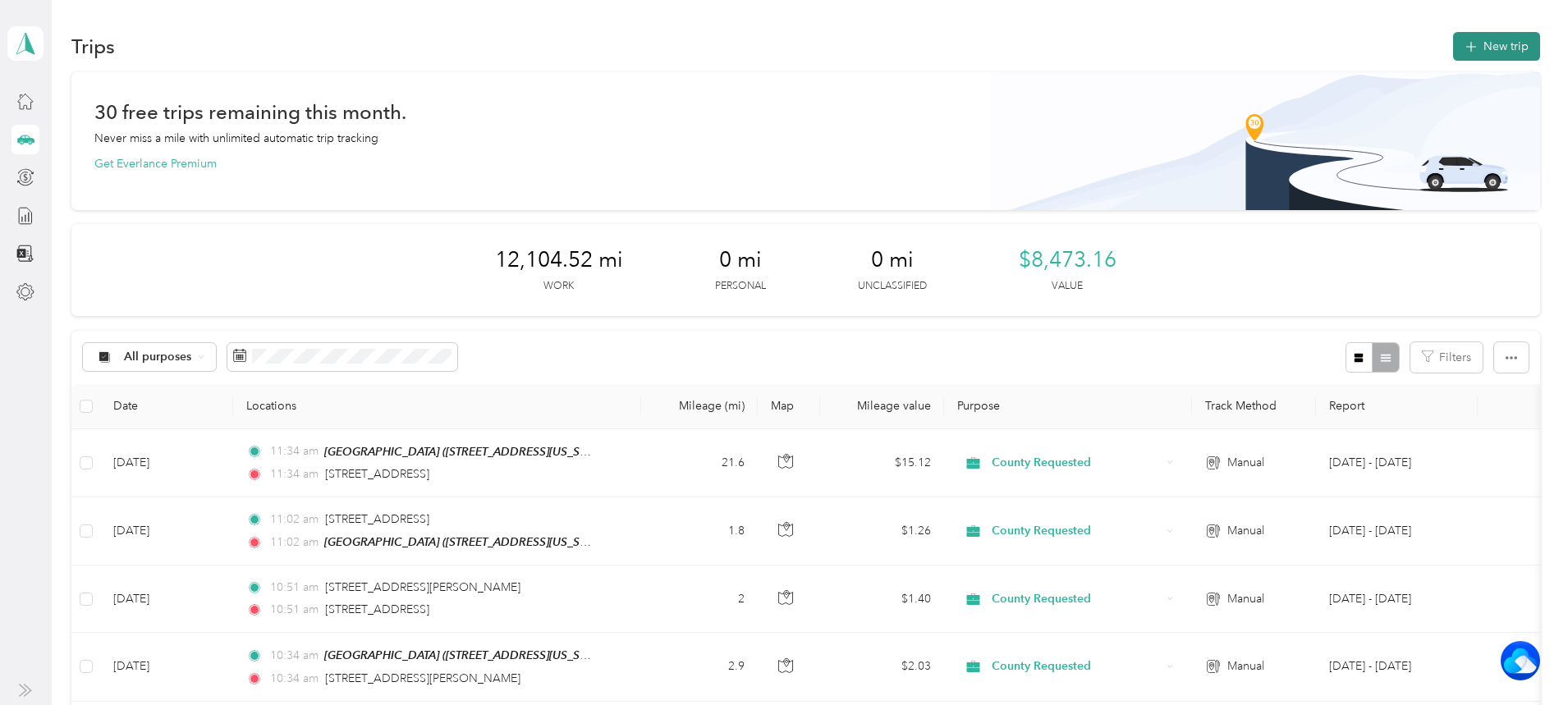
click at [1453, 44] on button "New trip" at bounding box center [1497, 46] width 87 height 28
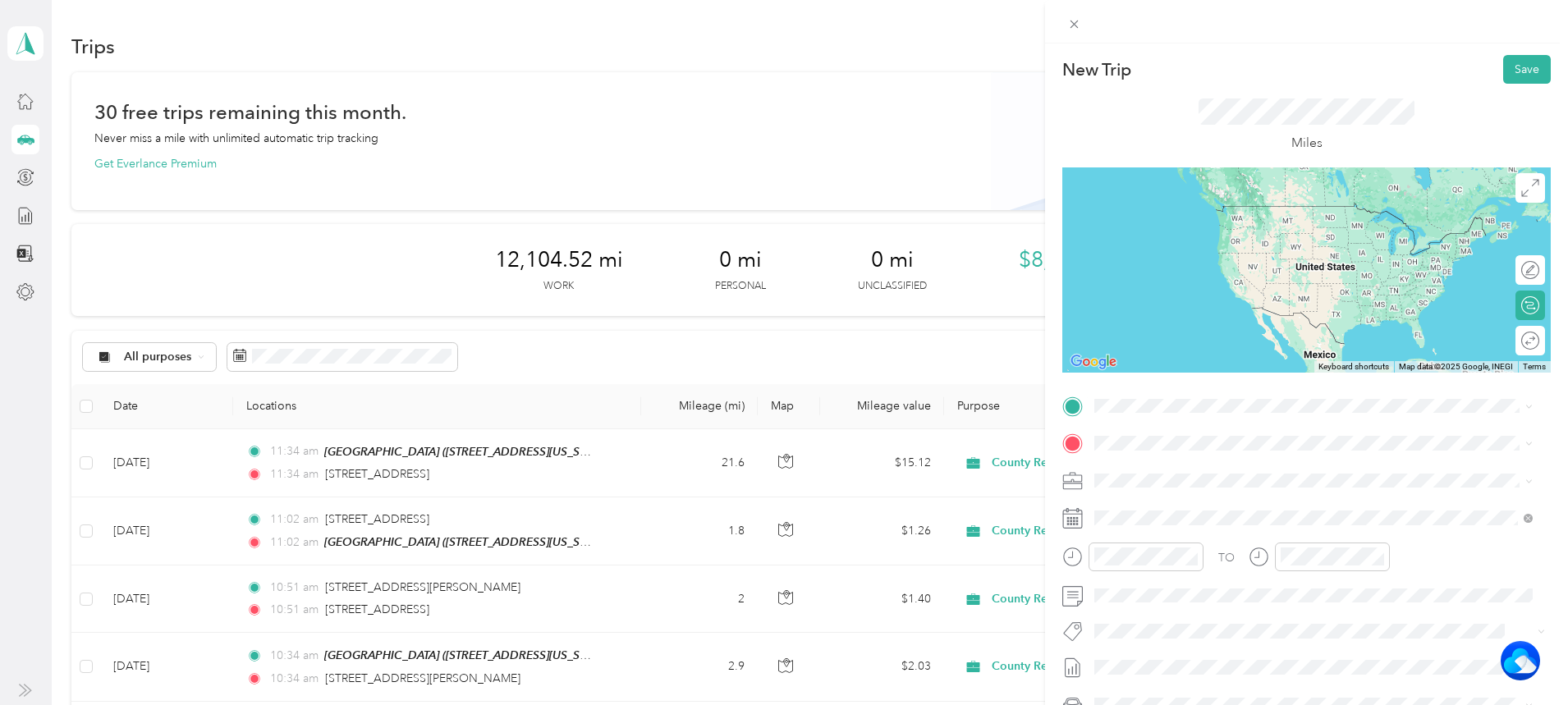
click at [1207, 465] on span "[STREET_ADDRESS][US_STATE]" at bounding box center [1208, 458] width 165 height 15
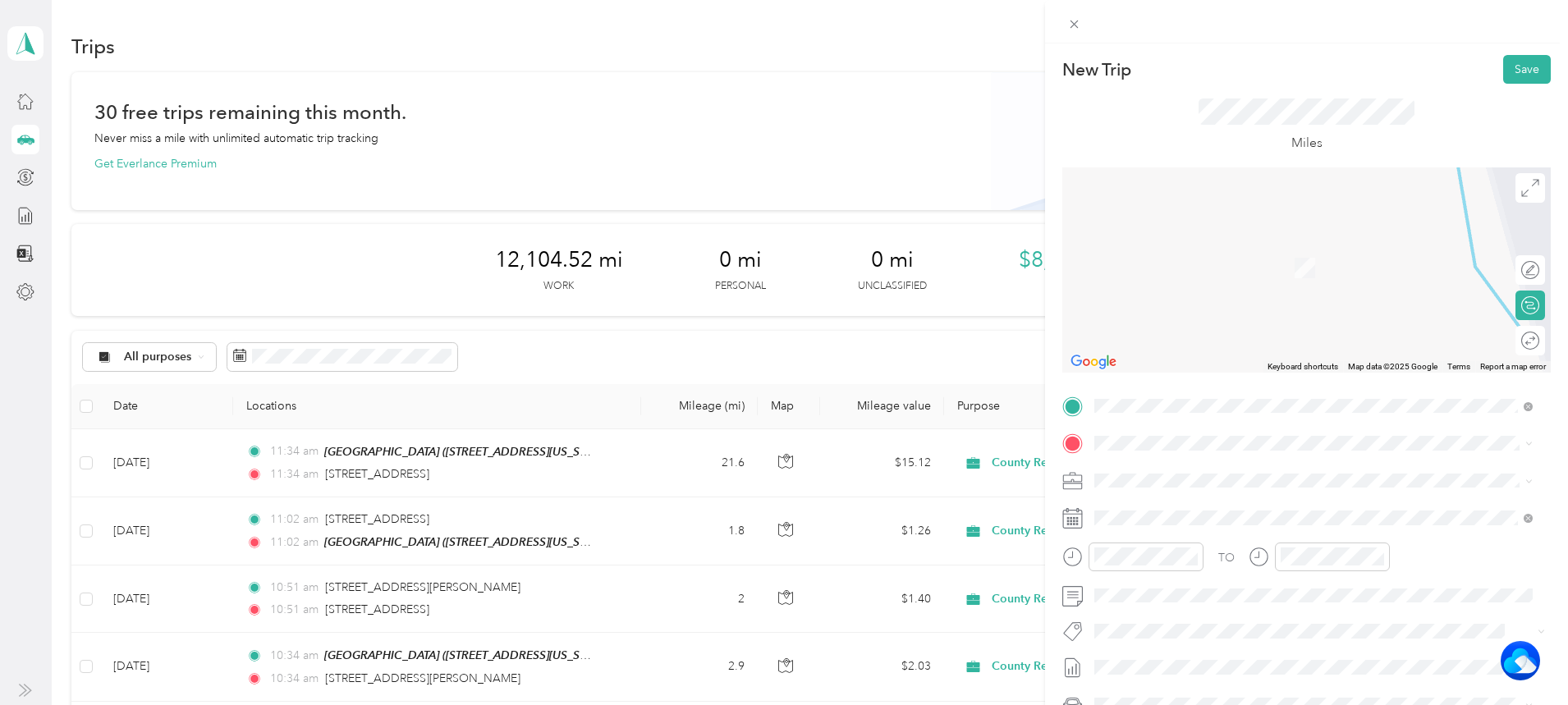
click at [1191, 514] on div "TEAM Newcastle/FSP House" at bounding box center [1245, 505] width 238 height 20
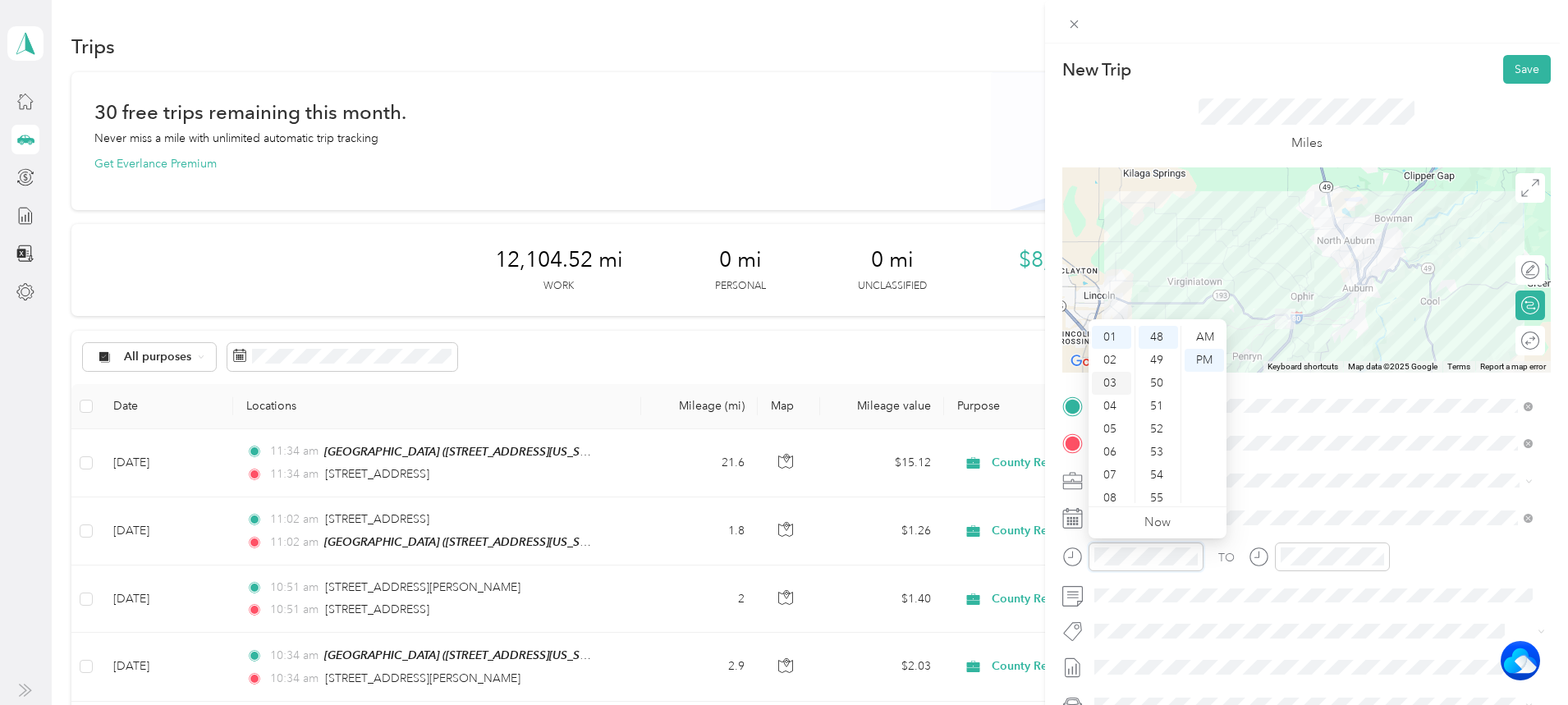
scroll to position [0, 0]
click at [1109, 335] on div "12" at bounding box center [1111, 337] width 39 height 23
click at [1152, 434] on div "08" at bounding box center [1159, 440] width 39 height 23
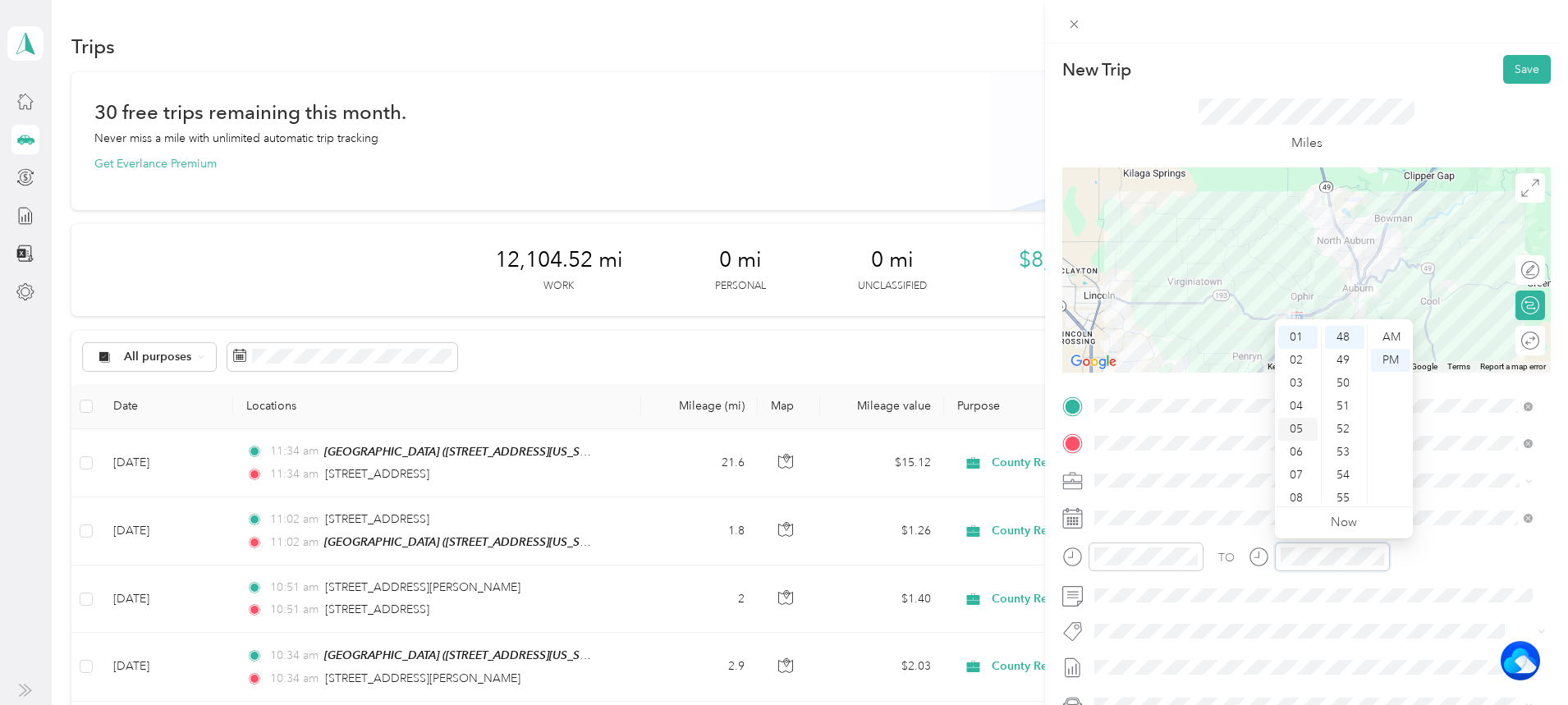
scroll to position [0, 0]
click at [1290, 335] on div "12" at bounding box center [1297, 337] width 39 height 23
click at [1349, 434] on div "08" at bounding box center [1345, 440] width 39 height 23
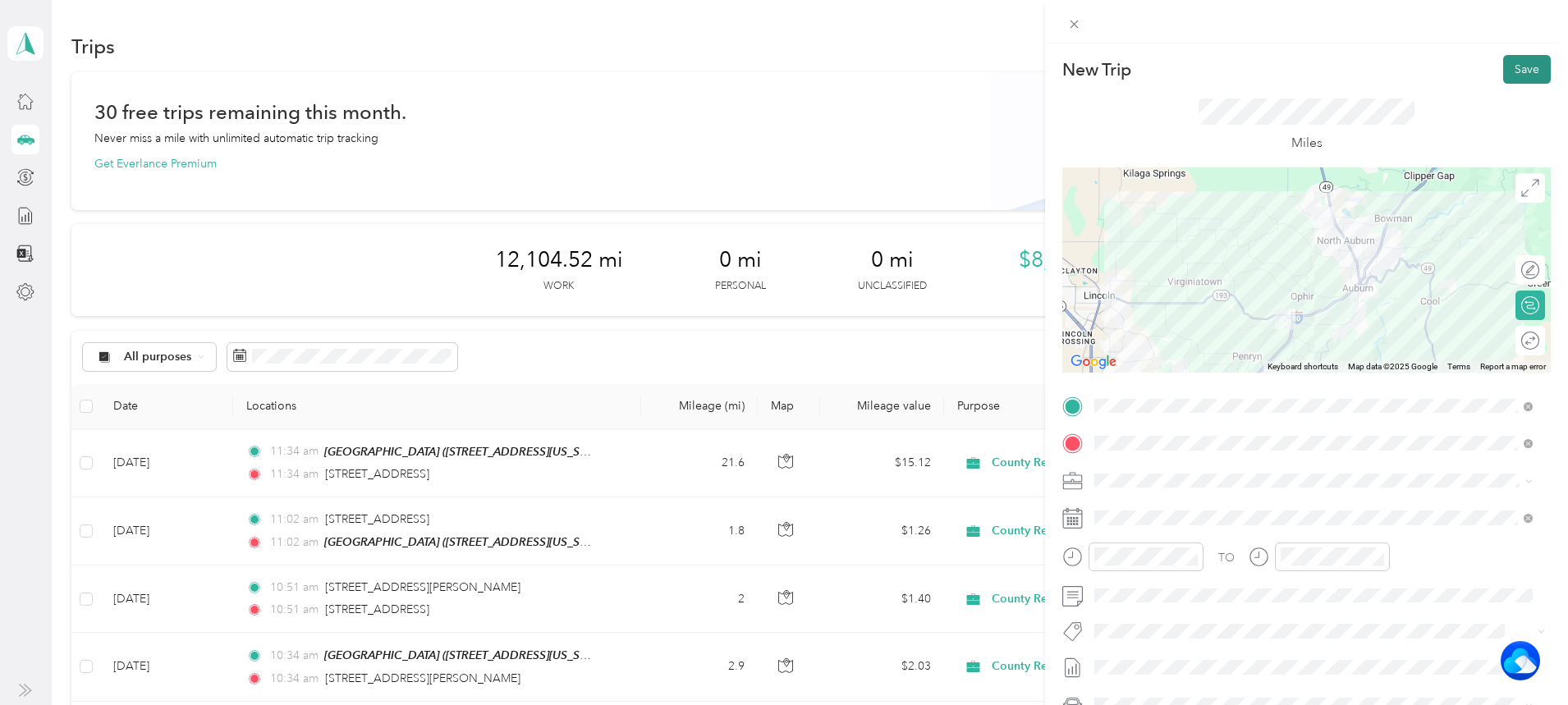
click at [1506, 72] on button "Save" at bounding box center [1527, 69] width 48 height 28
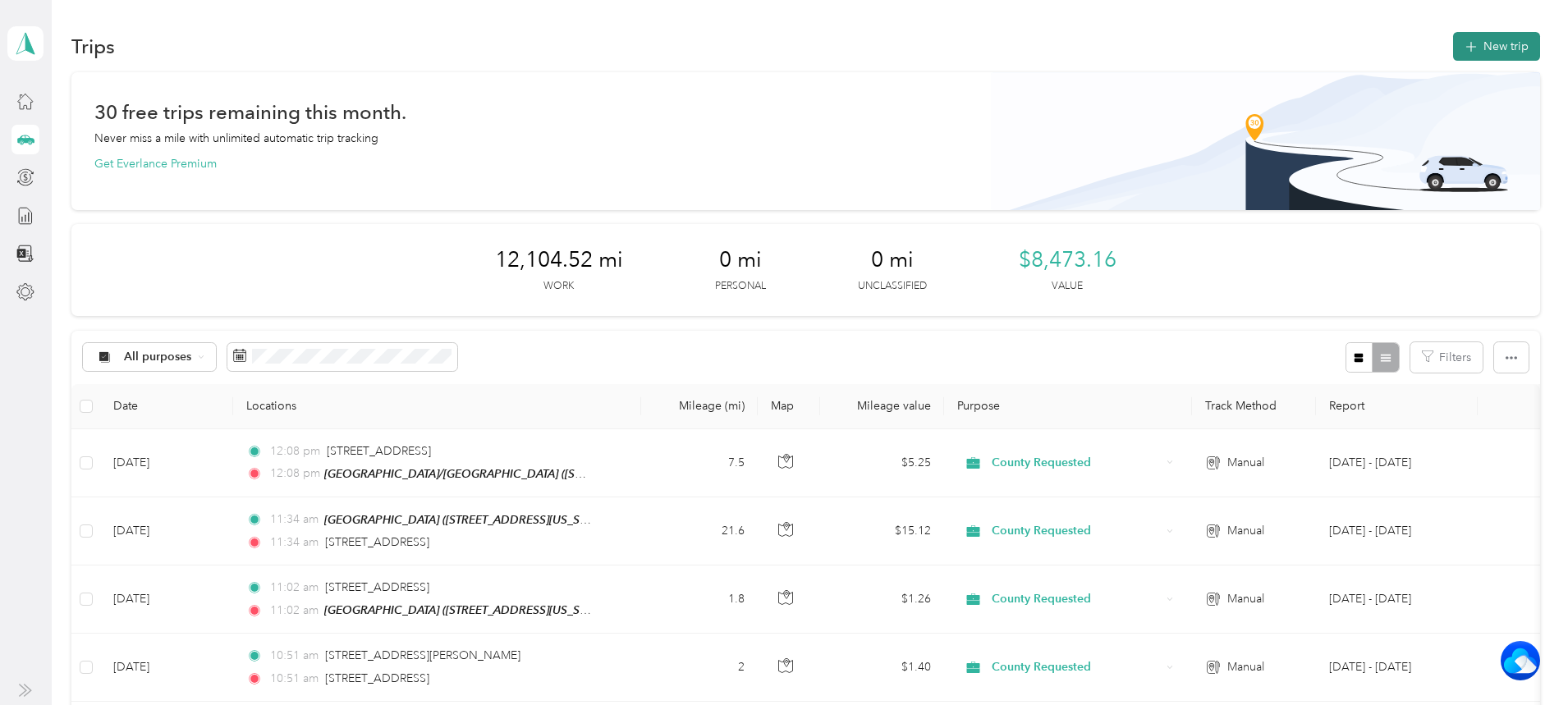
click at [1453, 45] on button "New trip" at bounding box center [1497, 46] width 87 height 28
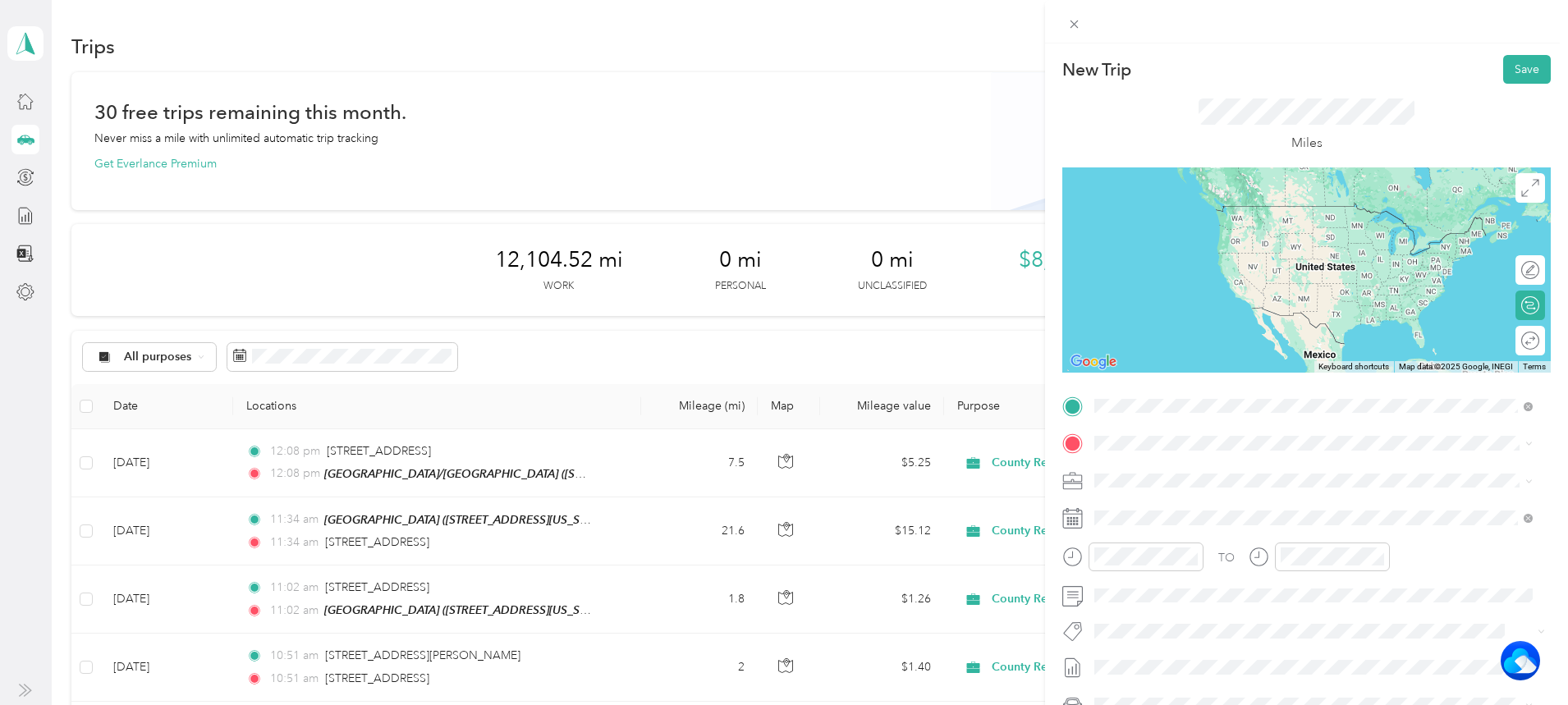
click at [1225, 461] on div "TEAM Newcastle/[GEOGRAPHIC_DATA] [STREET_ADDRESS][US_STATE]" at bounding box center [1313, 484] width 427 height 46
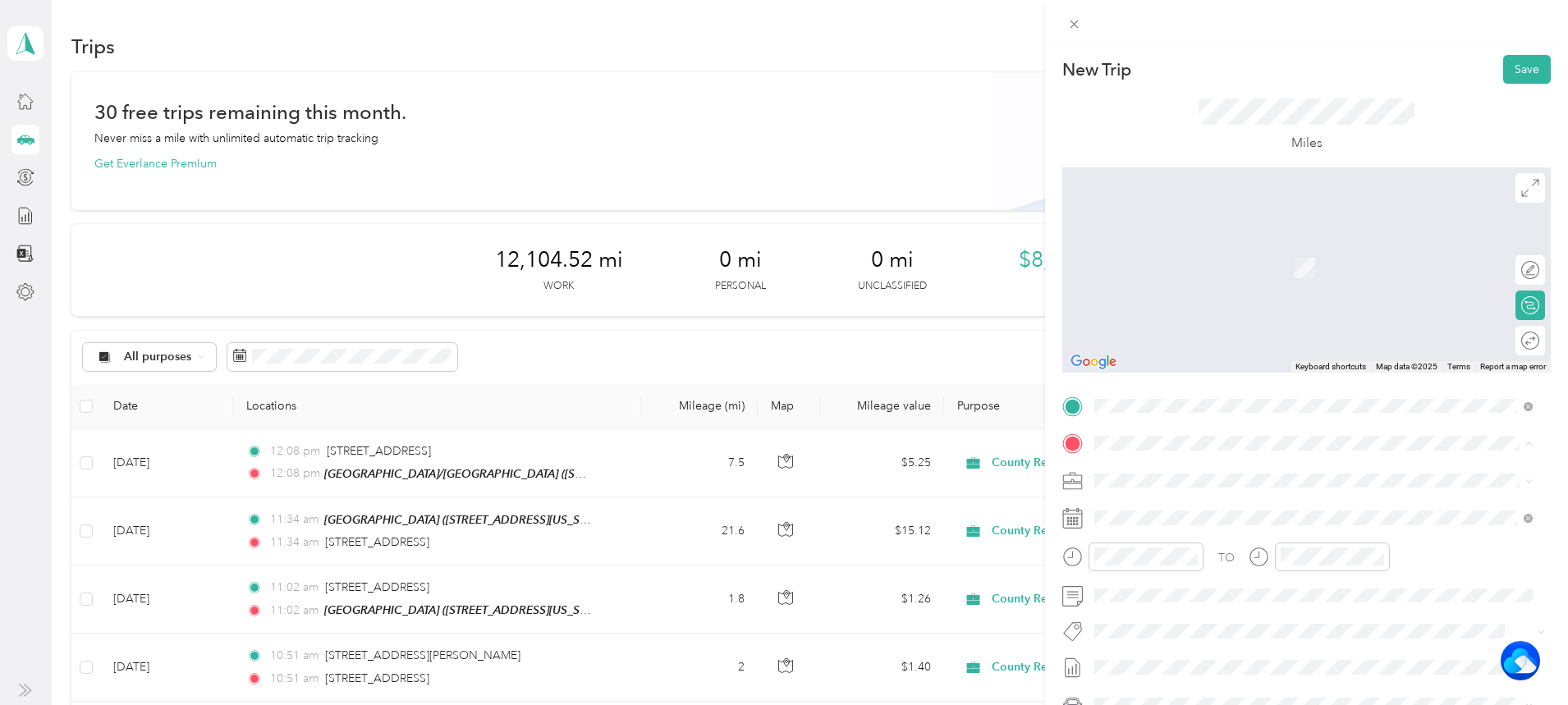
click at [1195, 502] on div "TEAM Cirby Hills" at bounding box center [1208, 511] width 165 height 20
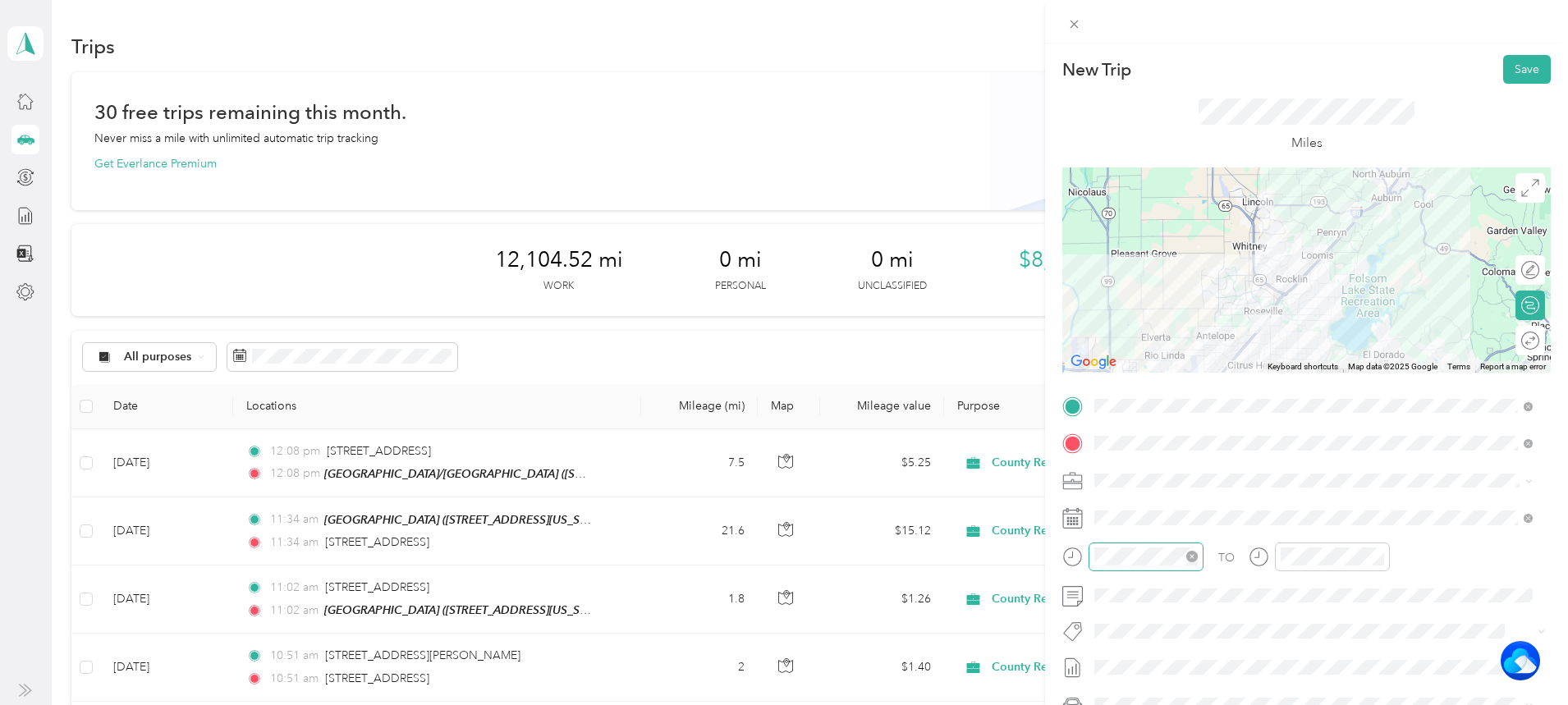
click at [1158, 566] on div at bounding box center [1145, 557] width 115 height 28
click at [1106, 331] on div "12" at bounding box center [1111, 337] width 39 height 23
click at [1159, 359] on div "33" at bounding box center [1159, 357] width 39 height 23
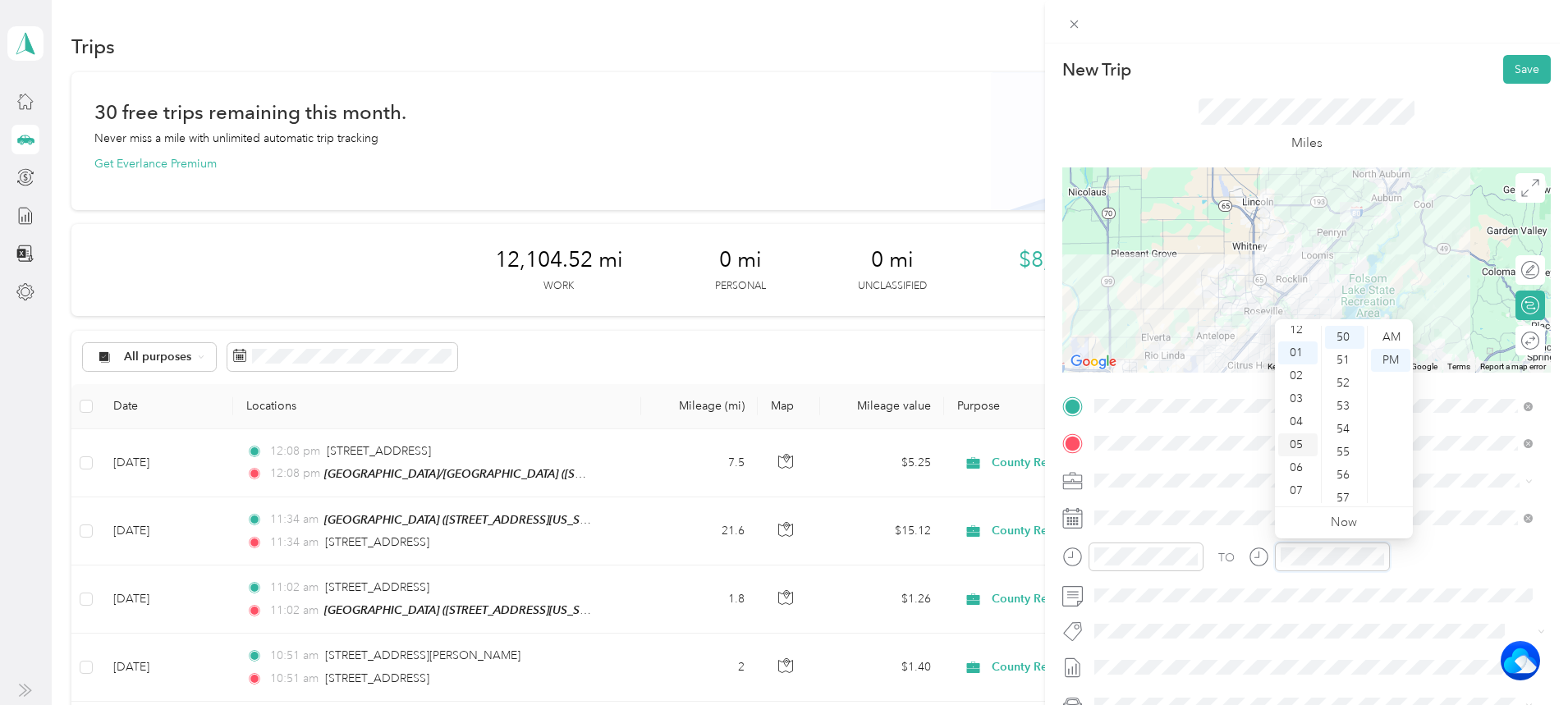
scroll to position [0, 0]
click at [1292, 336] on div "12" at bounding box center [1297, 337] width 39 height 23
click at [1344, 404] on div "33" at bounding box center [1345, 401] width 39 height 23
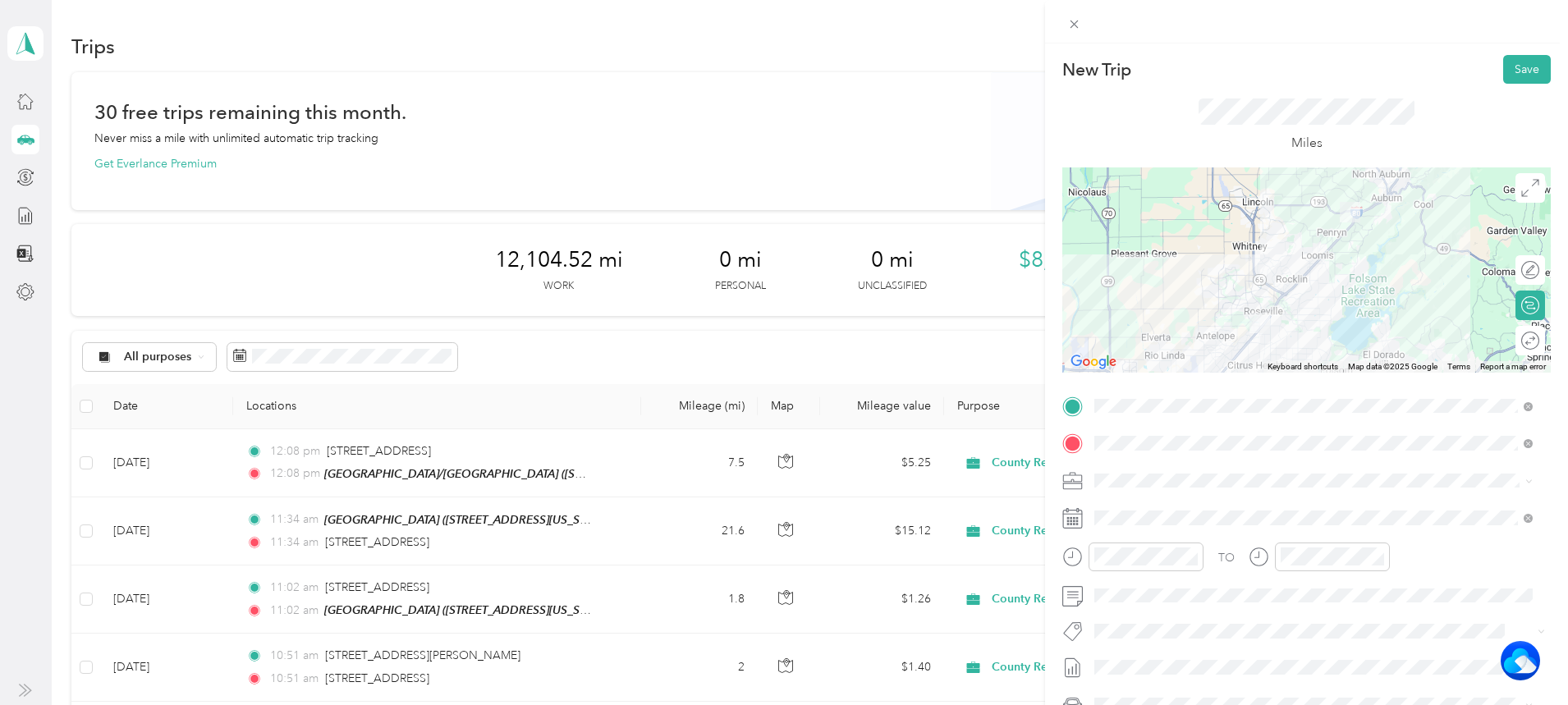
click at [1515, 84] on div "Miles" at bounding box center [1306, 126] width 489 height 84
click at [1518, 67] on button "Save" at bounding box center [1527, 69] width 48 height 28
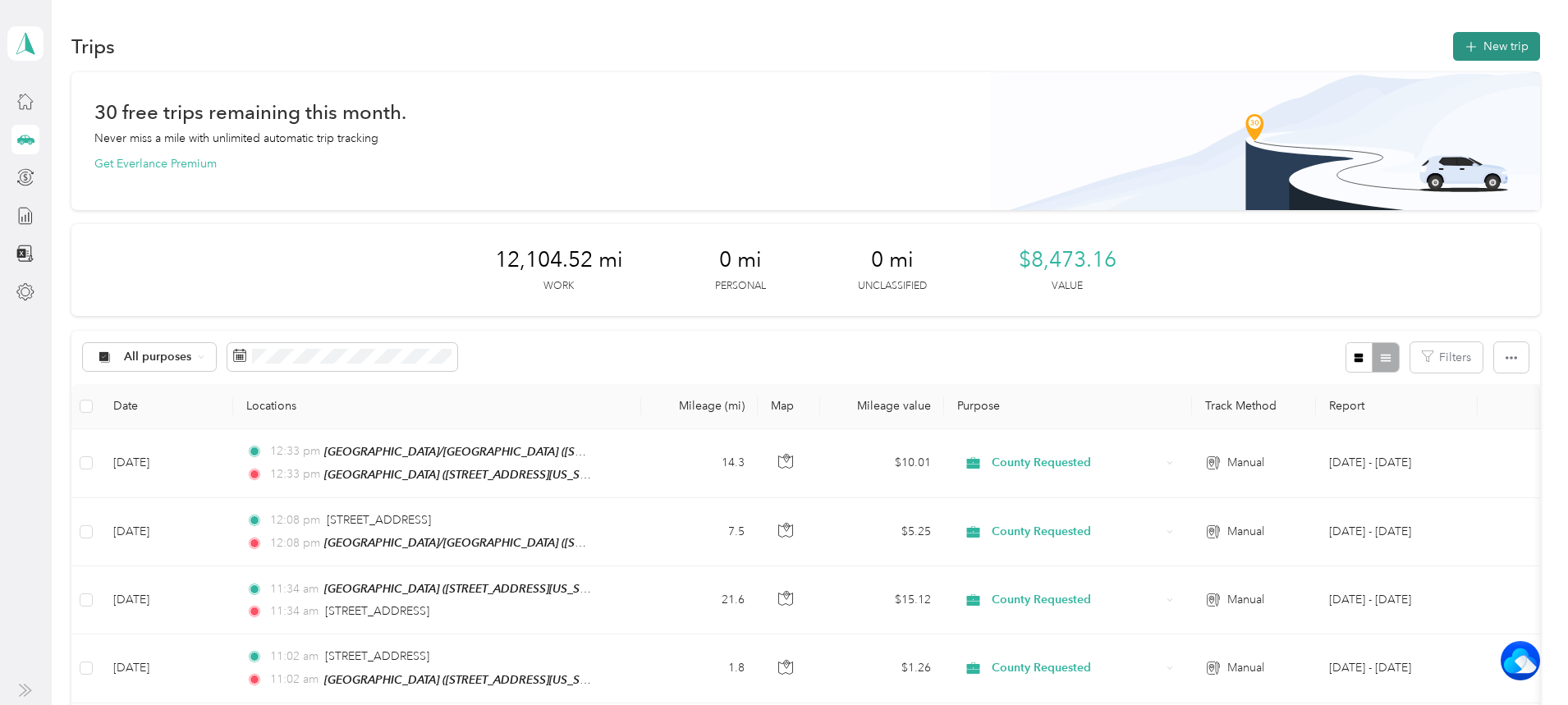
click at [1453, 50] on button "New trip" at bounding box center [1497, 46] width 87 height 28
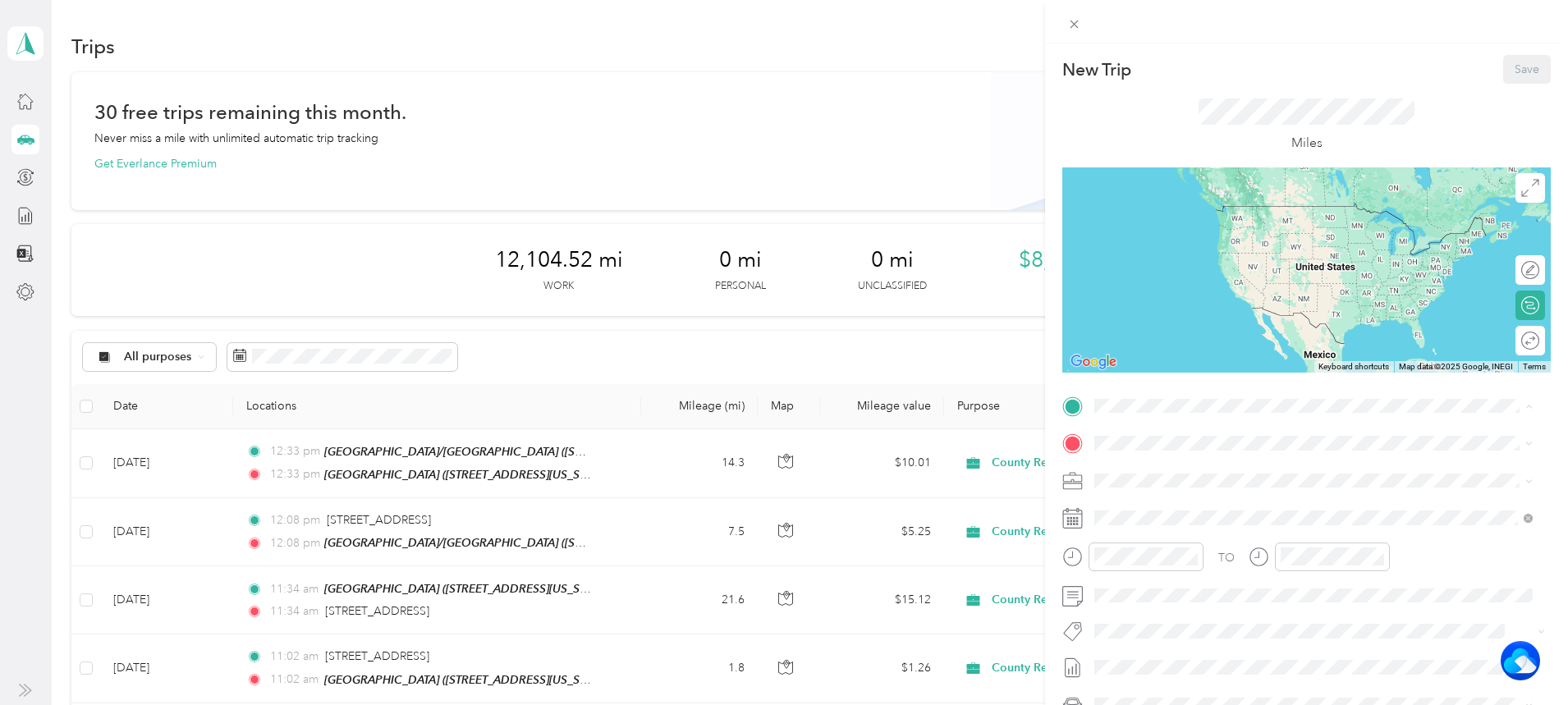
click at [1169, 465] on button "TEAM" at bounding box center [1151, 474] width 51 height 20
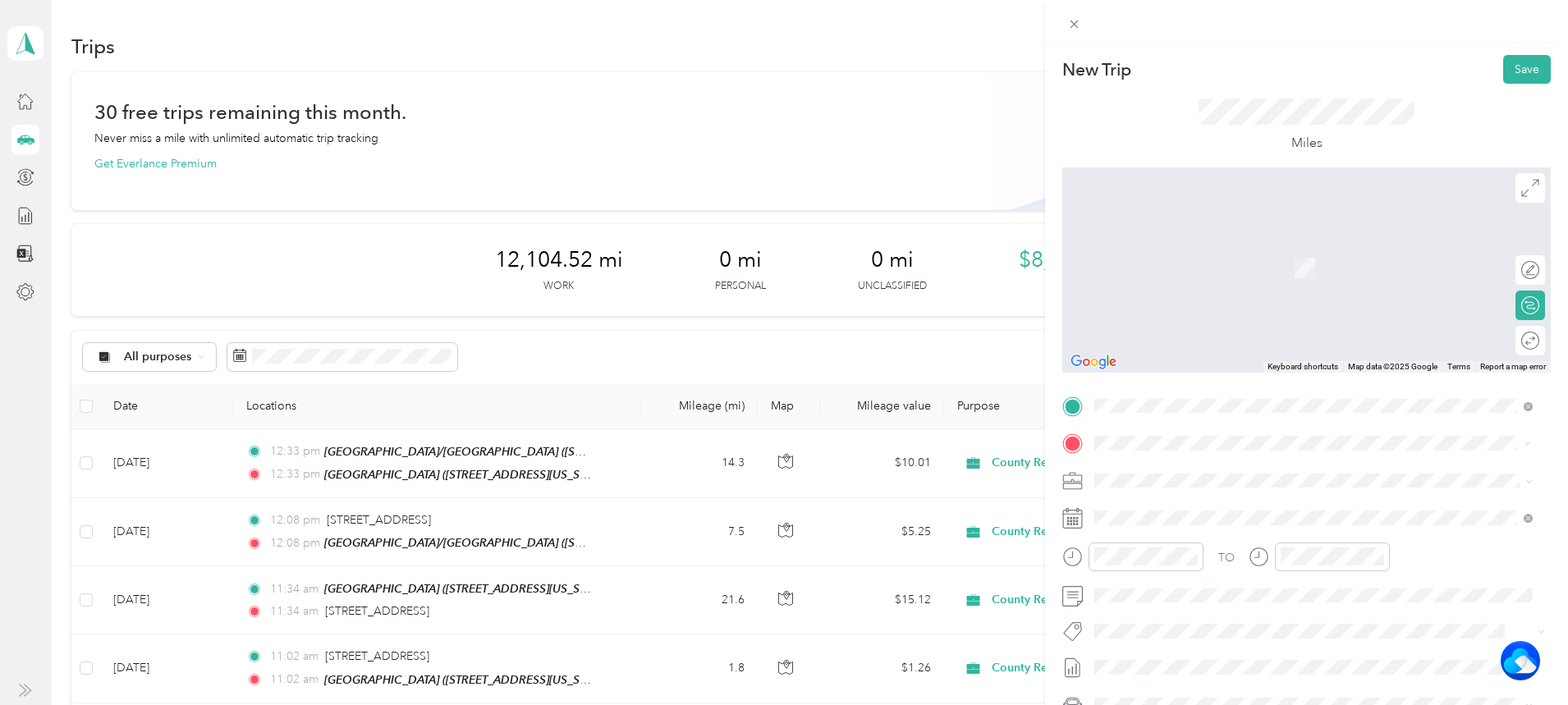
click at [1160, 544] on span "[STREET_ADDRESS][US_STATE]" at bounding box center [1208, 536] width 165 height 15
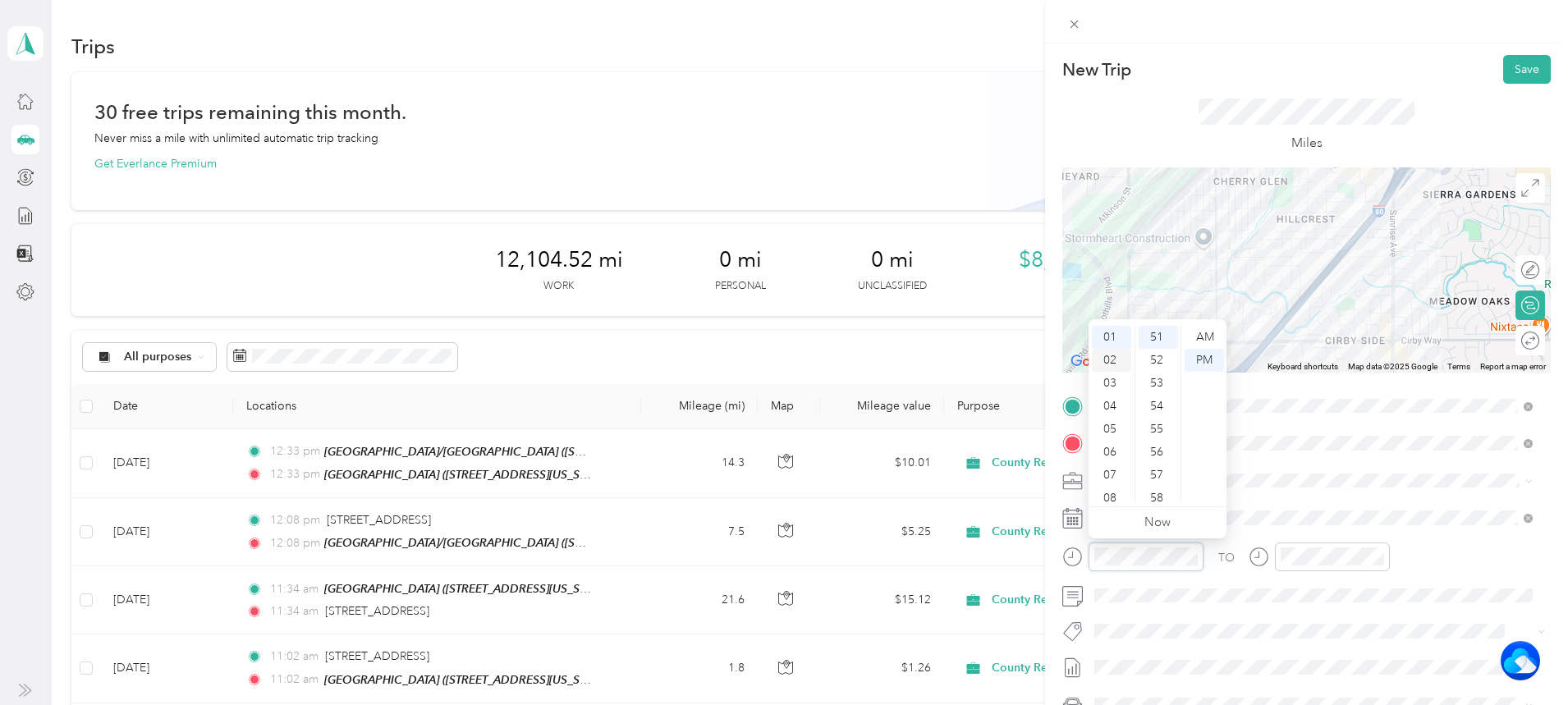
scroll to position [0, 0]
click at [1110, 356] on div "01" at bounding box center [1111, 361] width 39 height 23
click at [1115, 330] on div "12" at bounding box center [1111, 337] width 39 height 23
click at [1151, 484] on div "36" at bounding box center [1159, 485] width 39 height 23
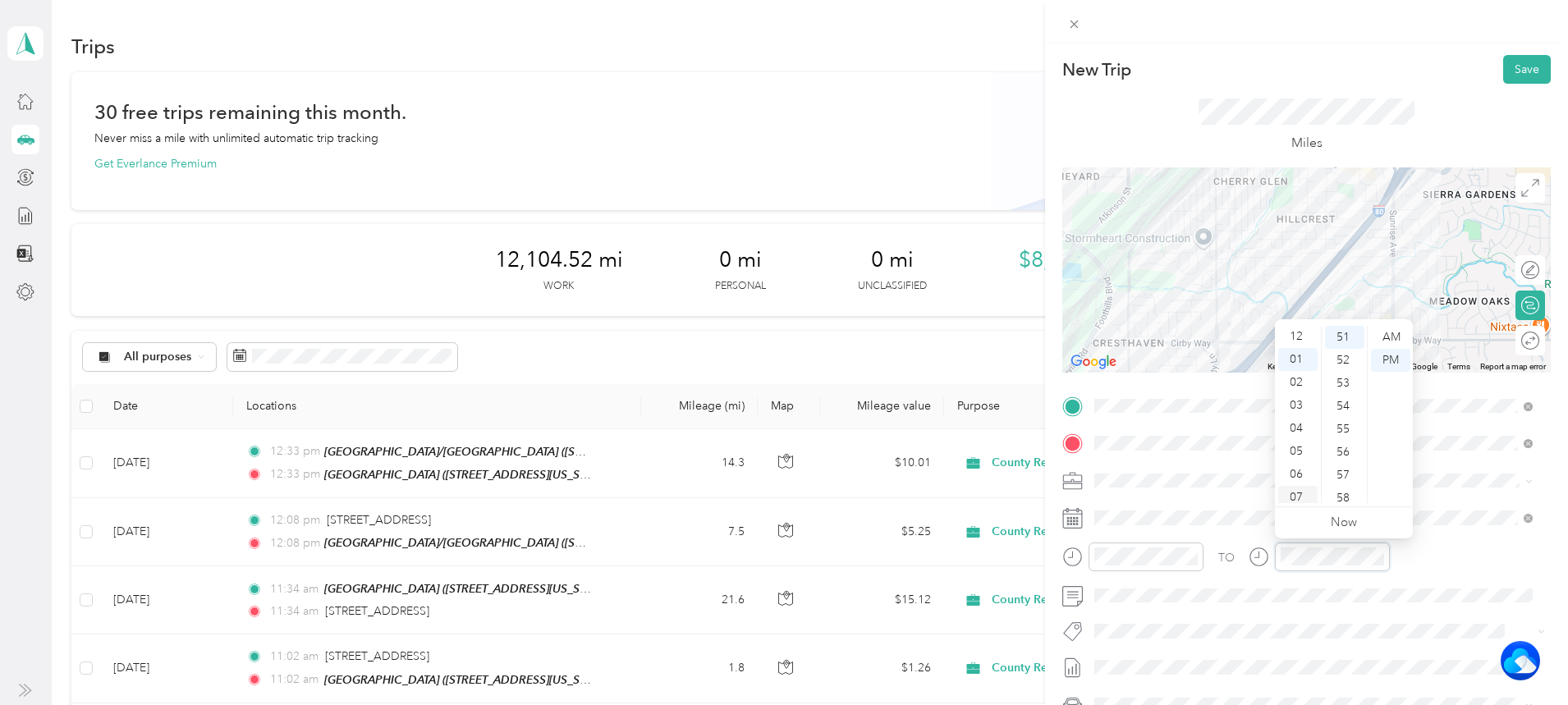
scroll to position [0, 0]
click at [1291, 340] on div "12" at bounding box center [1297, 337] width 39 height 23
click at [1341, 477] on div "36" at bounding box center [1345, 485] width 39 height 23
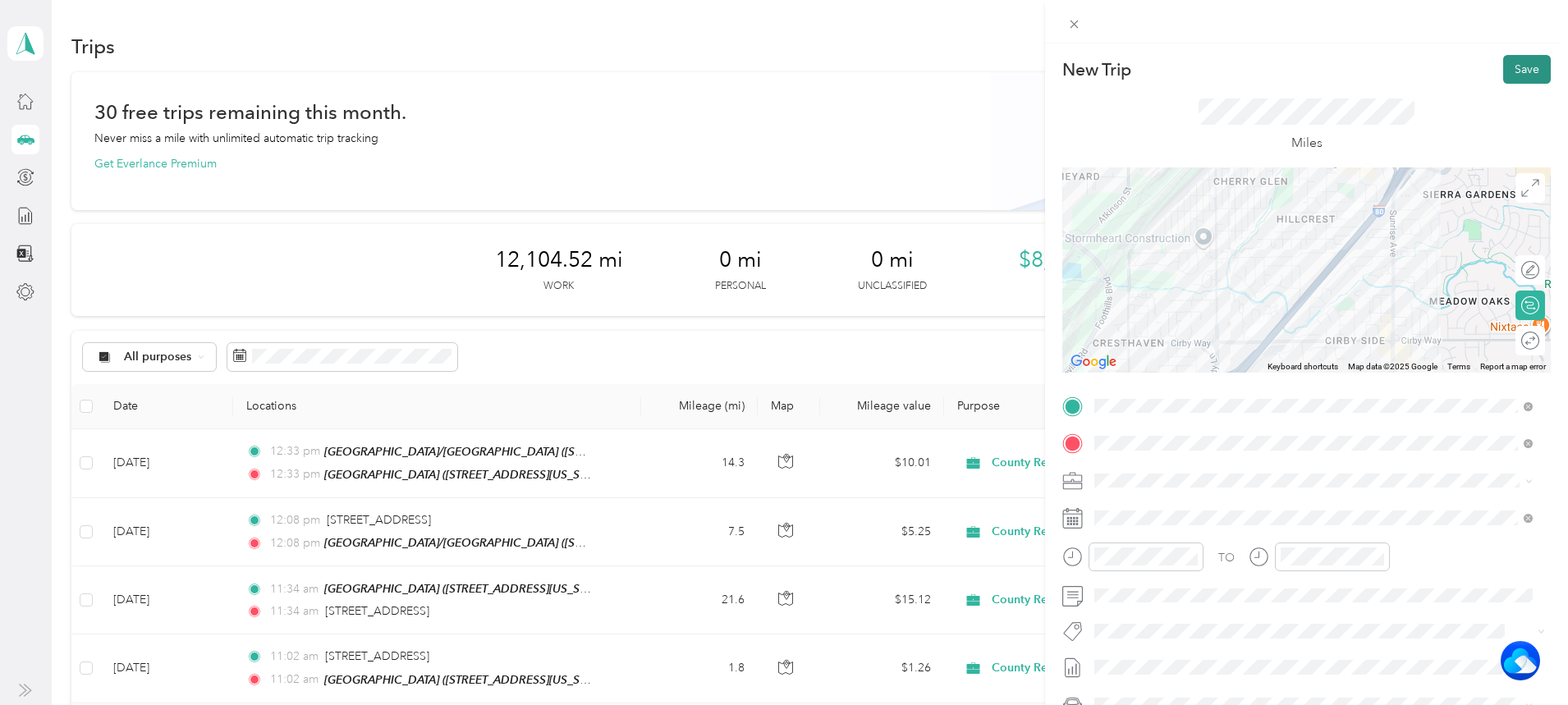
click at [1513, 58] on button "Save" at bounding box center [1527, 69] width 48 height 28
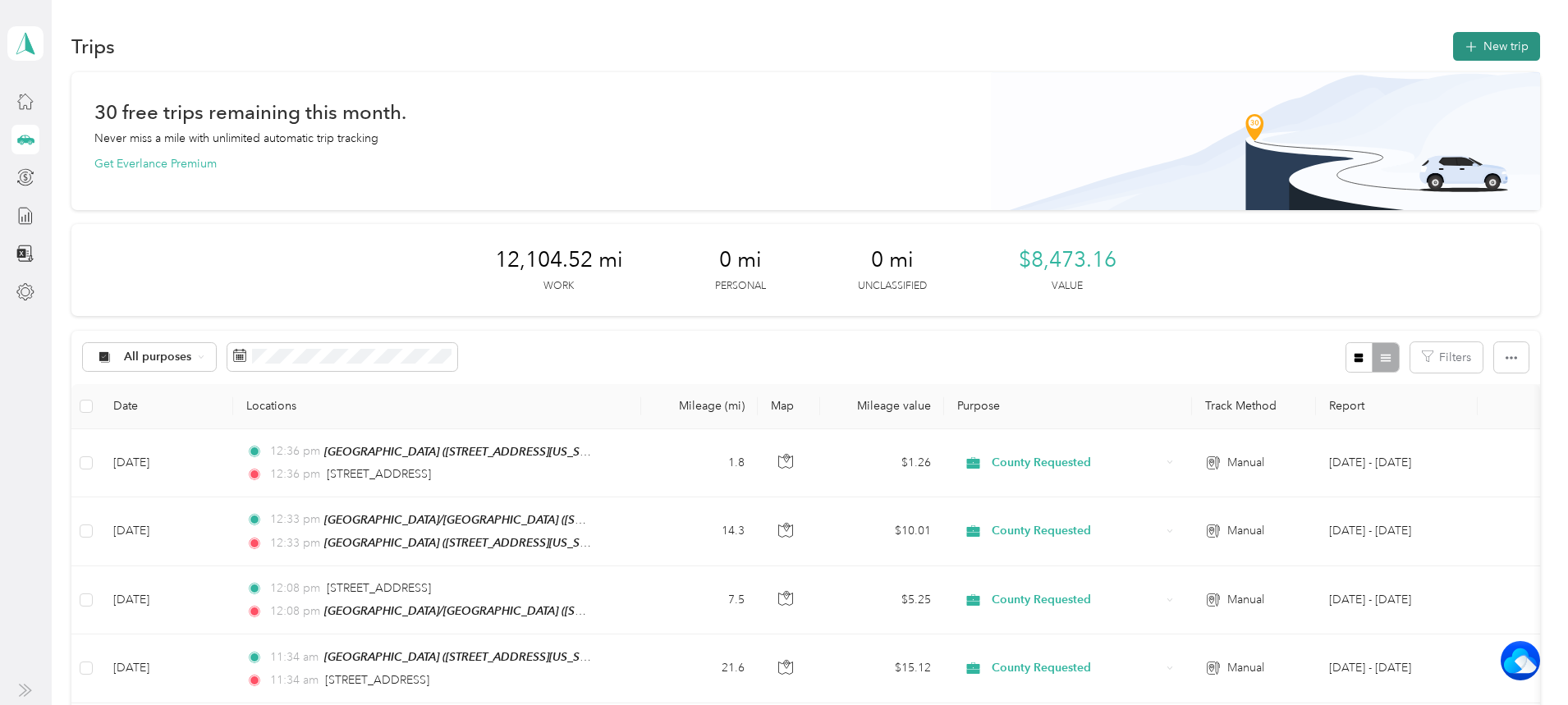
click at [1461, 45] on icon "button" at bounding box center [1470, 46] width 19 height 19
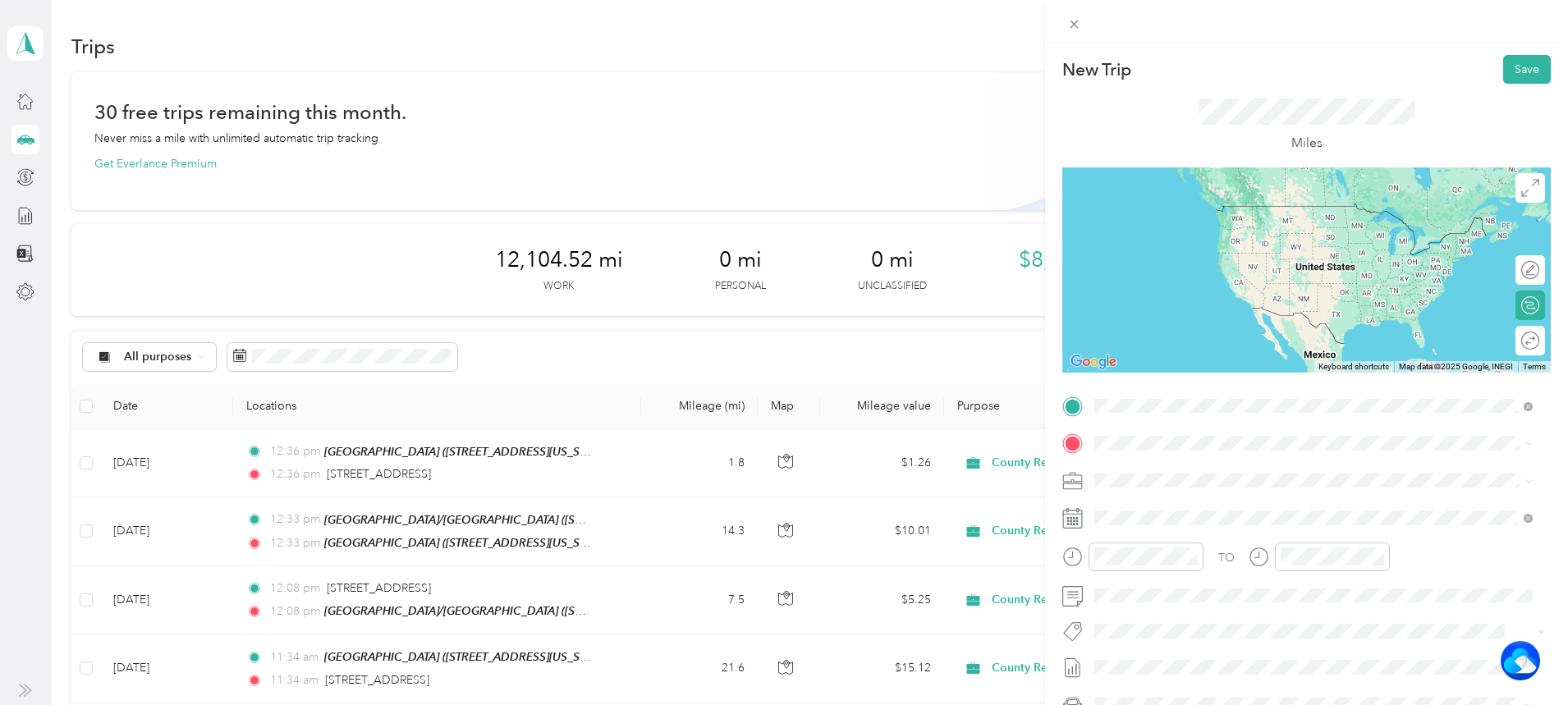
click at [1189, 506] on span "[STREET_ADDRESS][US_STATE]" at bounding box center [1208, 499] width 165 height 15
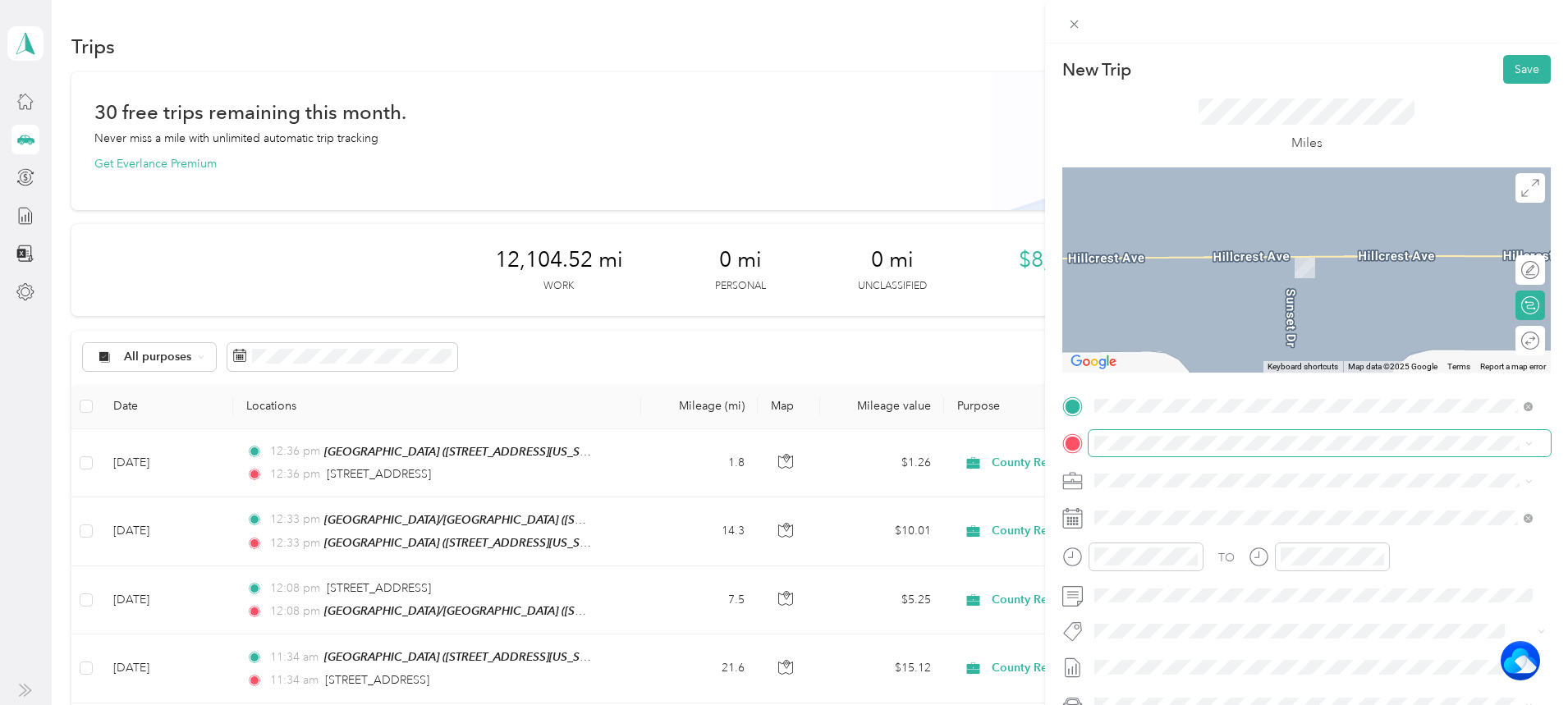
click at [1174, 434] on span at bounding box center [1319, 443] width 462 height 27
click at [1200, 523] on div "TEAM Cirby Hills [STREET_ADDRESS][US_STATE]" at bounding box center [1208, 513] width 165 height 40
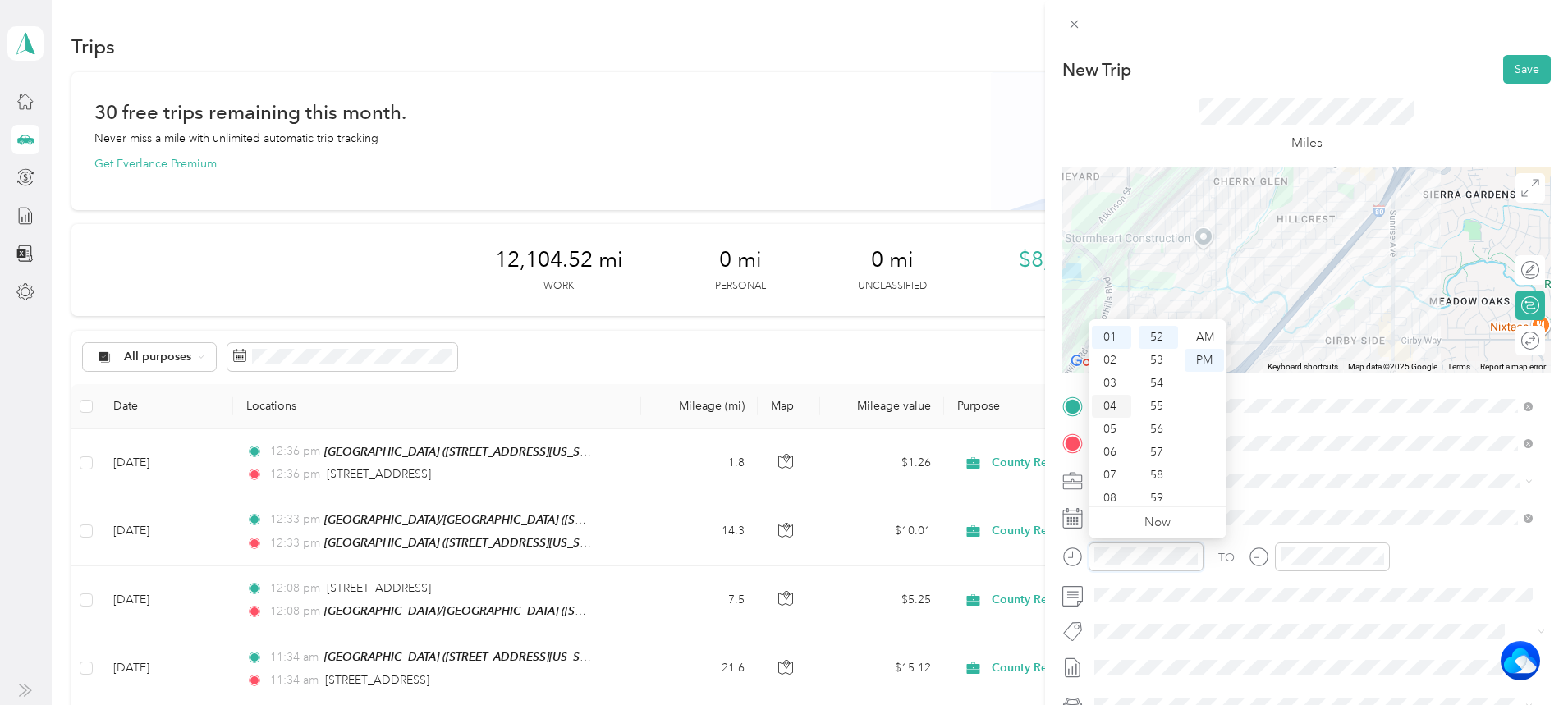
scroll to position [0, 0]
click at [1117, 326] on div "12" at bounding box center [1111, 337] width 39 height 23
click at [1144, 335] on div "52" at bounding box center [1159, 337] width 39 height 23
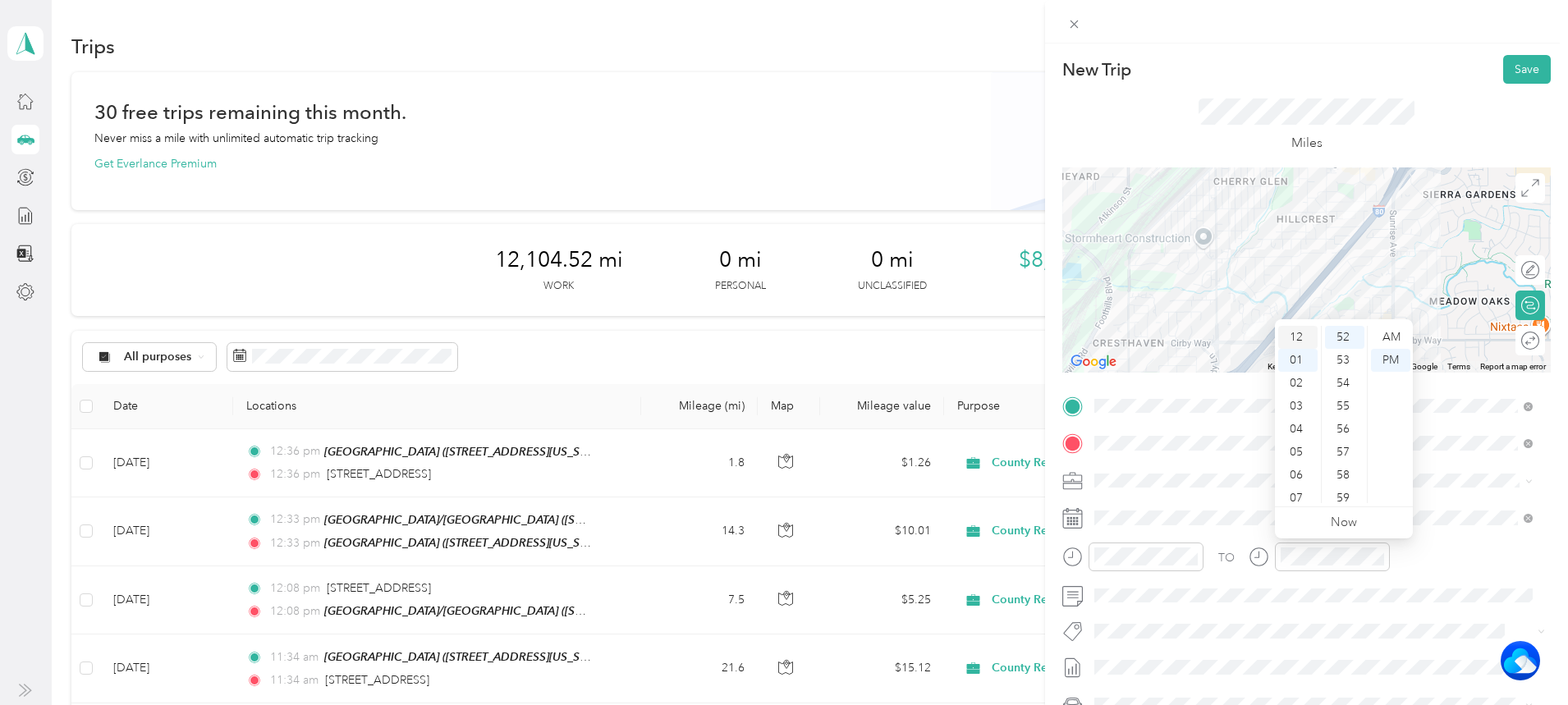
click at [1303, 326] on div "12" at bounding box center [1297, 337] width 39 height 23
click at [1352, 336] on div "52" at bounding box center [1345, 337] width 39 height 23
click at [1511, 69] on button "Save" at bounding box center [1527, 69] width 48 height 28
